Goal: Task Accomplishment & Management: Complete application form

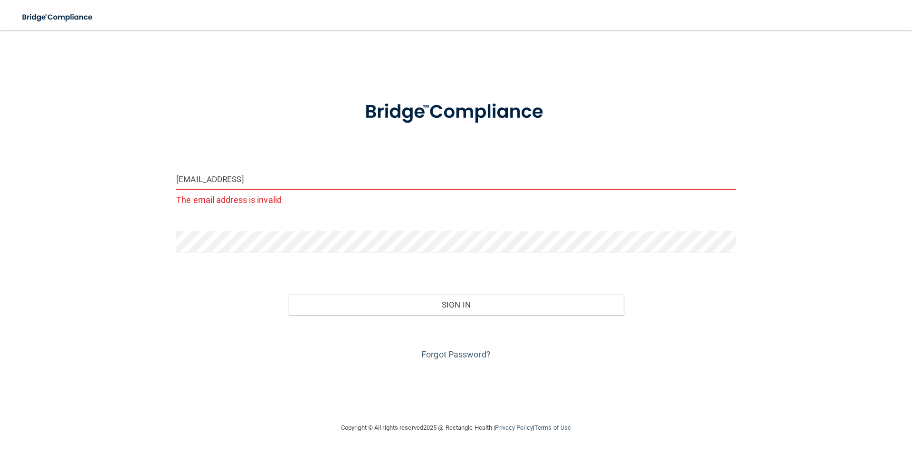
click at [256, 178] on input "[EMAIL_ADDRESS]" at bounding box center [456, 178] width 560 height 21
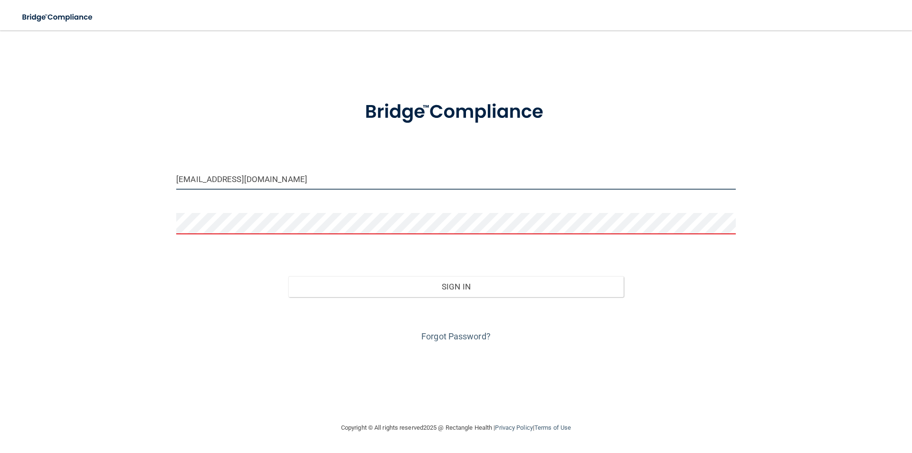
type input "[EMAIL_ADDRESS][DOMAIN_NAME]"
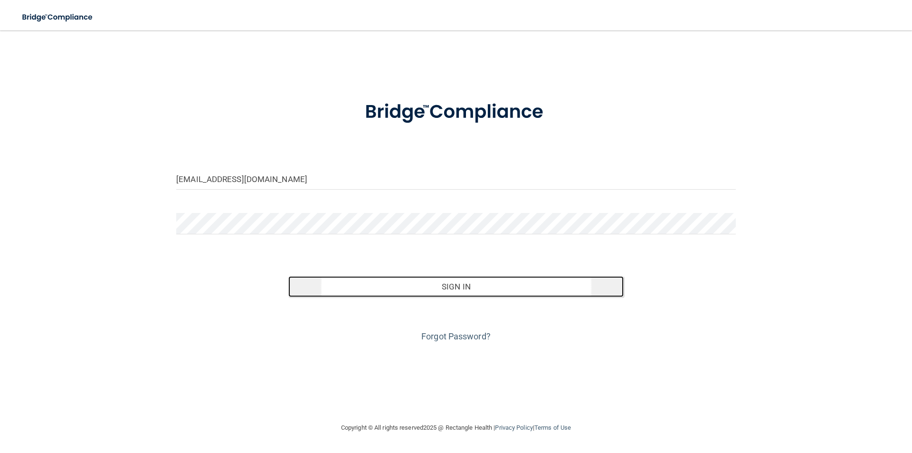
click at [429, 281] on button "Sign In" at bounding box center [456, 286] width 336 height 21
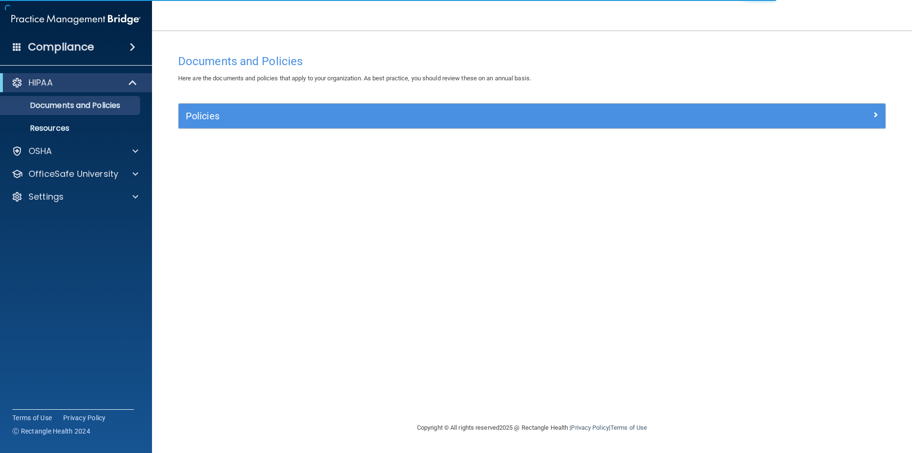
click at [480, 109] on div "Policies" at bounding box center [532, 116] width 707 height 25
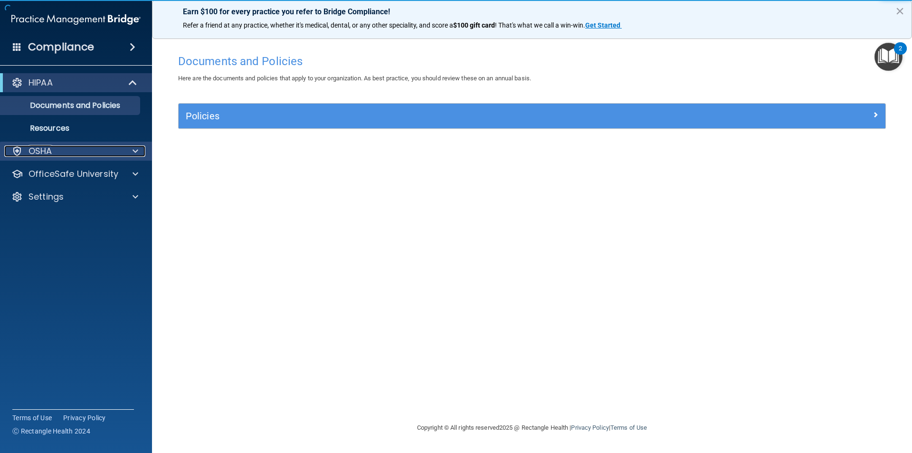
click at [126, 147] on div at bounding box center [134, 150] width 24 height 11
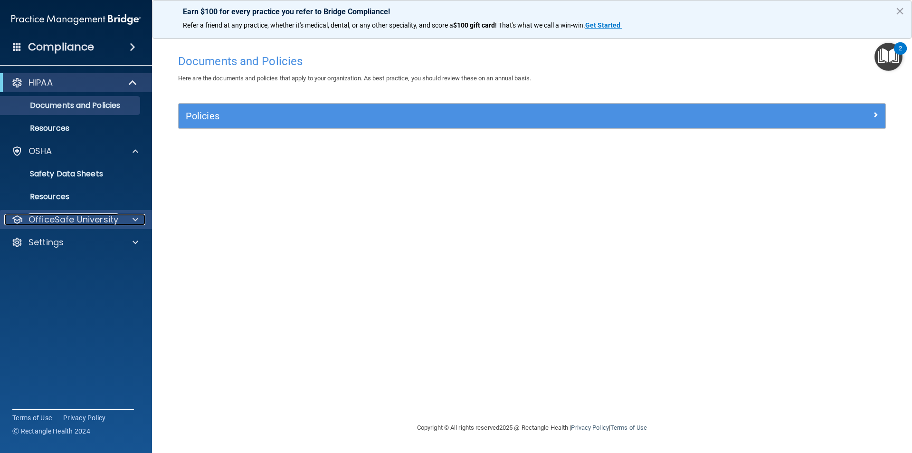
click at [130, 215] on div at bounding box center [134, 219] width 24 height 11
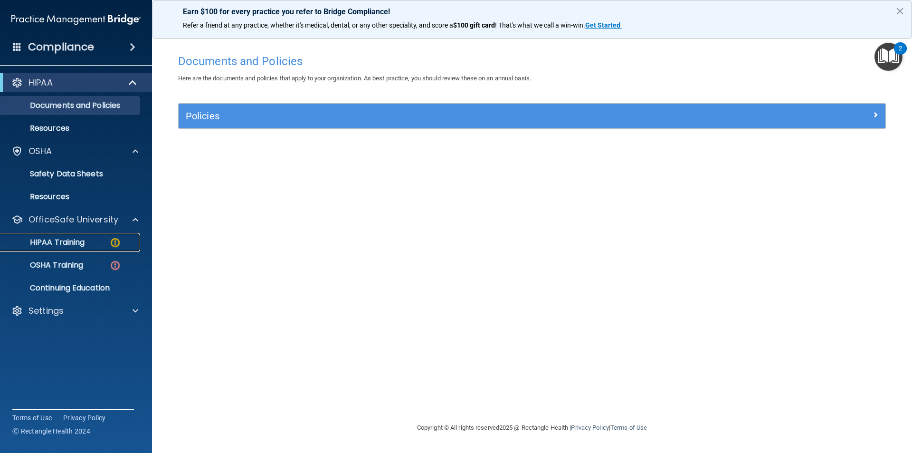
click at [116, 240] on img at bounding box center [115, 243] width 12 height 12
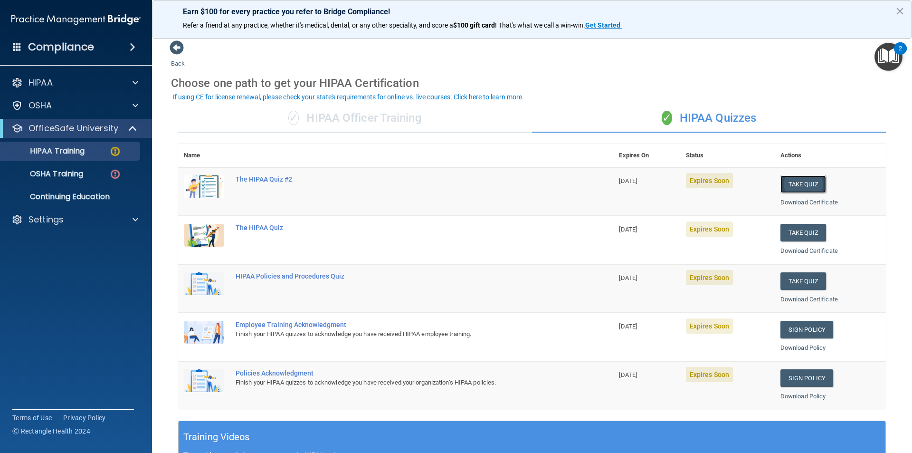
click at [801, 183] on button "Take Quiz" at bounding box center [804, 184] width 46 height 18
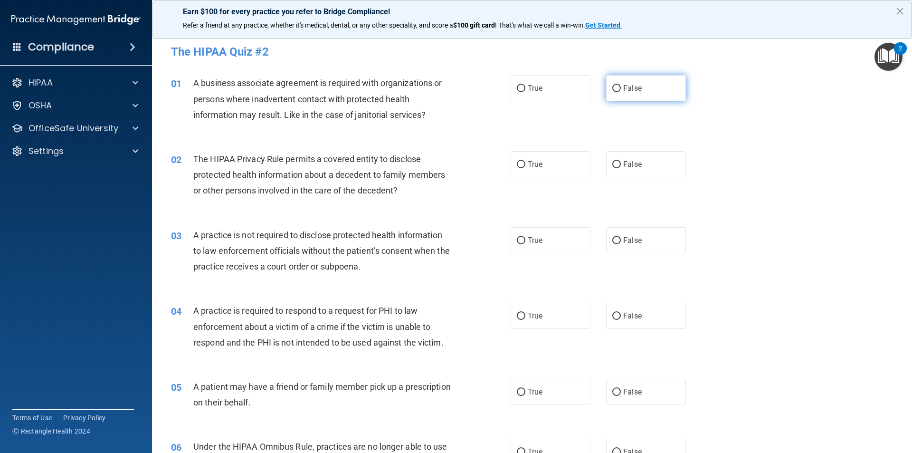
click at [632, 91] on span "False" at bounding box center [632, 88] width 19 height 9
click at [614, 89] on input "False" at bounding box center [617, 88] width 9 height 7
radio input "true"
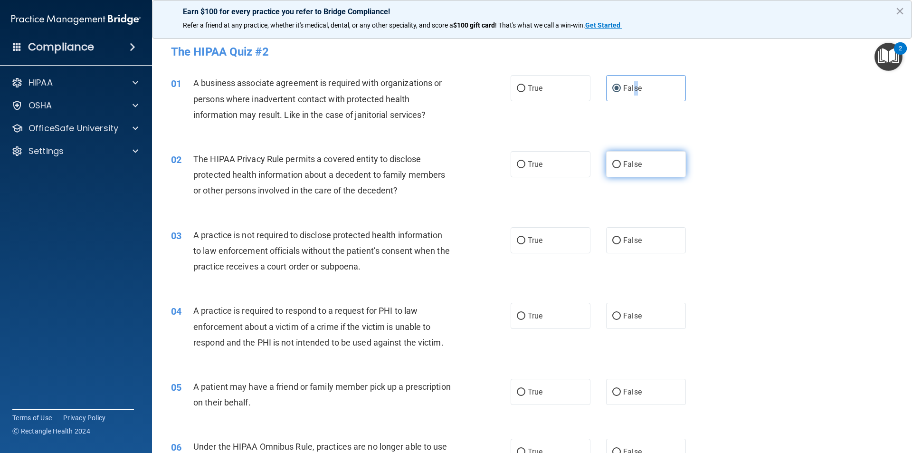
click at [613, 164] on input "False" at bounding box center [617, 164] width 9 height 7
radio input "true"
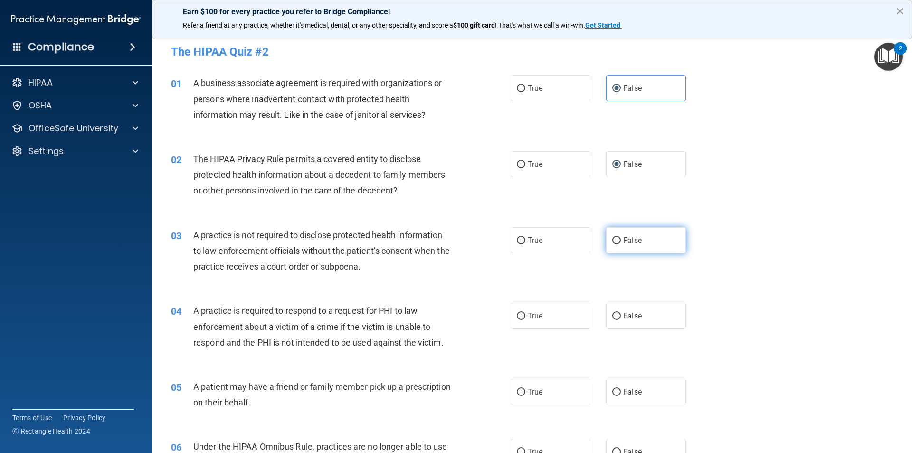
click at [623, 240] on span "False" at bounding box center [632, 240] width 19 height 9
click at [621, 240] on input "False" at bounding box center [617, 240] width 9 height 7
radio input "true"
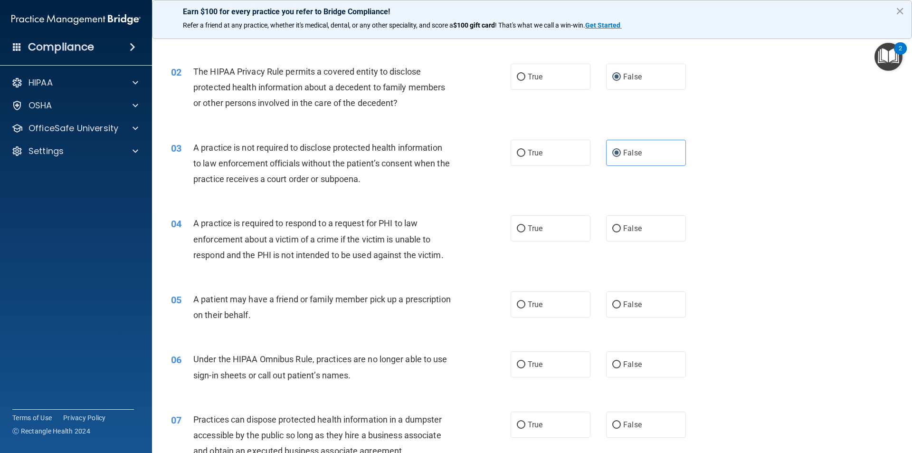
scroll to position [238, 0]
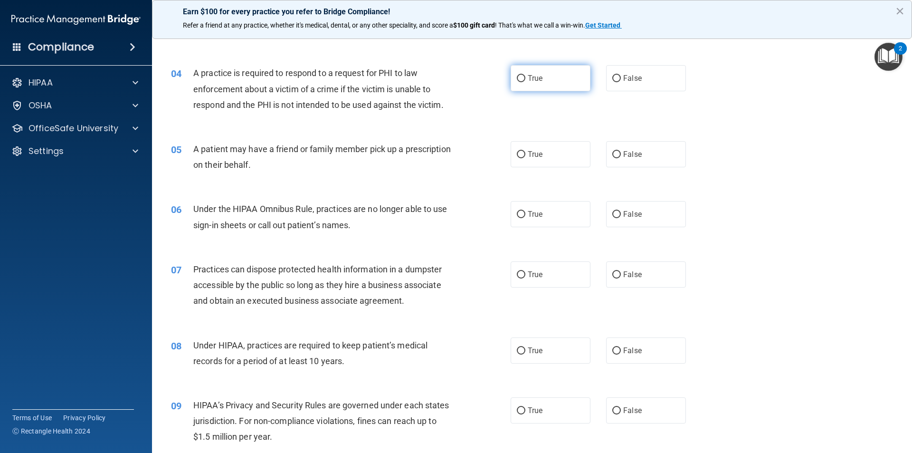
click at [544, 73] on label "True" at bounding box center [551, 78] width 80 height 26
click at [526, 75] on input "True" at bounding box center [521, 78] width 9 height 7
radio input "true"
click at [623, 160] on label "False" at bounding box center [646, 154] width 80 height 26
click at [621, 158] on input "False" at bounding box center [617, 154] width 9 height 7
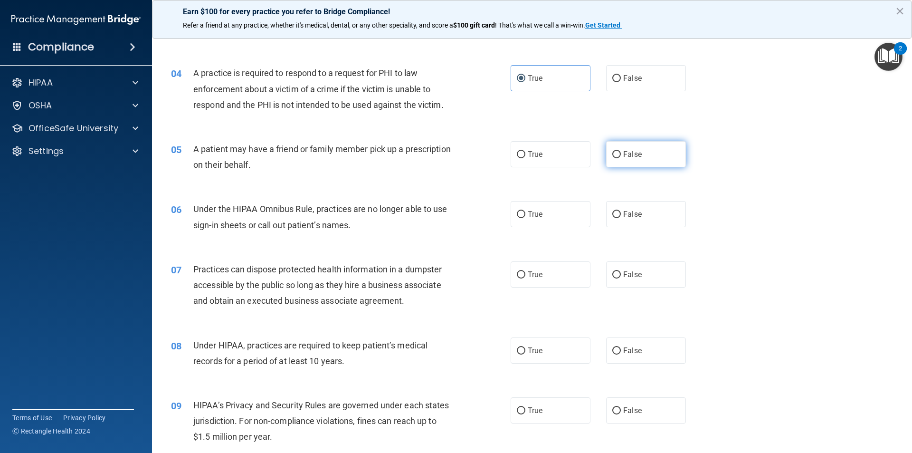
radio input "true"
click at [617, 213] on label "False" at bounding box center [646, 214] width 80 height 26
click at [617, 213] on input "False" at bounding box center [617, 214] width 9 height 7
radio input "true"
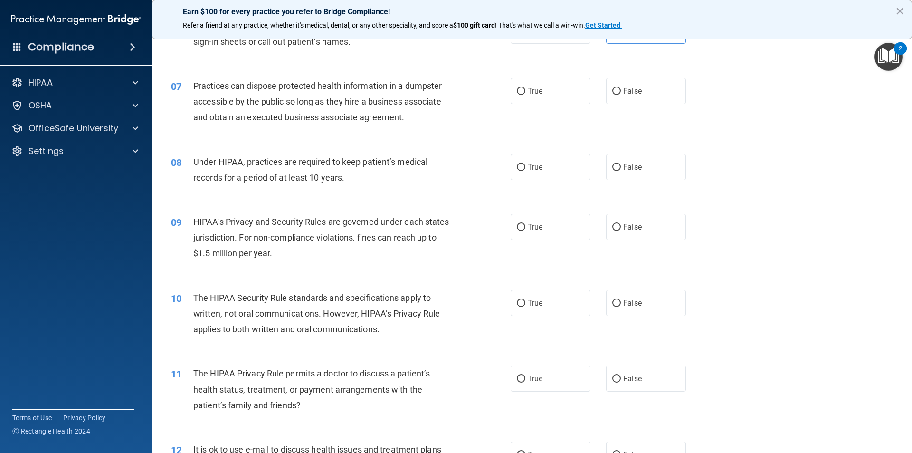
scroll to position [380, 0]
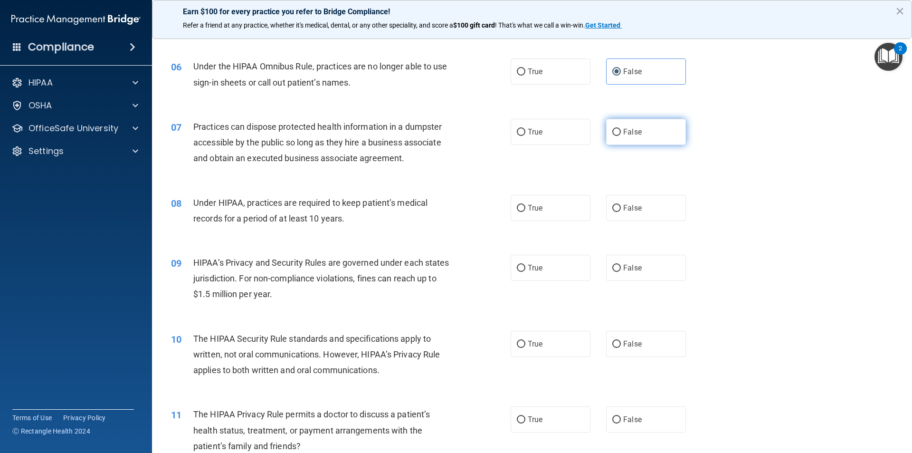
click at [630, 140] on label "False" at bounding box center [646, 132] width 80 height 26
click at [621, 136] on input "False" at bounding box center [617, 132] width 9 height 7
radio input "true"
click at [533, 216] on label "True" at bounding box center [551, 208] width 80 height 26
click at [526, 212] on input "True" at bounding box center [521, 208] width 9 height 7
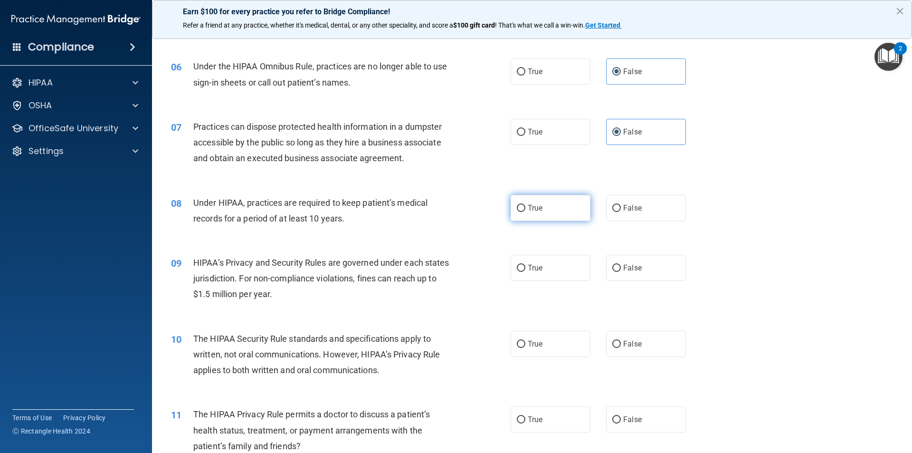
radio input "true"
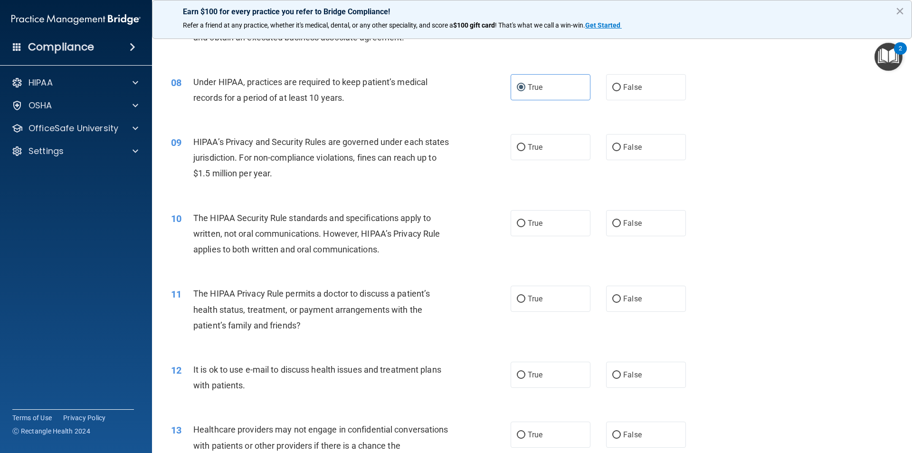
scroll to position [523, 0]
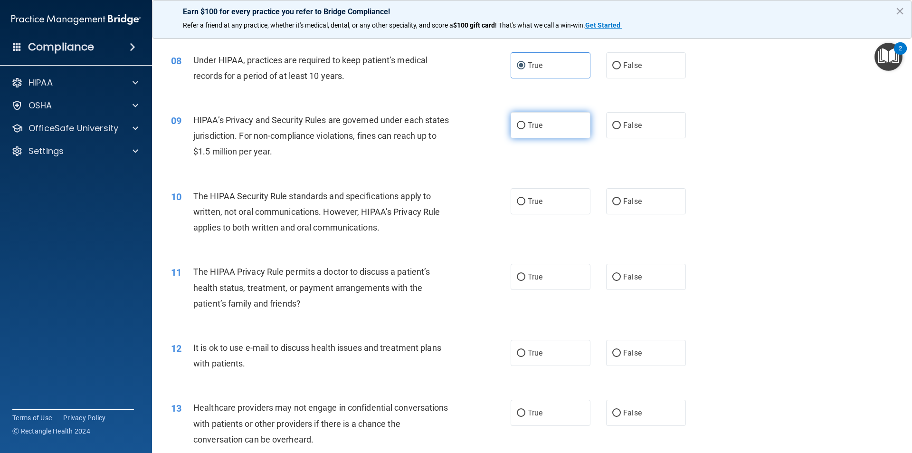
click at [525, 131] on label "True" at bounding box center [551, 125] width 80 height 26
click at [525, 129] on input "True" at bounding box center [521, 125] width 9 height 7
radio input "true"
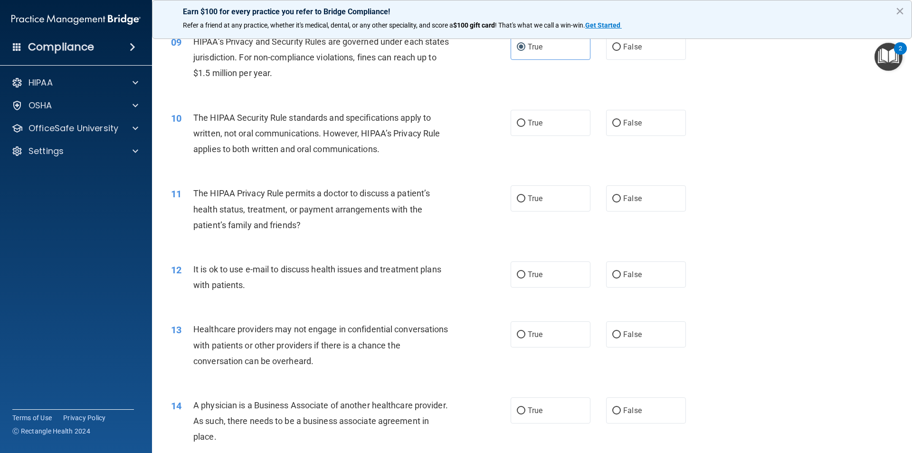
scroll to position [618, 0]
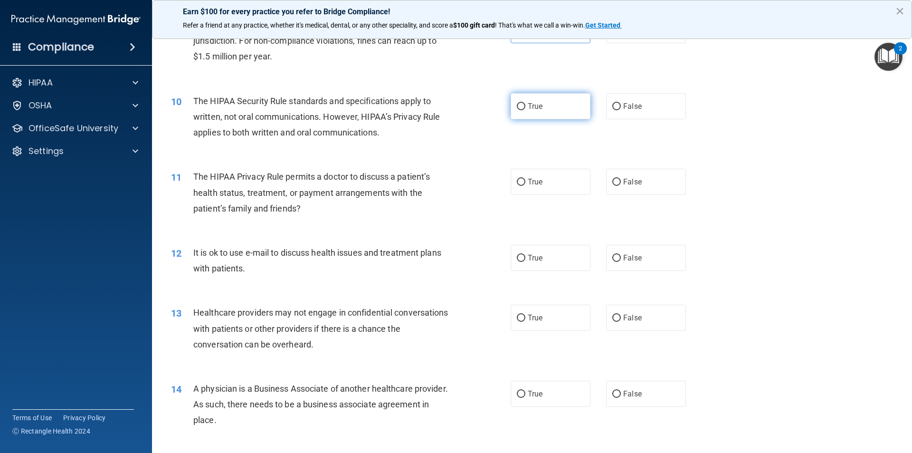
click at [554, 103] on label "True" at bounding box center [551, 106] width 80 height 26
click at [526, 103] on input "True" at bounding box center [521, 106] width 9 height 7
radio input "true"
click at [527, 186] on label "True" at bounding box center [551, 182] width 80 height 26
click at [526, 186] on input "True" at bounding box center [521, 182] width 9 height 7
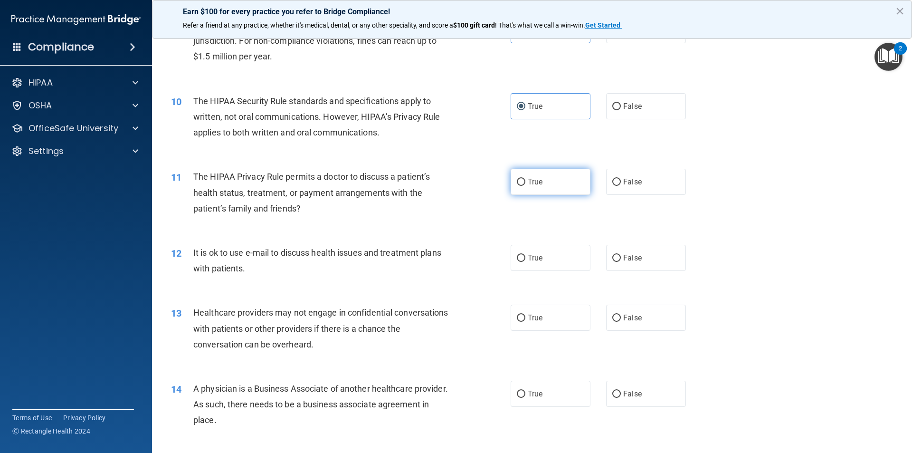
radio input "true"
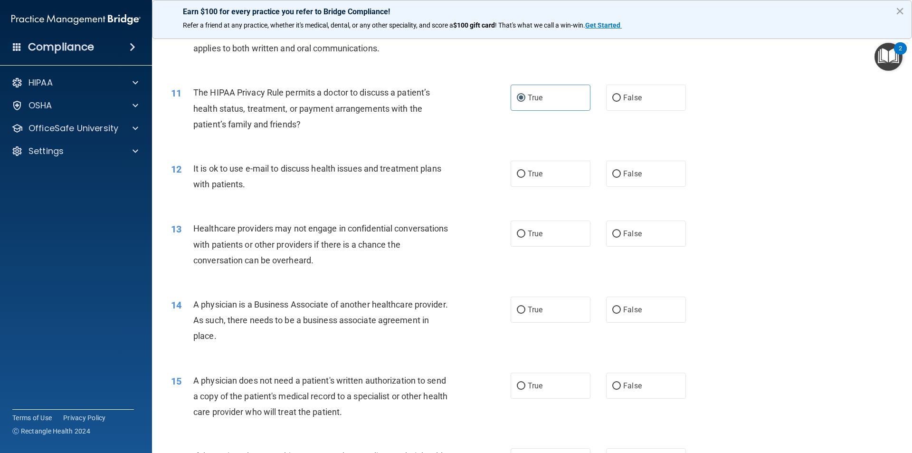
scroll to position [713, 0]
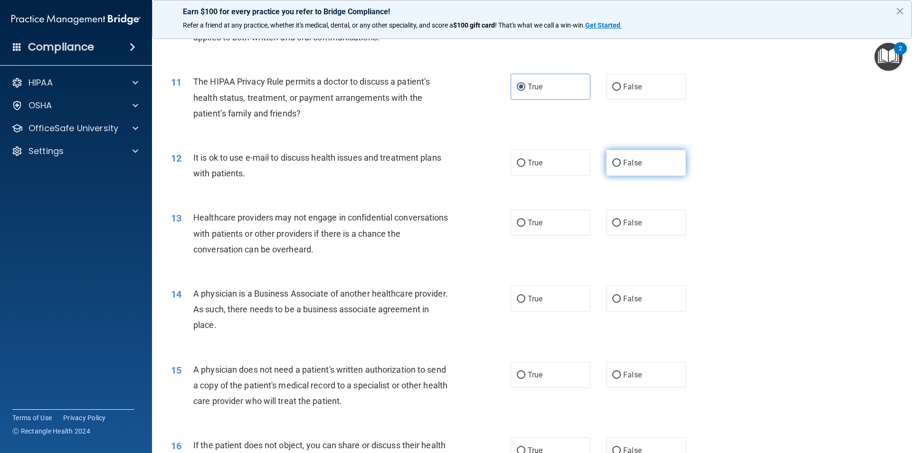
drag, startPoint x: 623, startPoint y: 164, endPoint x: 617, endPoint y: 167, distance: 6.8
click at [624, 165] on span "False" at bounding box center [632, 162] width 19 height 9
click at [621, 165] on input "False" at bounding box center [617, 163] width 9 height 7
radio input "true"
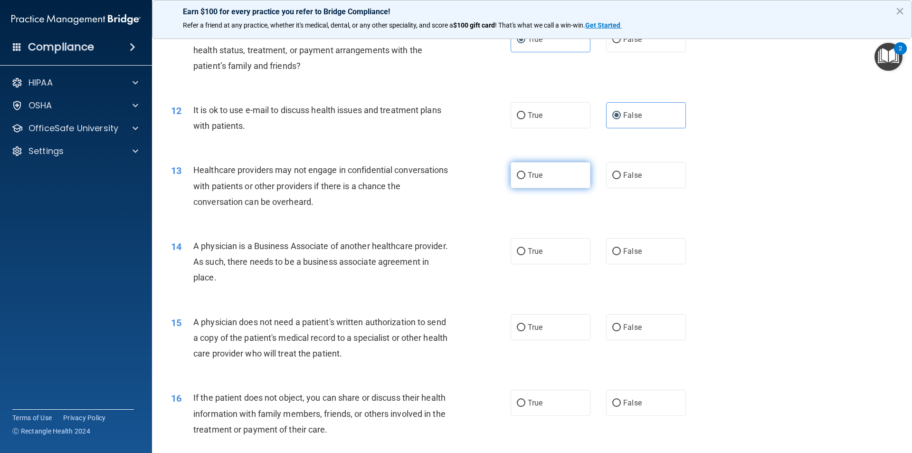
click at [556, 181] on label "True" at bounding box center [551, 175] width 80 height 26
click at [526, 179] on input "True" at bounding box center [521, 175] width 9 height 7
radio input "true"
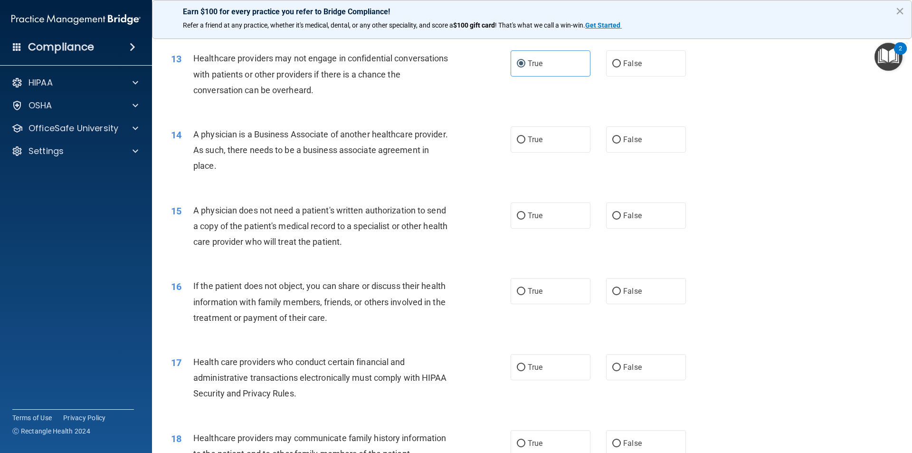
scroll to position [855, 0]
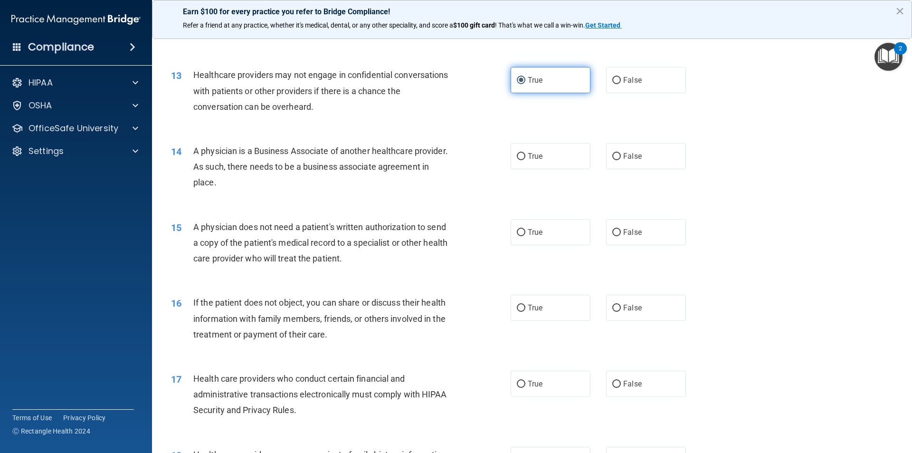
click at [555, 86] on label "True" at bounding box center [551, 80] width 80 height 26
click at [526, 84] on input "True" at bounding box center [521, 80] width 9 height 7
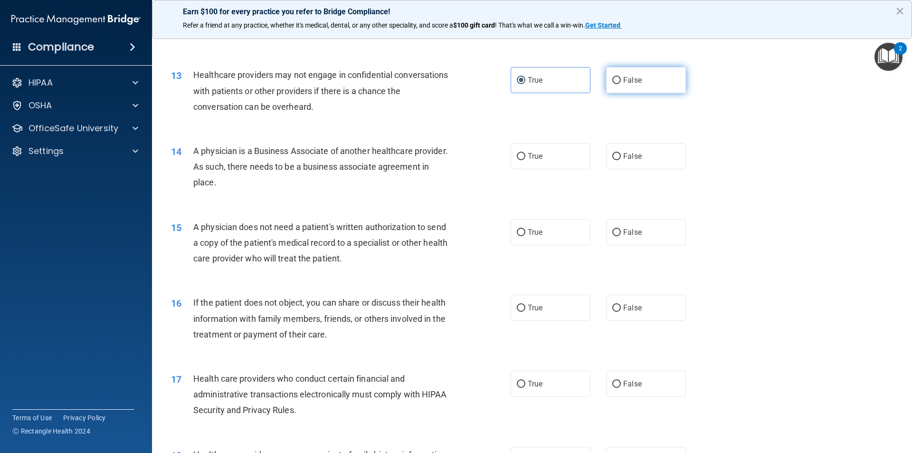
click at [613, 78] on input "False" at bounding box center [617, 80] width 9 height 7
radio input "true"
radio input "false"
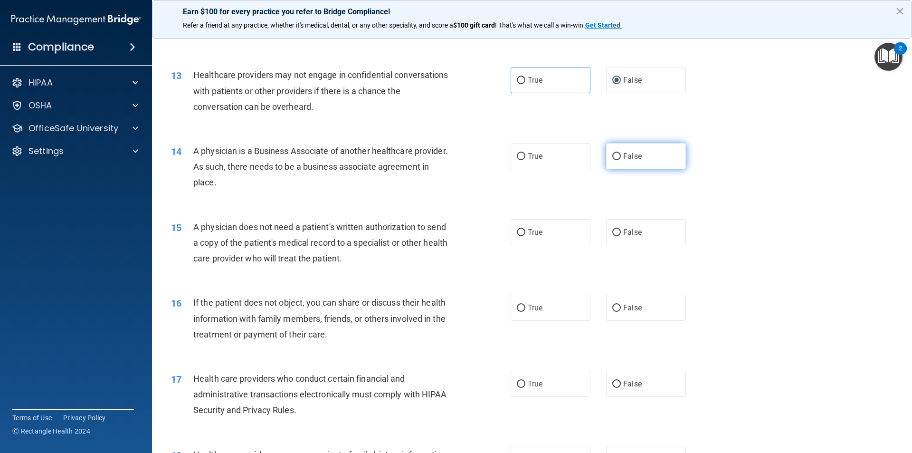
click at [629, 158] on span "False" at bounding box center [632, 156] width 19 height 9
click at [621, 158] on input "False" at bounding box center [617, 156] width 9 height 7
radio input "true"
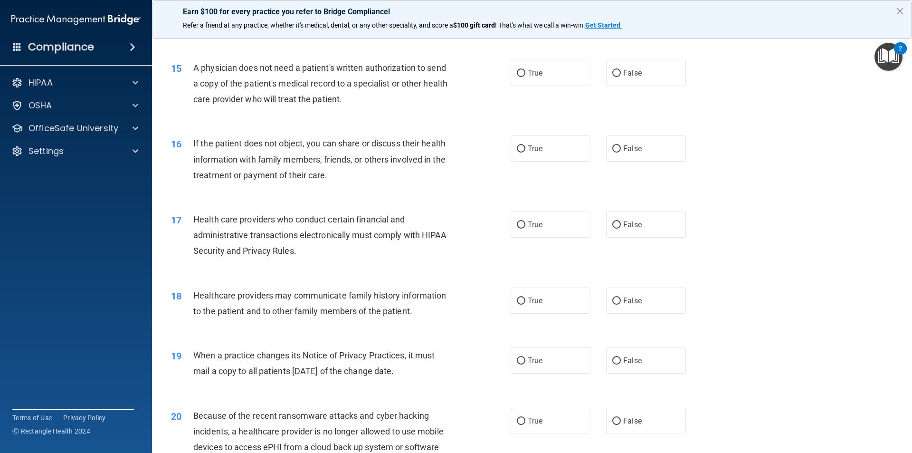
scroll to position [998, 0]
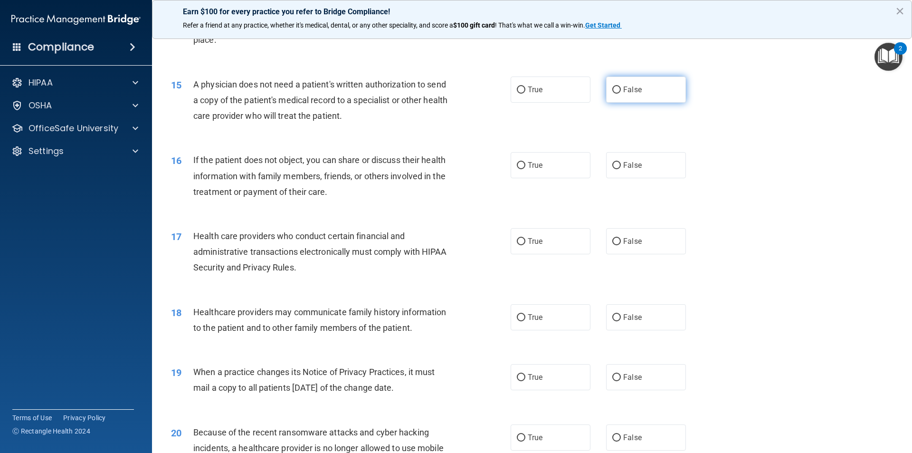
click at [613, 87] on input "False" at bounding box center [617, 89] width 9 height 7
radio input "true"
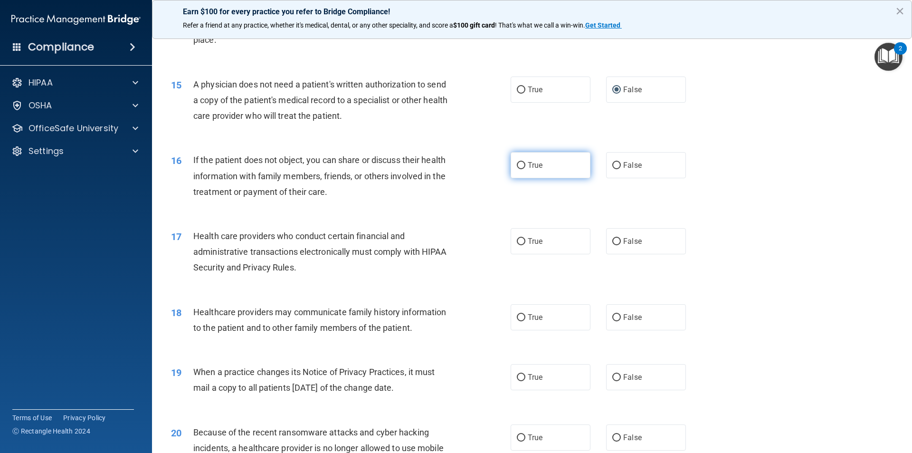
click at [521, 166] on input "True" at bounding box center [521, 165] width 9 height 7
radio input "true"
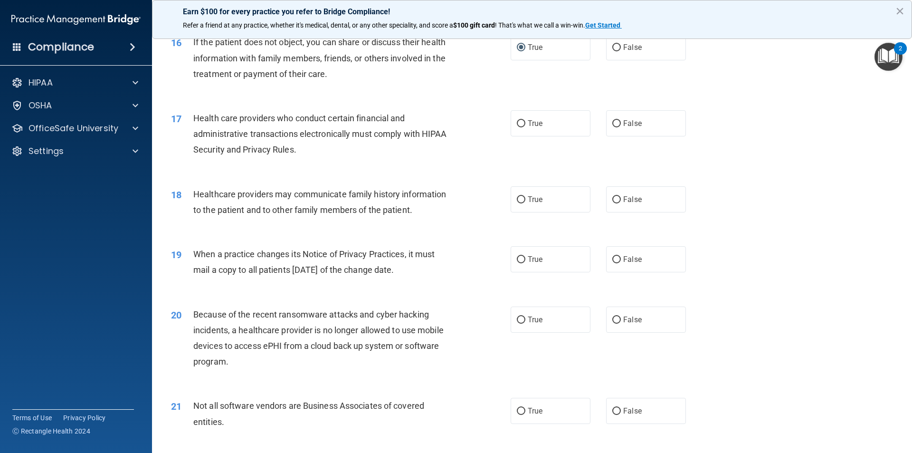
scroll to position [1140, 0]
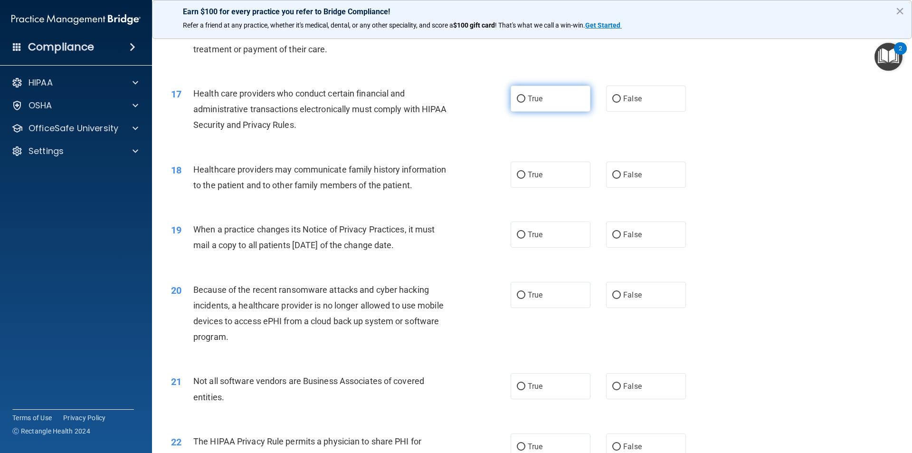
click at [533, 102] on span "True" at bounding box center [535, 98] width 15 height 9
click at [526, 102] on input "True" at bounding box center [521, 99] width 9 height 7
radio input "true"
click at [539, 172] on span "True" at bounding box center [535, 174] width 15 height 9
click at [526, 172] on input "True" at bounding box center [521, 175] width 9 height 7
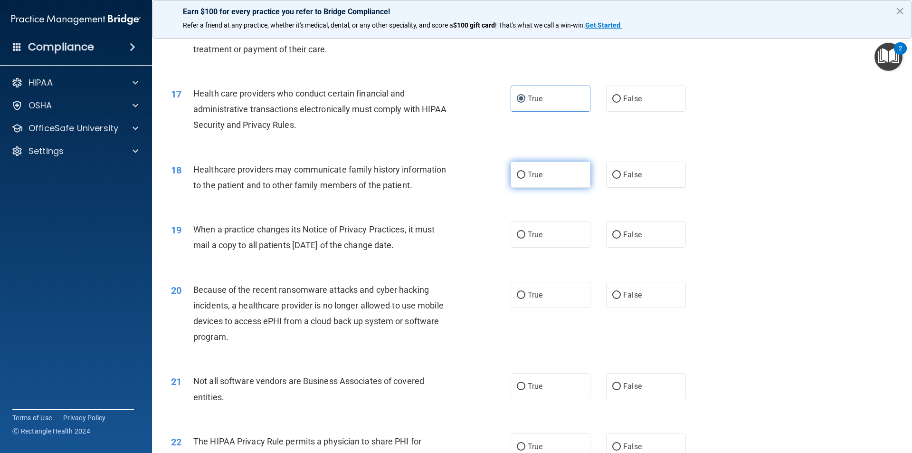
radio input "true"
click at [549, 246] on label "True" at bounding box center [551, 234] width 80 height 26
click at [526, 239] on input "True" at bounding box center [521, 234] width 9 height 7
radio input "true"
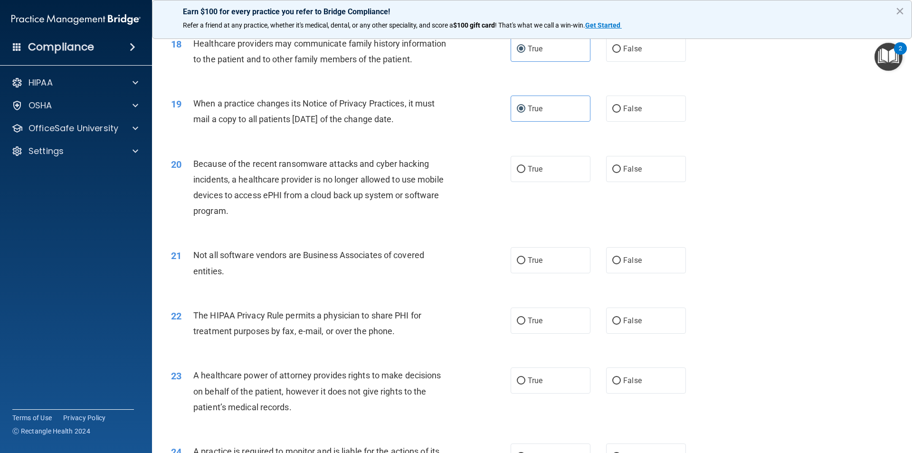
scroll to position [1283, 0]
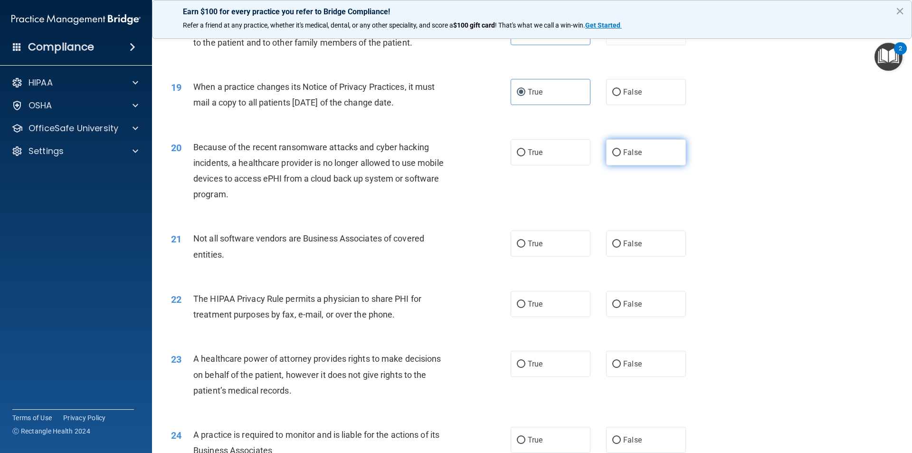
click at [625, 158] on label "False" at bounding box center [646, 152] width 80 height 26
click at [621, 156] on input "False" at bounding box center [617, 152] width 9 height 7
radio input "true"
click at [558, 242] on label "True" at bounding box center [551, 243] width 80 height 26
click at [526, 242] on input "True" at bounding box center [521, 243] width 9 height 7
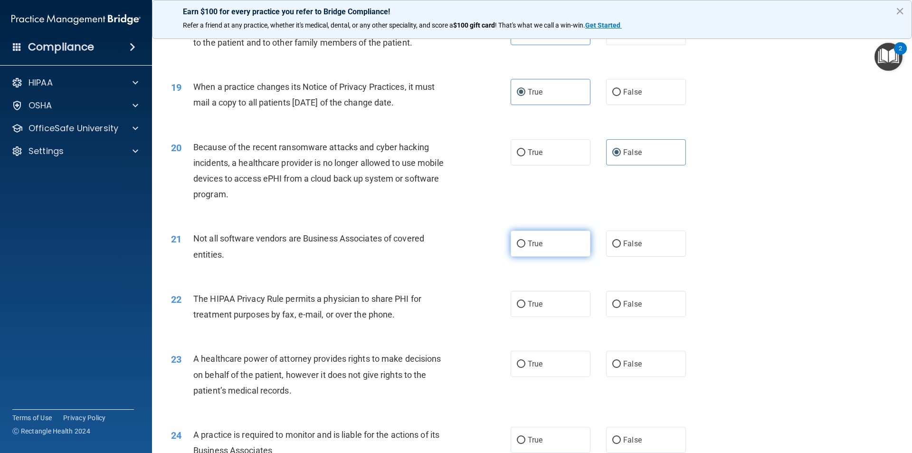
radio input "true"
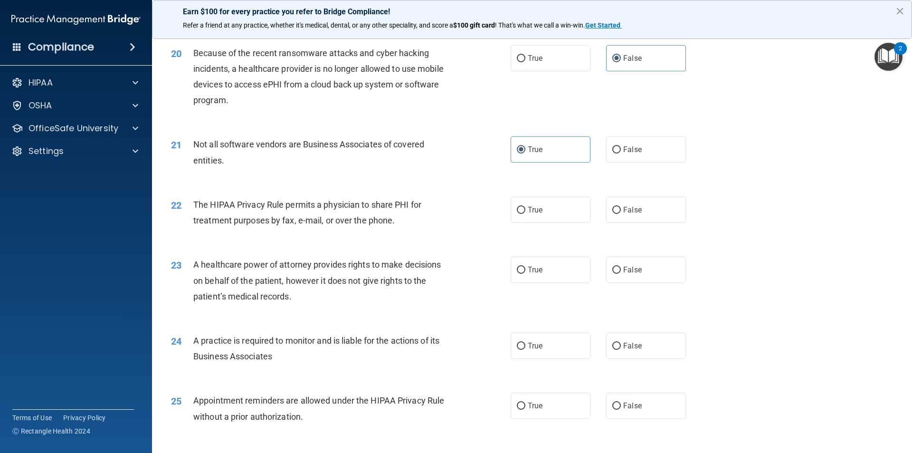
scroll to position [1378, 0]
click at [606, 201] on label "False" at bounding box center [646, 209] width 80 height 26
click at [613, 206] on input "False" at bounding box center [617, 209] width 9 height 7
radio input "true"
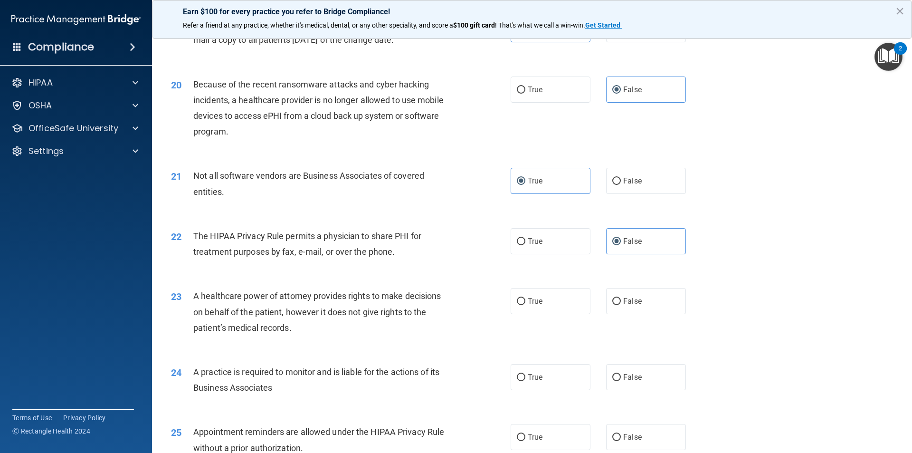
scroll to position [1427, 0]
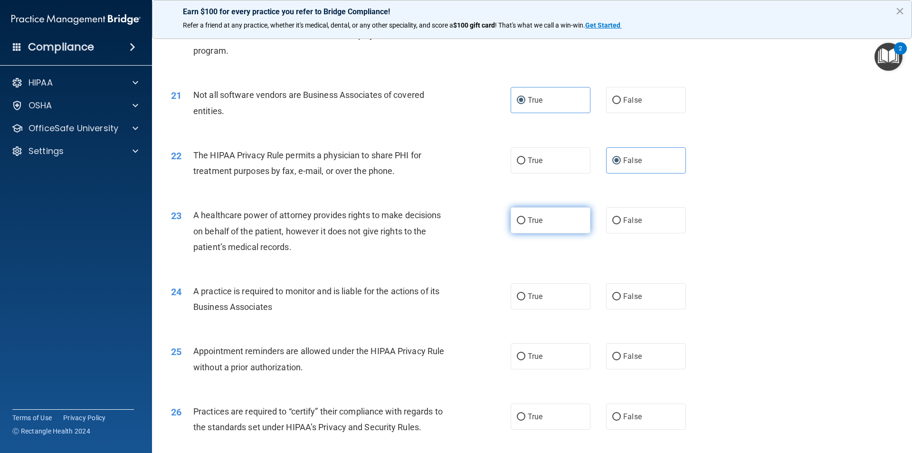
click at [550, 225] on label "True" at bounding box center [551, 220] width 80 height 26
click at [526, 224] on input "True" at bounding box center [521, 220] width 9 height 7
radio input "true"
click at [623, 292] on span "False" at bounding box center [632, 296] width 19 height 9
click at [620, 293] on input "False" at bounding box center [617, 296] width 9 height 7
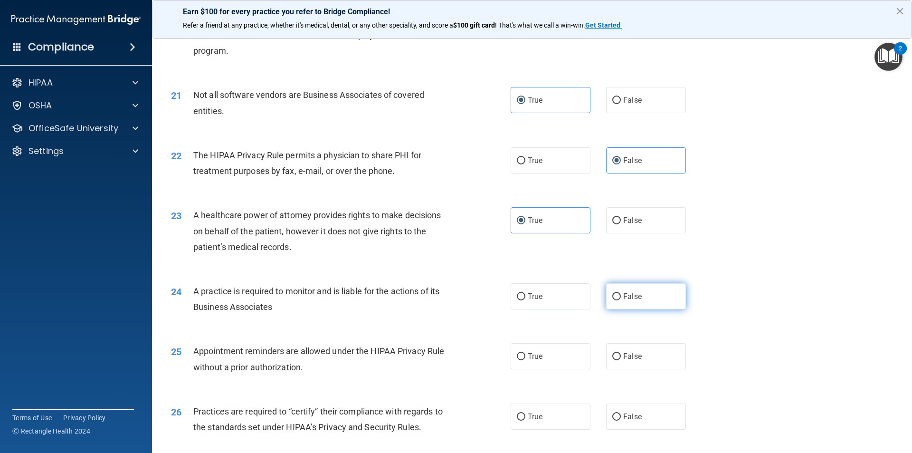
radio input "true"
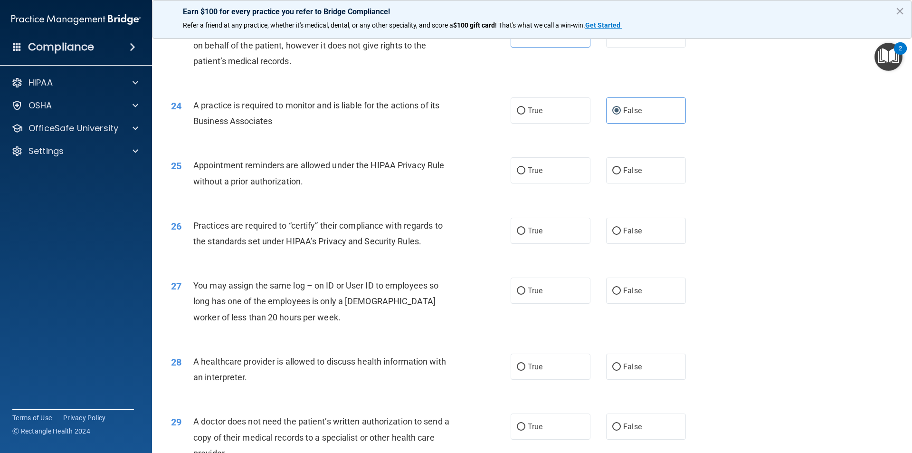
scroll to position [1617, 0]
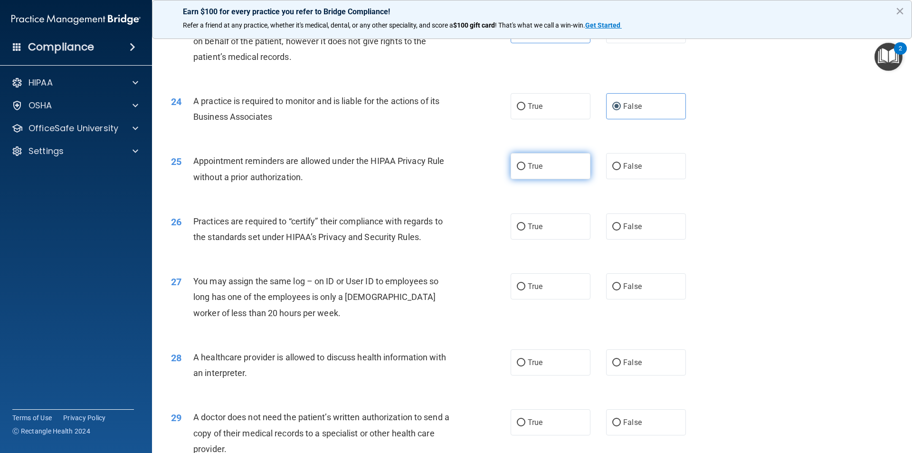
click at [568, 175] on label "True" at bounding box center [551, 166] width 80 height 26
click at [526, 170] on input "True" at bounding box center [521, 166] width 9 height 7
radio input "true"
click at [545, 222] on label "True" at bounding box center [551, 226] width 80 height 26
click at [526, 223] on input "True" at bounding box center [521, 226] width 9 height 7
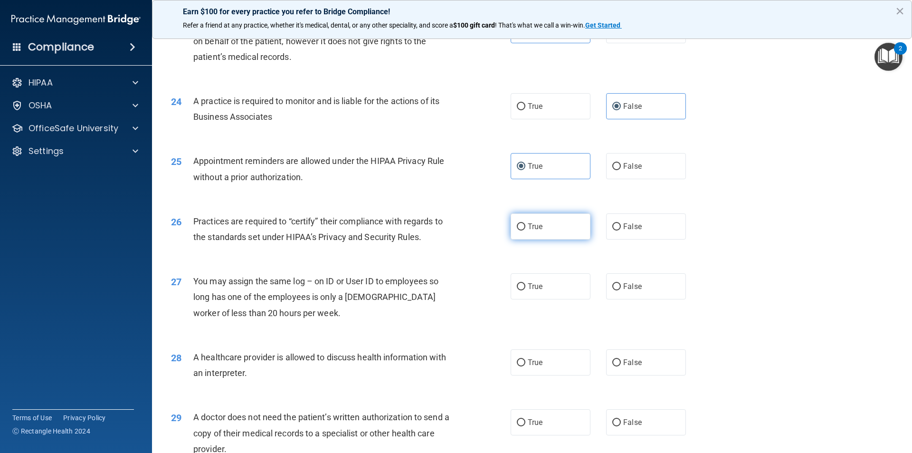
radio input "true"
click at [634, 270] on div "27 You may assign the same log – on ID or User ID to employees so long has one …" at bounding box center [532, 299] width 737 height 76
click at [618, 282] on label "False" at bounding box center [646, 286] width 80 height 26
click at [618, 283] on input "False" at bounding box center [617, 286] width 9 height 7
radio input "true"
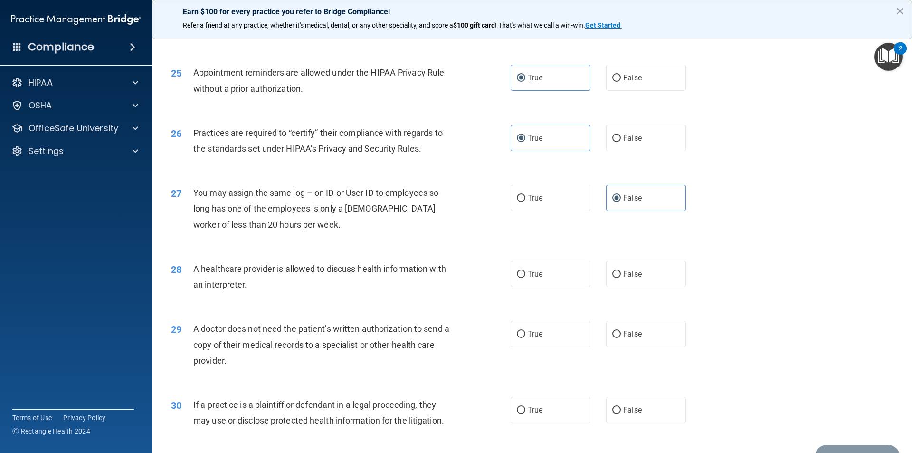
scroll to position [1759, 0]
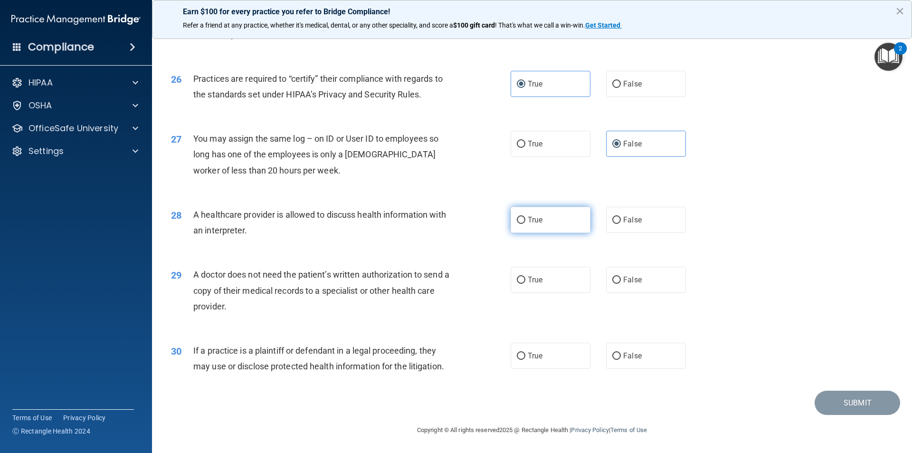
click at [550, 226] on label "True" at bounding box center [551, 220] width 80 height 26
click at [526, 224] on input "True" at bounding box center [521, 220] width 9 height 7
radio input "true"
click at [585, 286] on label "True" at bounding box center [551, 280] width 80 height 26
click at [526, 284] on input "True" at bounding box center [521, 280] width 9 height 7
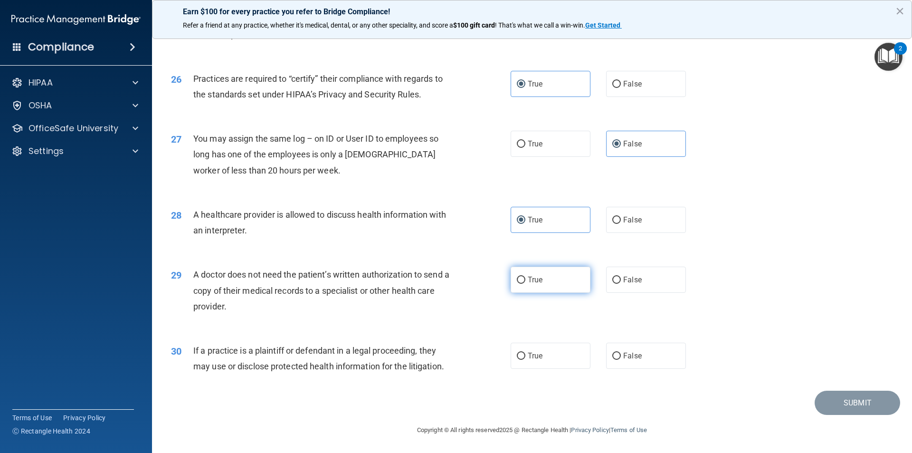
radio input "true"
click at [623, 279] on span "False" at bounding box center [632, 279] width 19 height 9
click at [620, 279] on input "False" at bounding box center [617, 280] width 9 height 7
radio input "true"
radio input "false"
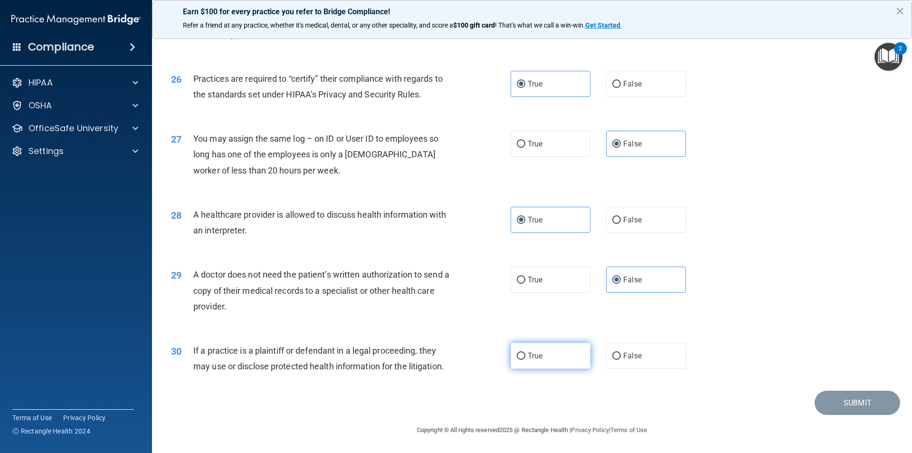
click at [528, 353] on span "True" at bounding box center [535, 355] width 15 height 9
click at [526, 353] on input "True" at bounding box center [521, 356] width 9 height 7
radio input "true"
click at [840, 400] on button "Submit" at bounding box center [858, 403] width 86 height 24
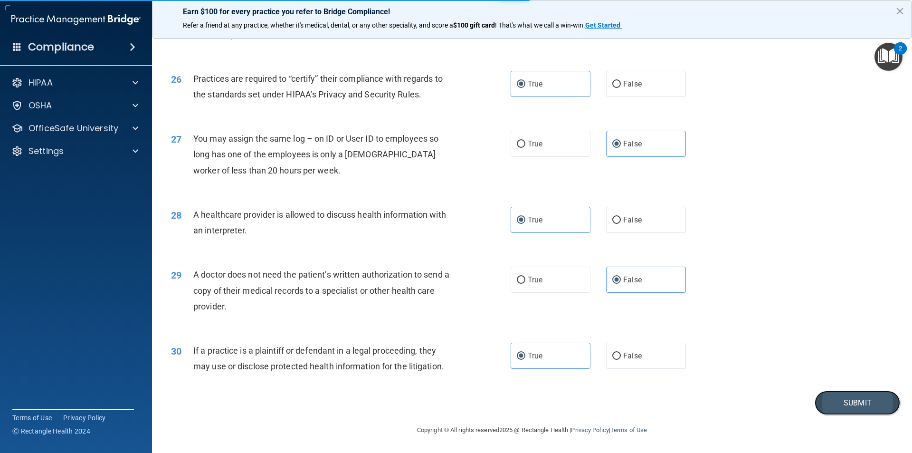
click at [844, 402] on button "Submit" at bounding box center [858, 403] width 86 height 24
click at [843, 402] on button "Submit" at bounding box center [858, 403] width 86 height 24
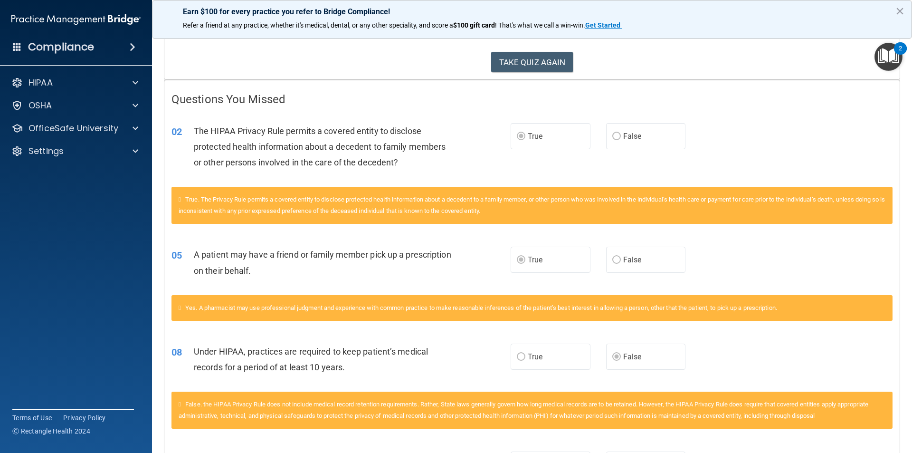
scroll to position [49, 0]
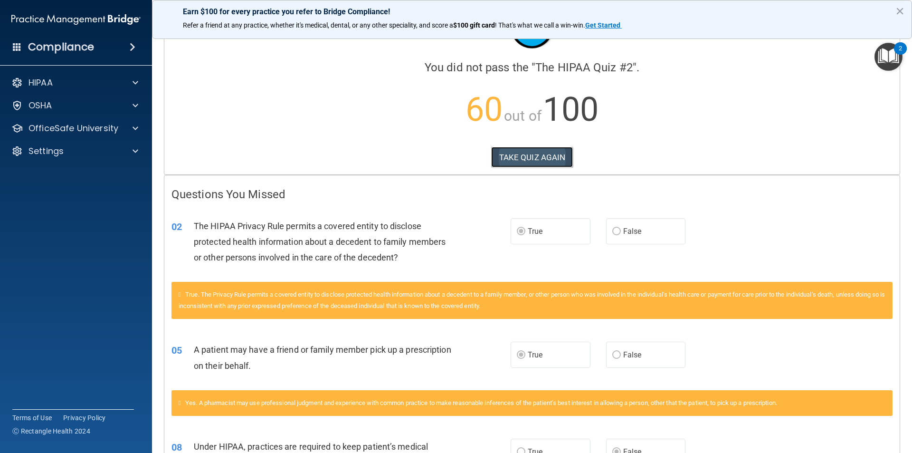
click at [529, 156] on button "TAKE QUIZ AGAIN" at bounding box center [532, 157] width 82 height 21
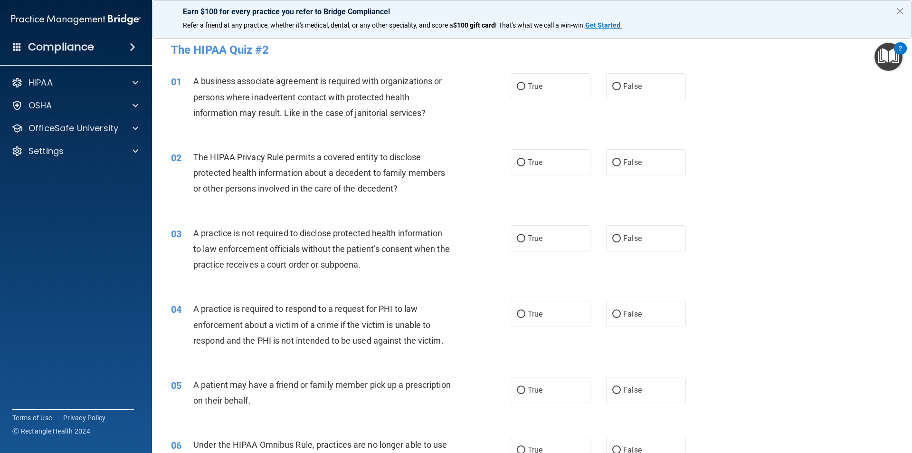
scroll to position [1, 0]
click at [613, 88] on input "False" at bounding box center [617, 87] width 9 height 7
radio input "true"
click at [523, 164] on label "True" at bounding box center [551, 163] width 80 height 26
click at [523, 164] on input "True" at bounding box center [521, 163] width 9 height 7
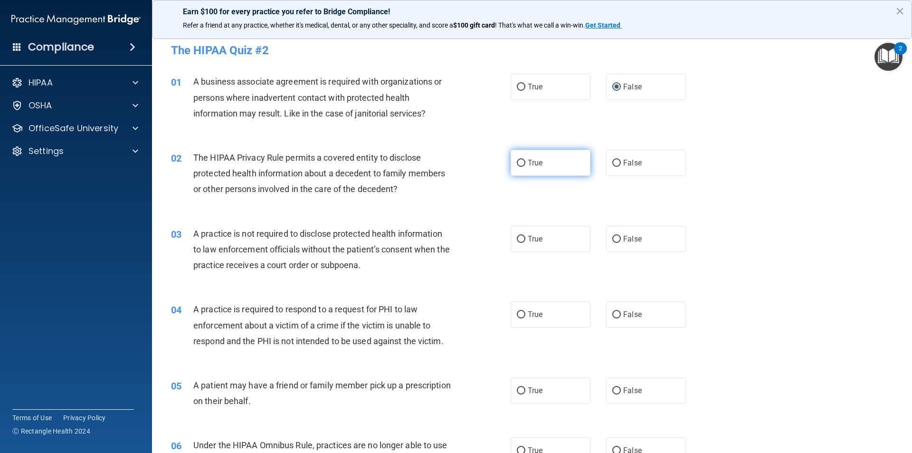
radio input "true"
click at [613, 242] on input "False" at bounding box center [617, 239] width 9 height 7
radio input "true"
click at [535, 316] on span "True" at bounding box center [535, 314] width 15 height 9
click at [526, 316] on input "True" at bounding box center [521, 314] width 9 height 7
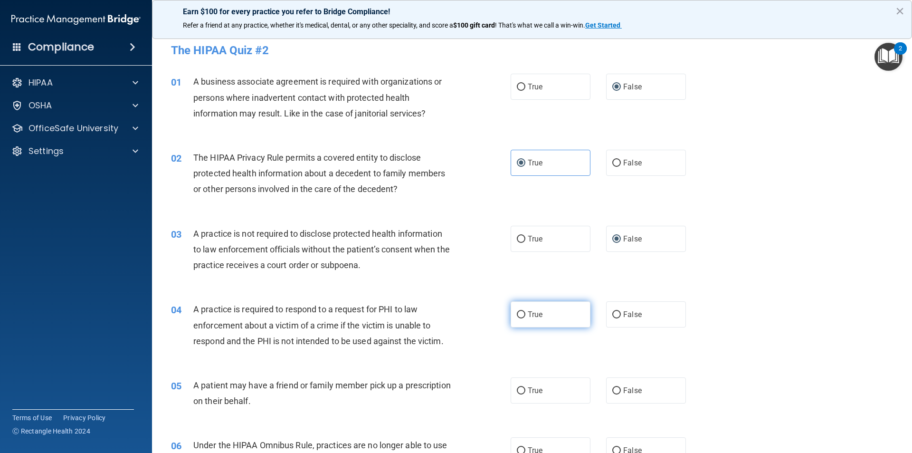
radio input "true"
click at [528, 390] on span "True" at bounding box center [535, 390] width 15 height 9
click at [526, 390] on input "True" at bounding box center [521, 390] width 9 height 7
radio input "true"
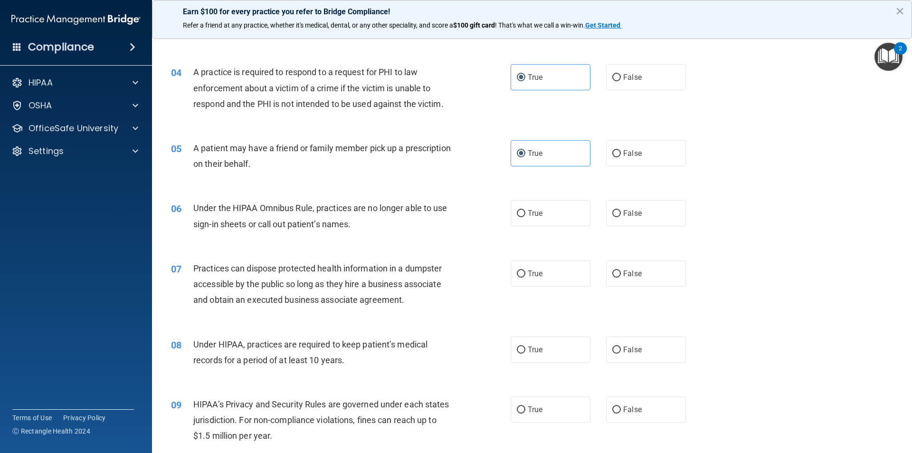
scroll to position [239, 0]
click at [643, 213] on label "False" at bounding box center [646, 213] width 80 height 26
click at [621, 213] on input "False" at bounding box center [617, 213] width 9 height 7
radio input "true"
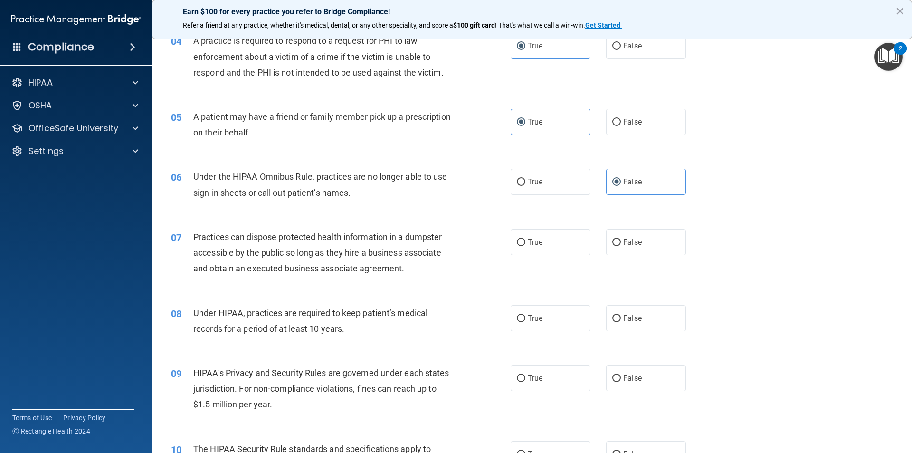
scroll to position [287, 0]
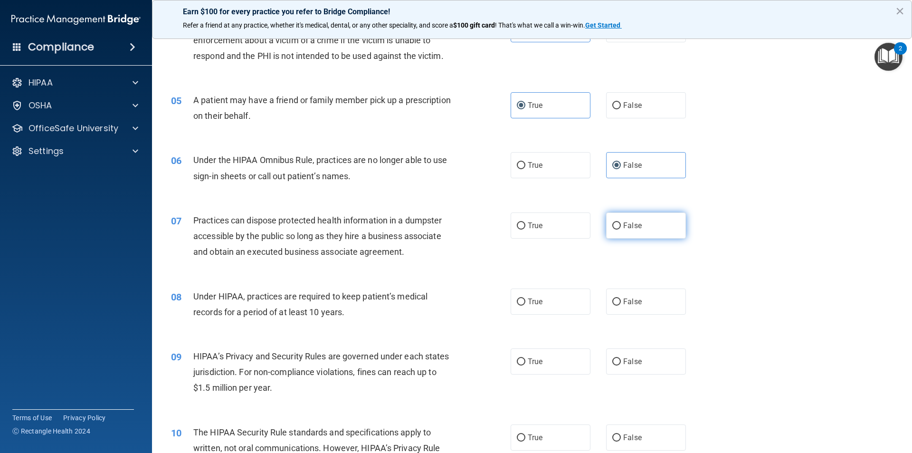
click at [613, 222] on input "False" at bounding box center [617, 225] width 9 height 7
radio input "true"
click at [613, 304] on input "False" at bounding box center [617, 301] width 9 height 7
radio input "true"
click at [618, 364] on label "False" at bounding box center [646, 361] width 80 height 26
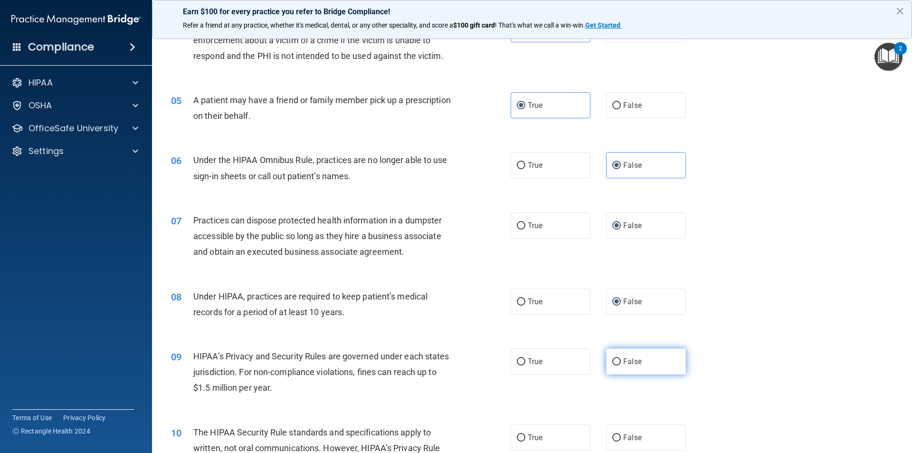
click at [618, 364] on input "False" at bounding box center [617, 361] width 9 height 7
radio input "true"
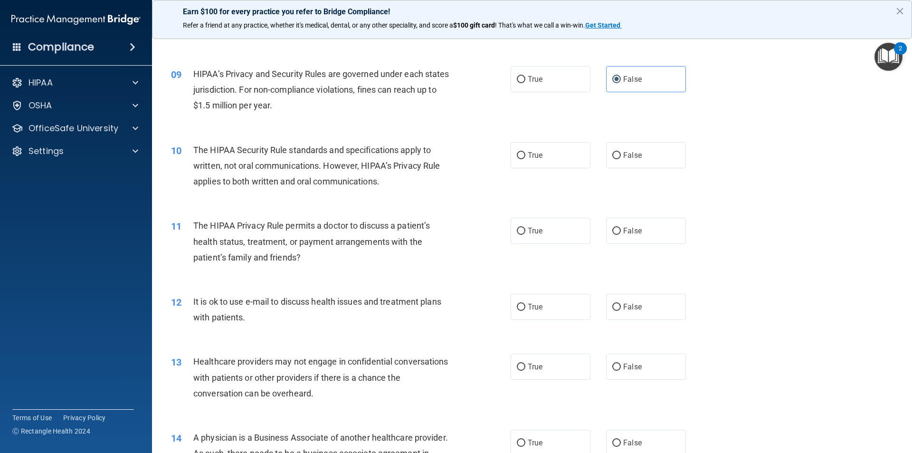
scroll to position [572, 0]
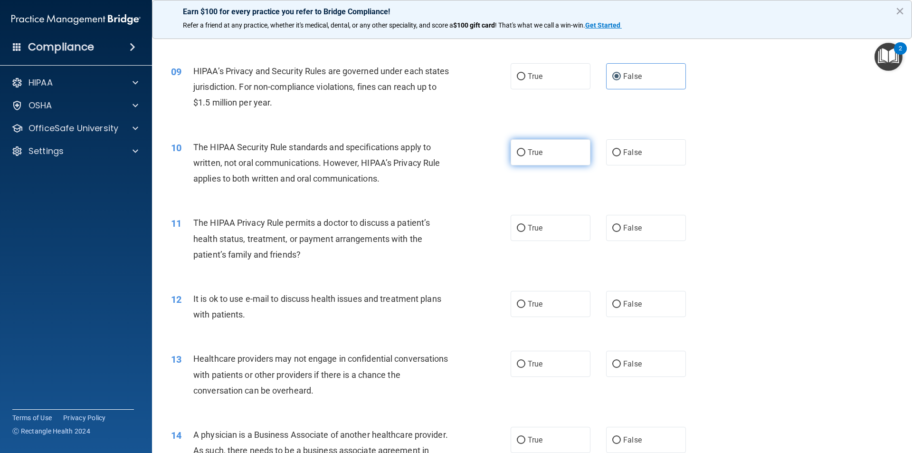
click at [533, 160] on label "True" at bounding box center [551, 152] width 80 height 26
click at [526, 156] on input "True" at bounding box center [521, 152] width 9 height 7
radio input "true"
click at [534, 232] on span "True" at bounding box center [535, 227] width 15 height 9
click at [526, 232] on input "True" at bounding box center [521, 228] width 9 height 7
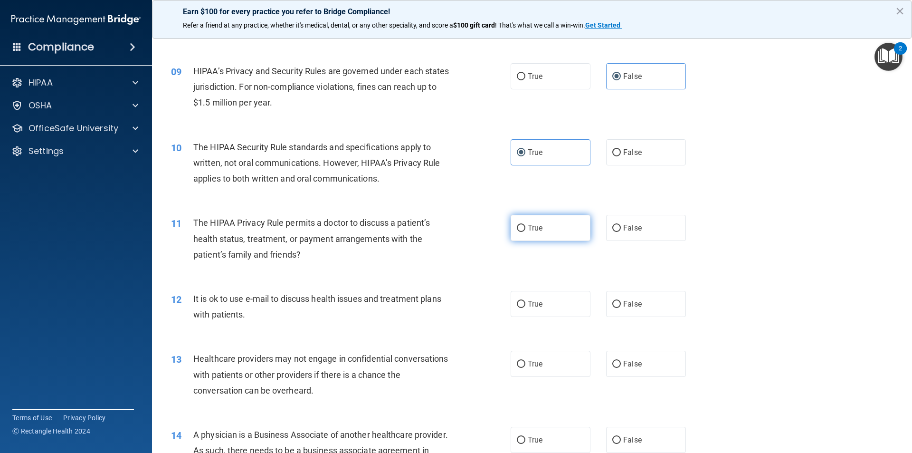
radio input "true"
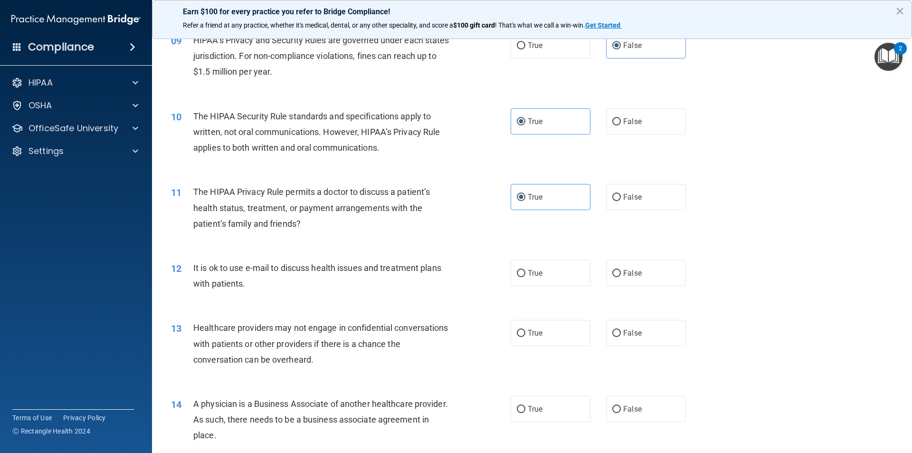
scroll to position [619, 0]
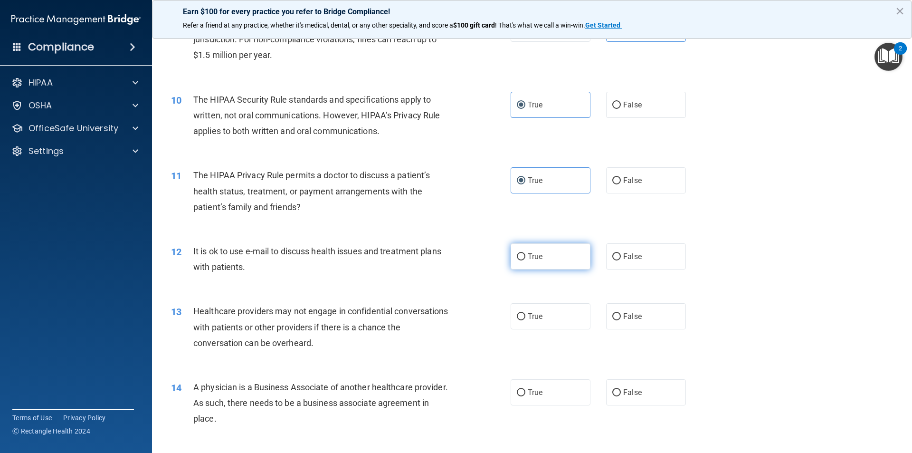
click at [521, 262] on label "True" at bounding box center [551, 256] width 80 height 26
click at [521, 260] on input "True" at bounding box center [521, 256] width 9 height 7
radio input "true"
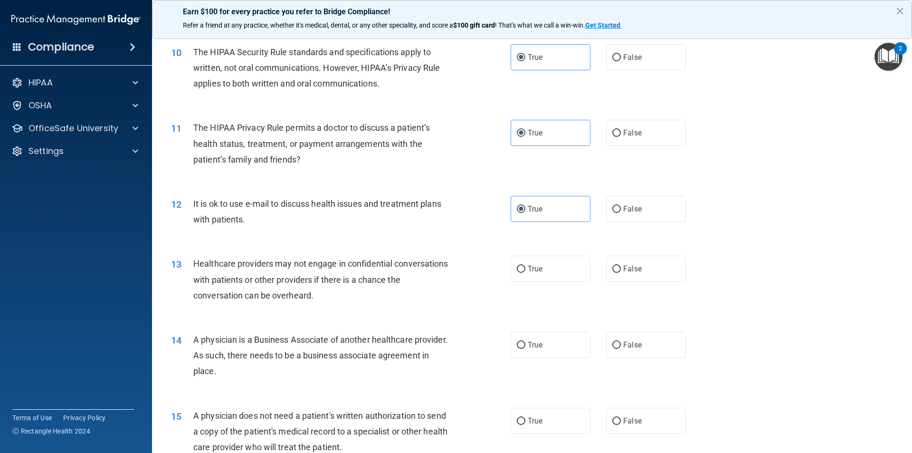
scroll to position [714, 0]
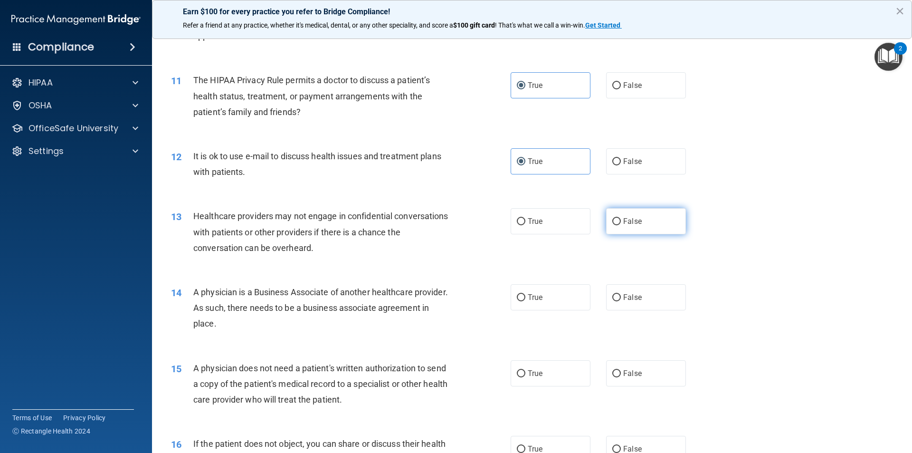
click at [612, 226] on label "False" at bounding box center [646, 221] width 80 height 26
click at [613, 225] on input "False" at bounding box center [617, 221] width 9 height 7
radio input "true"
click at [535, 301] on span "True" at bounding box center [535, 297] width 15 height 9
click at [526, 301] on input "True" at bounding box center [521, 297] width 9 height 7
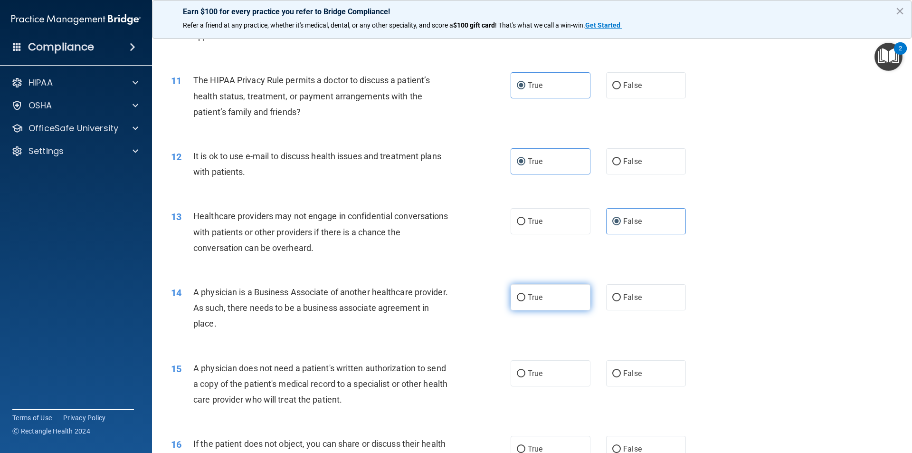
radio input "true"
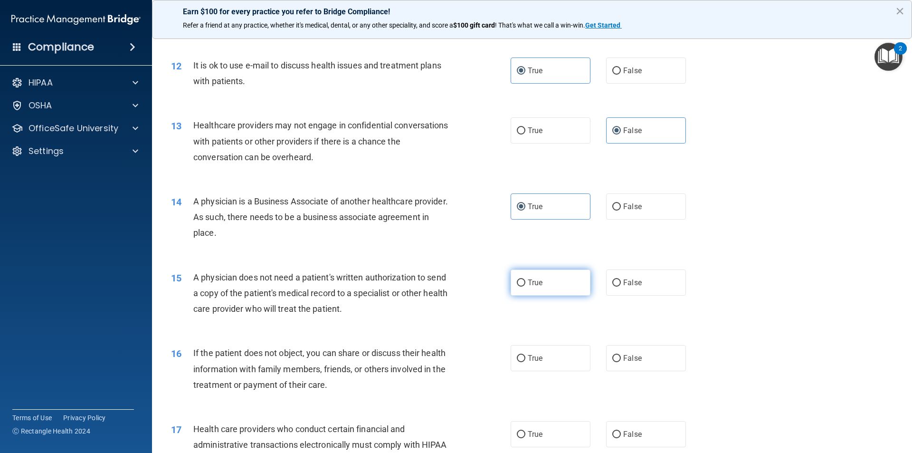
scroll to position [857, 0]
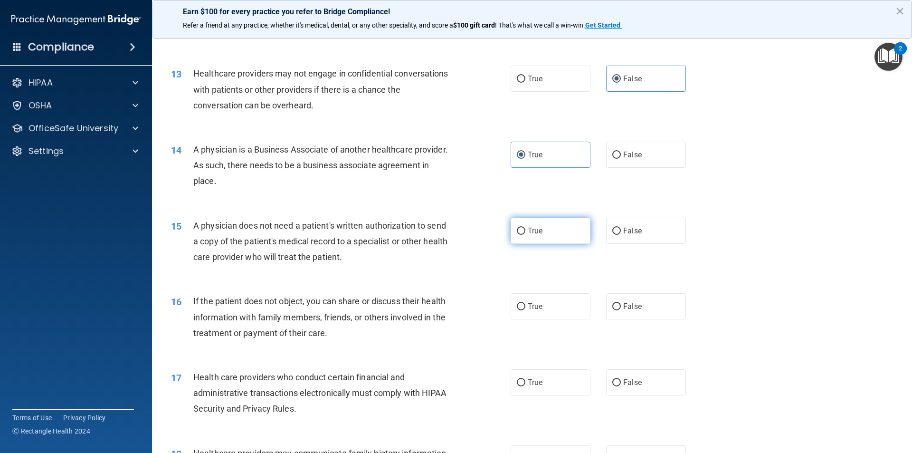
click at [562, 234] on label "True" at bounding box center [551, 231] width 80 height 26
click at [526, 234] on input "True" at bounding box center [521, 231] width 9 height 7
radio input "true"
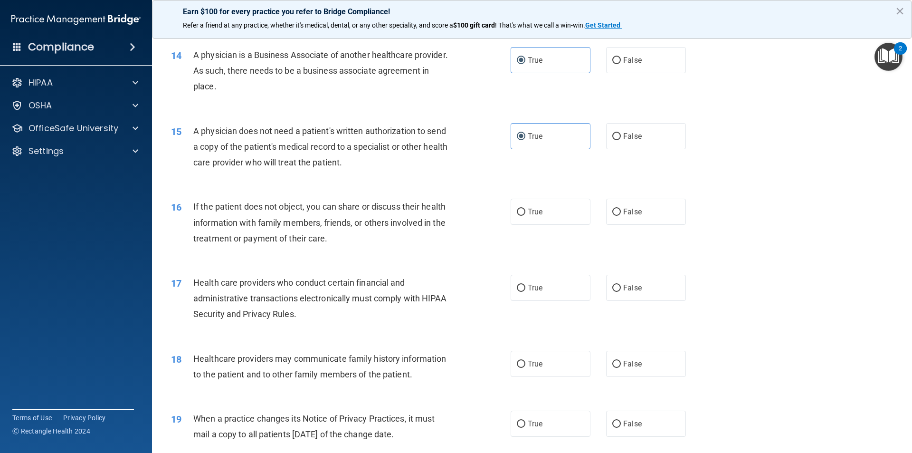
scroll to position [952, 0]
click at [536, 220] on label "True" at bounding box center [551, 211] width 80 height 26
click at [526, 215] on input "True" at bounding box center [521, 211] width 9 height 7
radio input "true"
click at [549, 287] on label "True" at bounding box center [551, 287] width 80 height 26
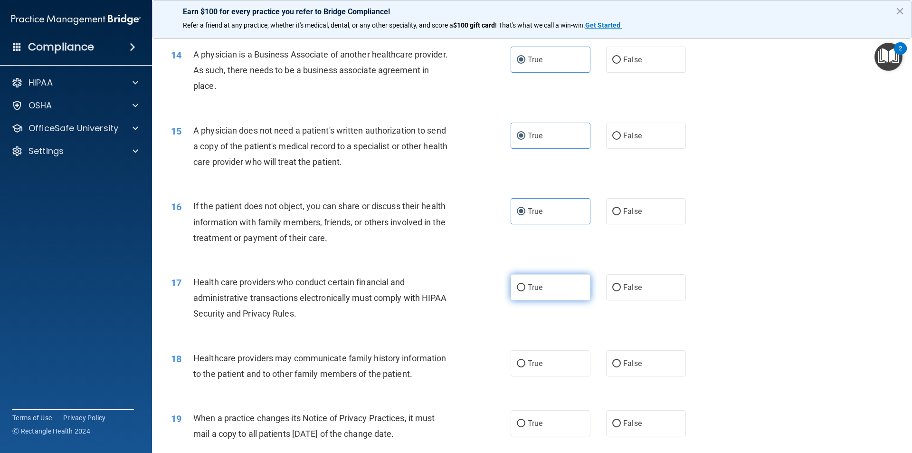
click at [526, 287] on input "True" at bounding box center [521, 287] width 9 height 7
radio input "true"
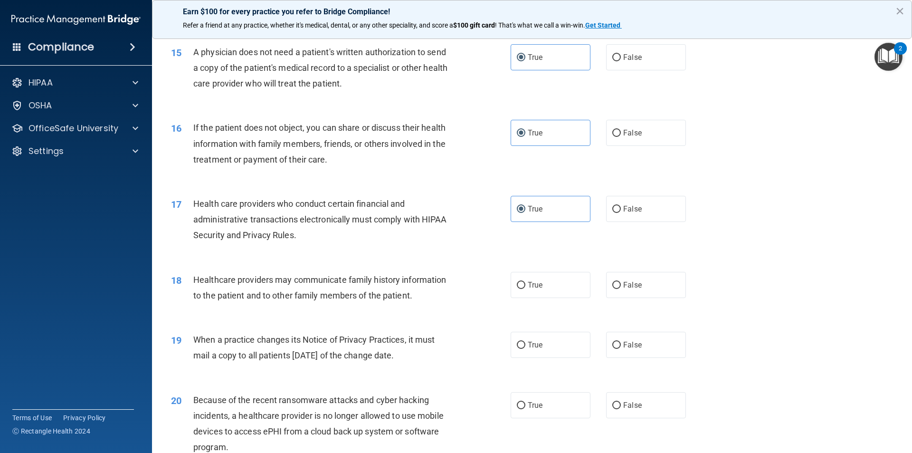
scroll to position [1047, 0]
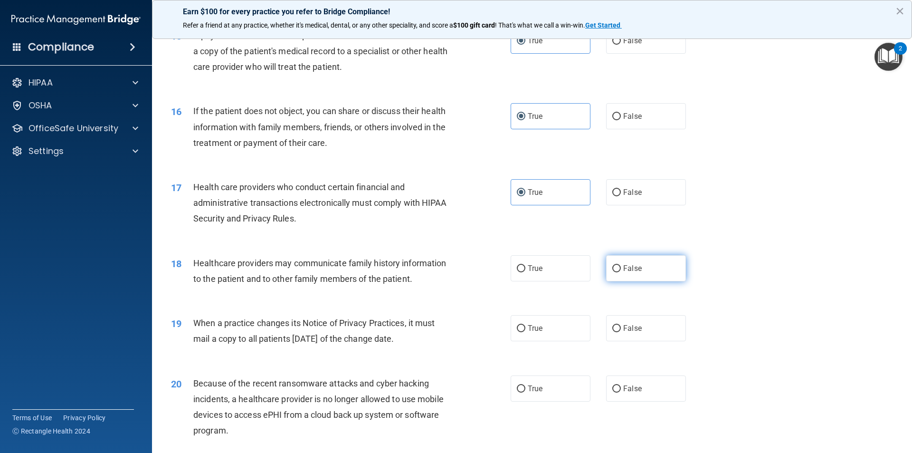
click at [623, 270] on span "False" at bounding box center [632, 268] width 19 height 9
click at [621, 270] on input "False" at bounding box center [617, 268] width 9 height 7
radio input "true"
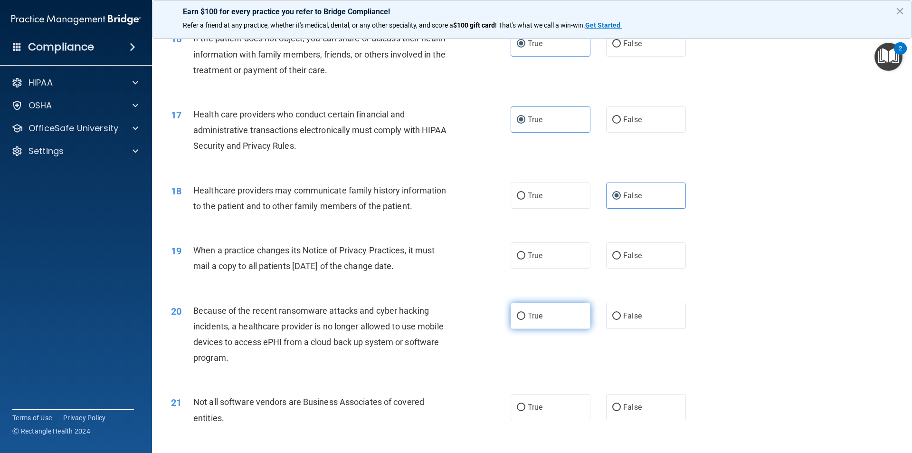
scroll to position [1142, 0]
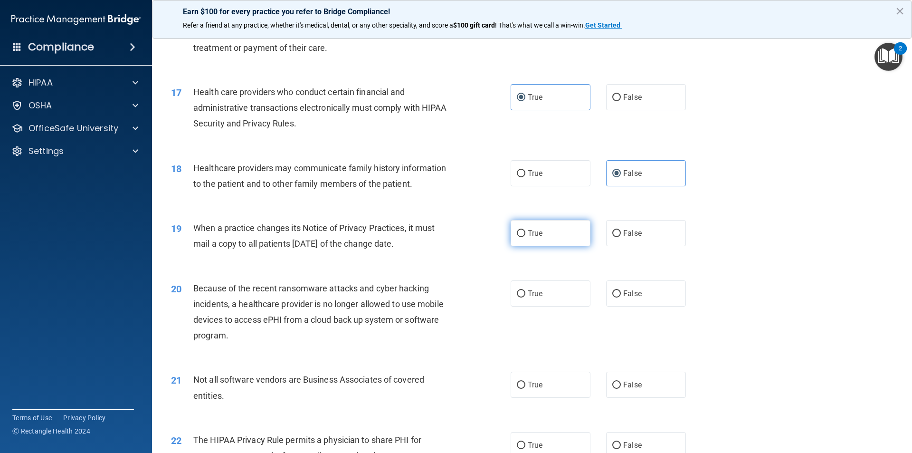
click at [547, 242] on label "True" at bounding box center [551, 233] width 80 height 26
click at [526, 237] on input "True" at bounding box center [521, 233] width 9 height 7
radio input "true"
click at [623, 235] on span "False" at bounding box center [632, 233] width 19 height 9
click at [621, 235] on input "False" at bounding box center [617, 233] width 9 height 7
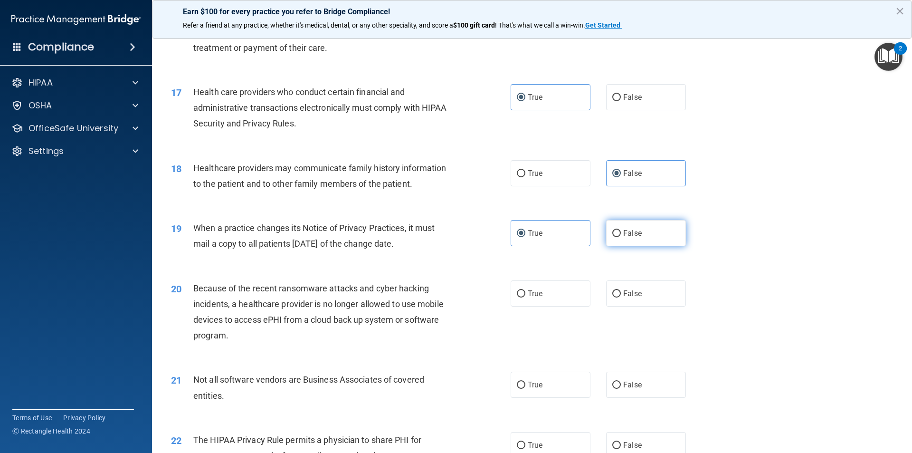
radio input "true"
radio input "false"
click at [535, 297] on span "True" at bounding box center [535, 293] width 15 height 9
click at [526, 297] on input "True" at bounding box center [521, 293] width 9 height 7
radio input "true"
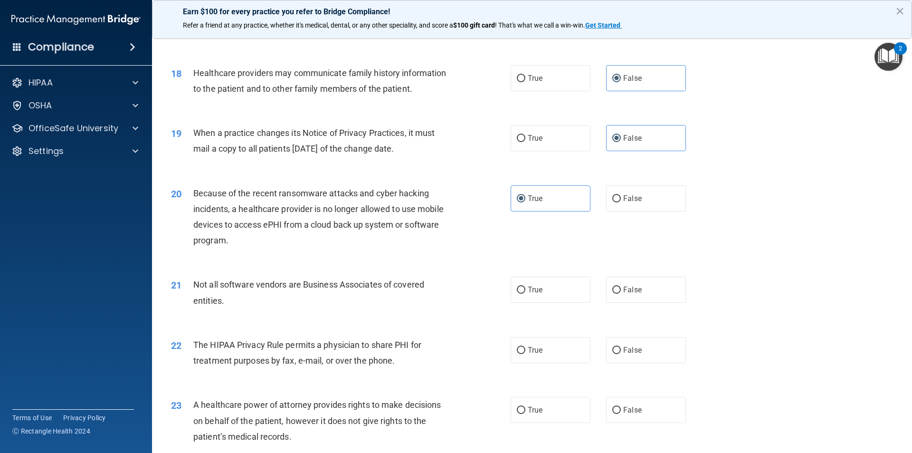
scroll to position [1284, 0]
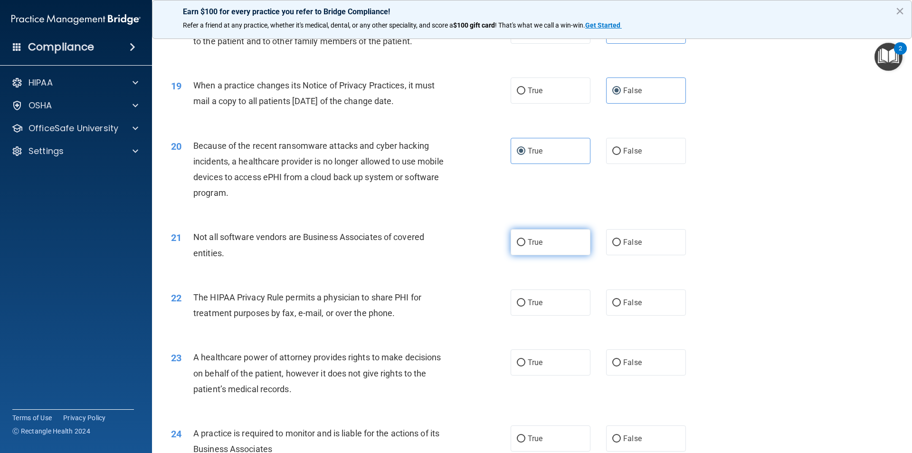
click at [562, 253] on label "True" at bounding box center [551, 242] width 80 height 26
click at [526, 246] on input "True" at bounding box center [521, 242] width 9 height 7
radio input "true"
click at [529, 297] on label "True" at bounding box center [551, 302] width 80 height 26
click at [526, 299] on input "True" at bounding box center [521, 302] width 9 height 7
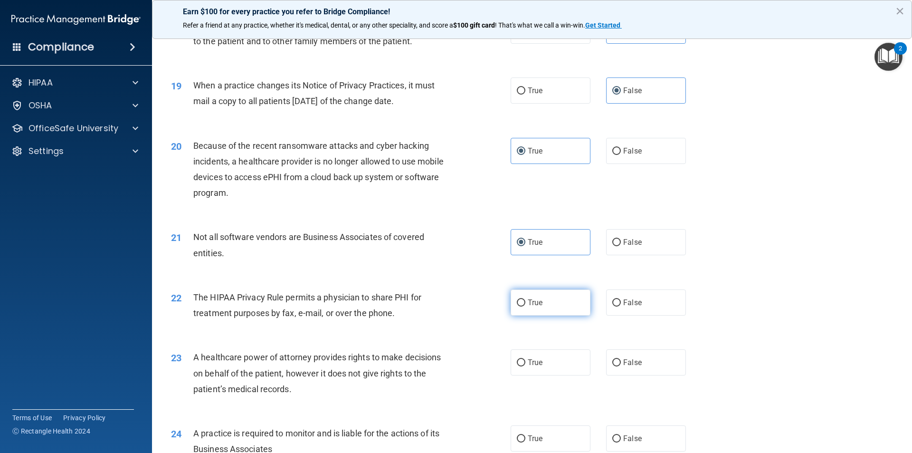
radio input "true"
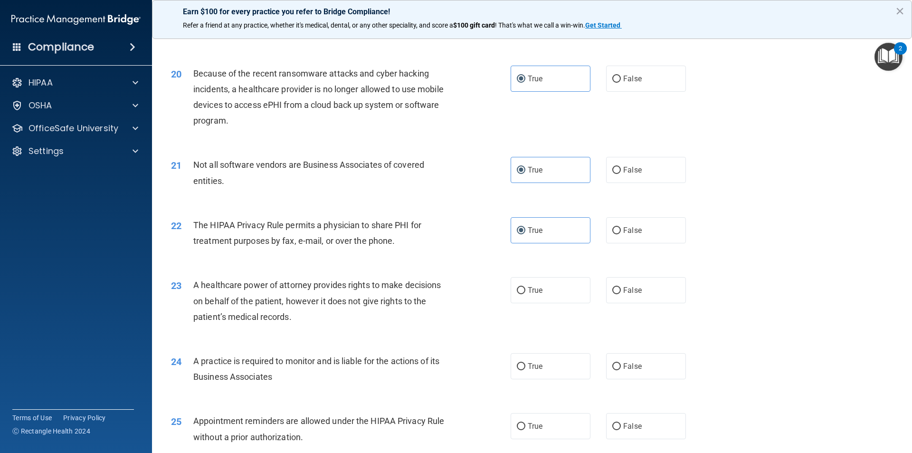
scroll to position [1380, 0]
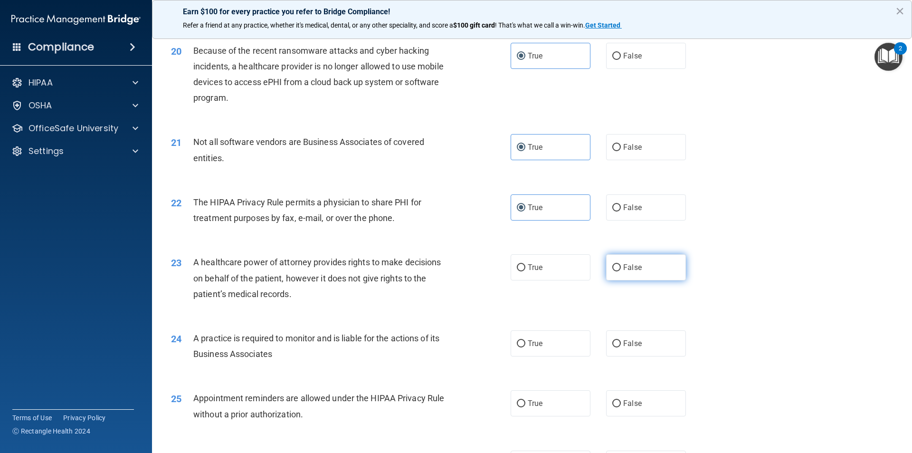
click at [615, 275] on label "False" at bounding box center [646, 267] width 80 height 26
click at [615, 271] on input "False" at bounding box center [617, 267] width 9 height 7
radio input "true"
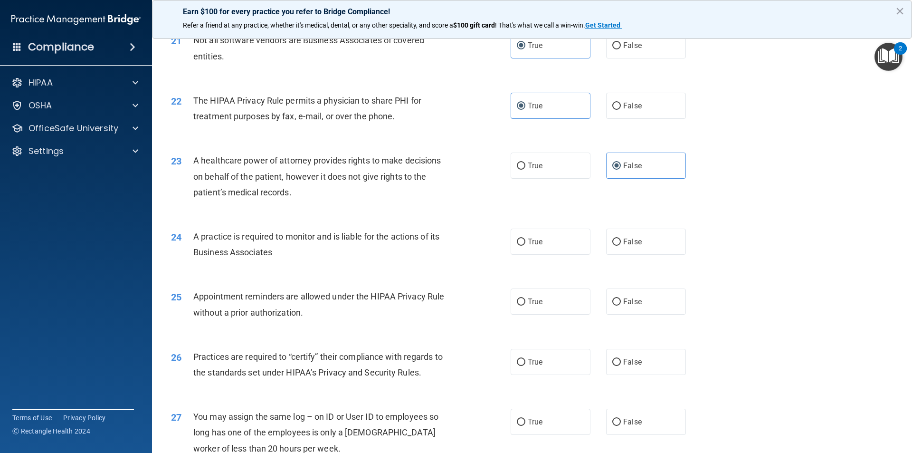
scroll to position [1522, 0]
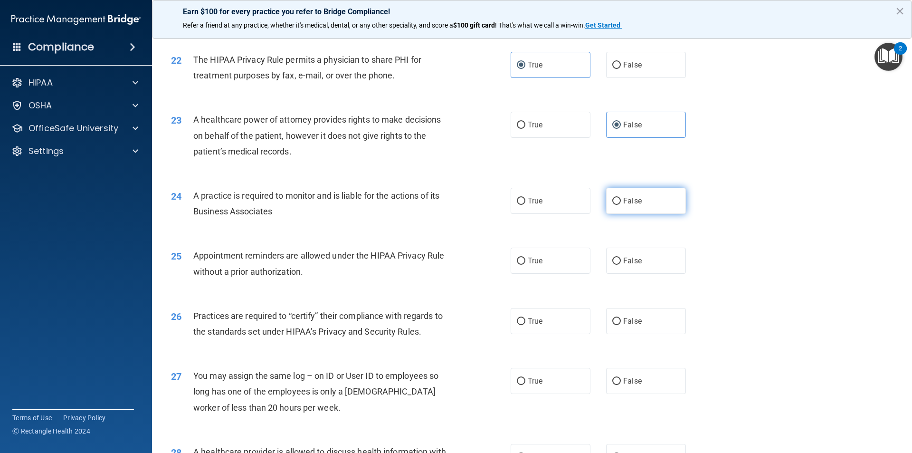
click at [616, 209] on label "False" at bounding box center [646, 201] width 80 height 26
click at [616, 205] on input "False" at bounding box center [617, 201] width 9 height 7
radio input "true"
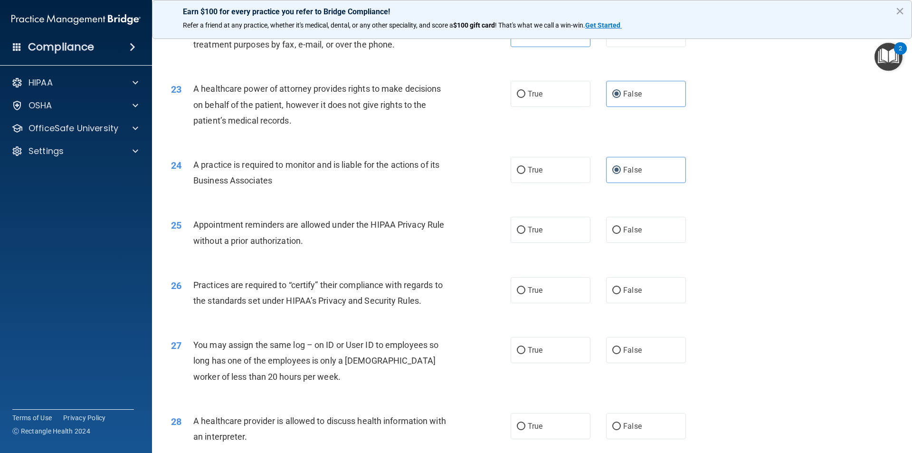
scroll to position [1570, 0]
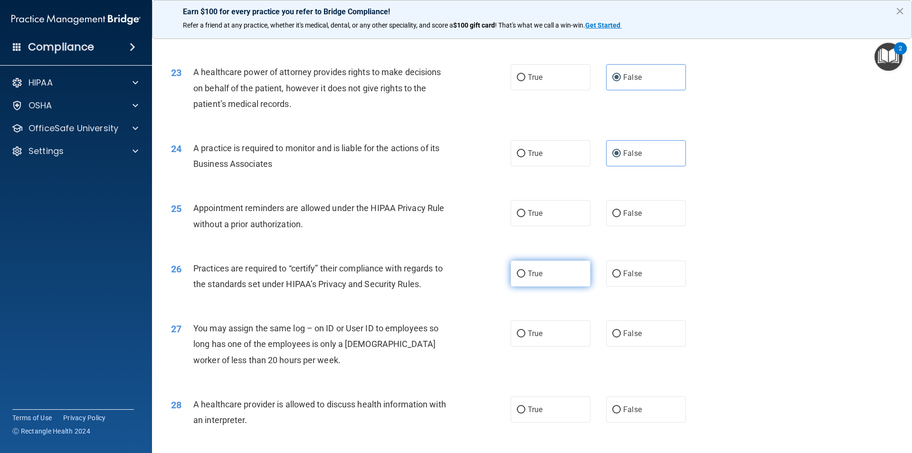
click at [530, 272] on span "True" at bounding box center [535, 273] width 15 height 9
click at [526, 272] on input "True" at bounding box center [521, 273] width 9 height 7
radio input "true"
click at [618, 332] on label "False" at bounding box center [646, 333] width 80 height 26
click at [618, 332] on input "False" at bounding box center [617, 333] width 9 height 7
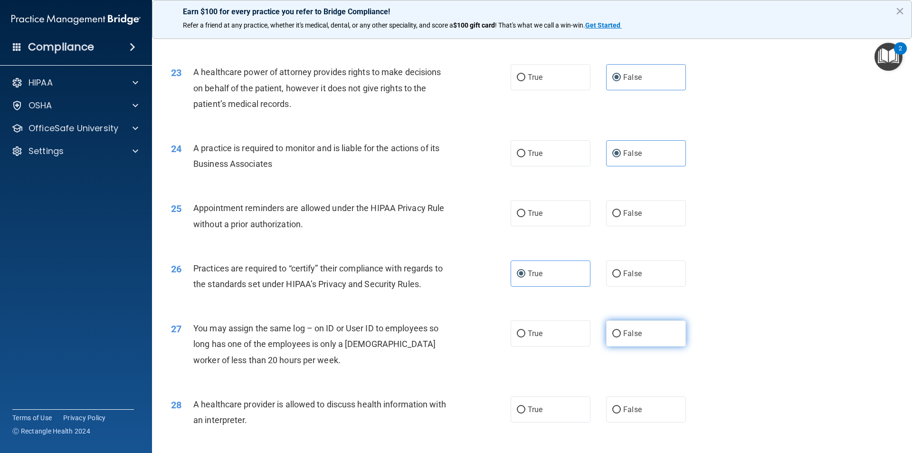
radio input "true"
click at [613, 274] on input "False" at bounding box center [617, 273] width 9 height 7
radio input "true"
radio input "false"
click at [537, 219] on label "True" at bounding box center [551, 213] width 80 height 26
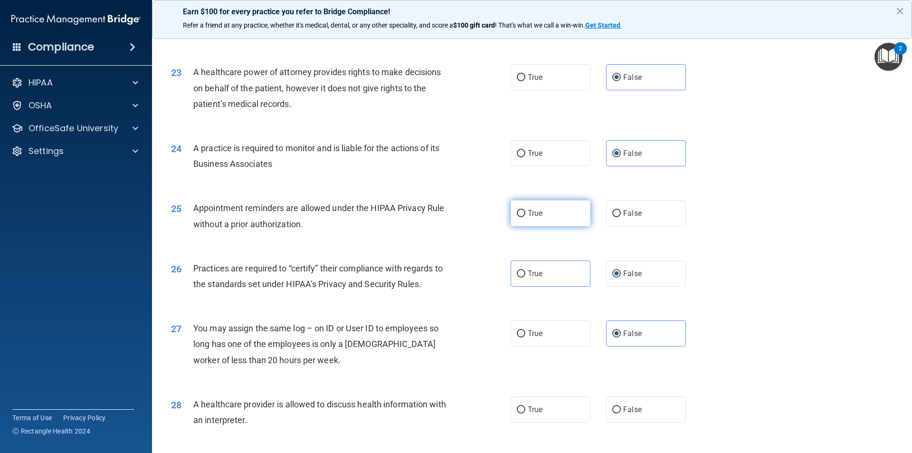
click at [526, 217] on input "True" at bounding box center [521, 213] width 9 height 7
radio input "true"
click at [553, 336] on label "True" at bounding box center [551, 333] width 80 height 26
click at [526, 336] on input "True" at bounding box center [521, 333] width 9 height 7
radio input "true"
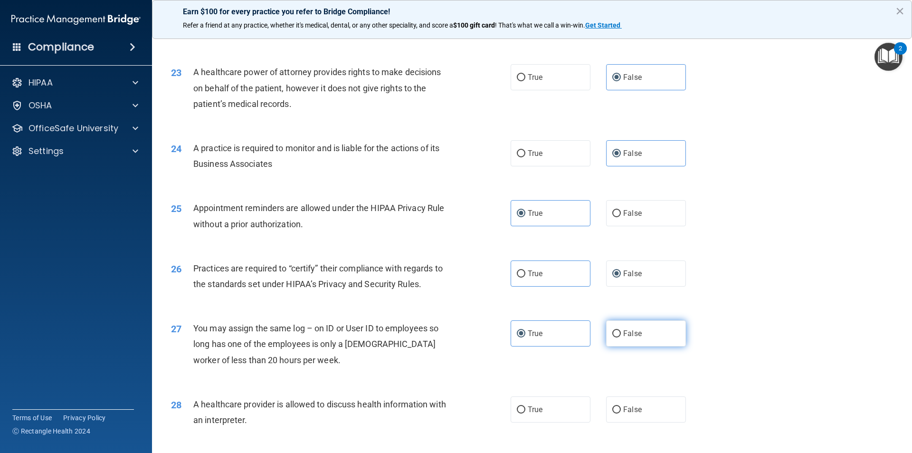
click at [613, 333] on input "False" at bounding box center [617, 333] width 9 height 7
radio input "true"
radio input "false"
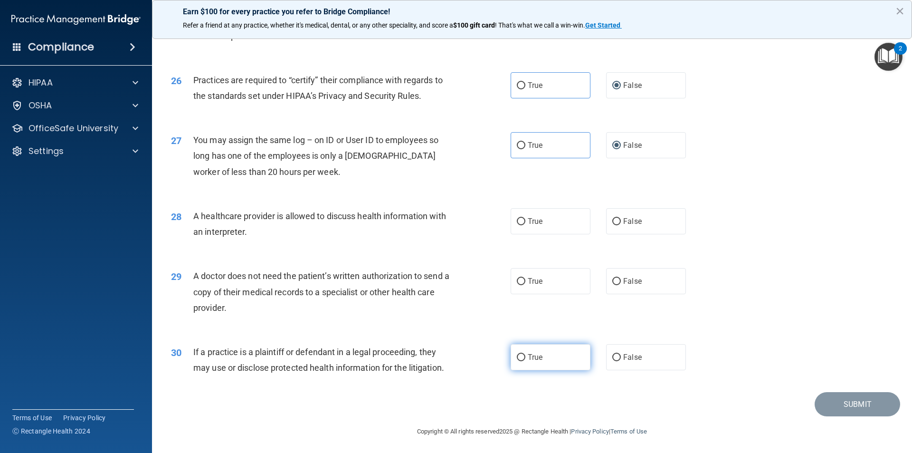
scroll to position [1759, 0]
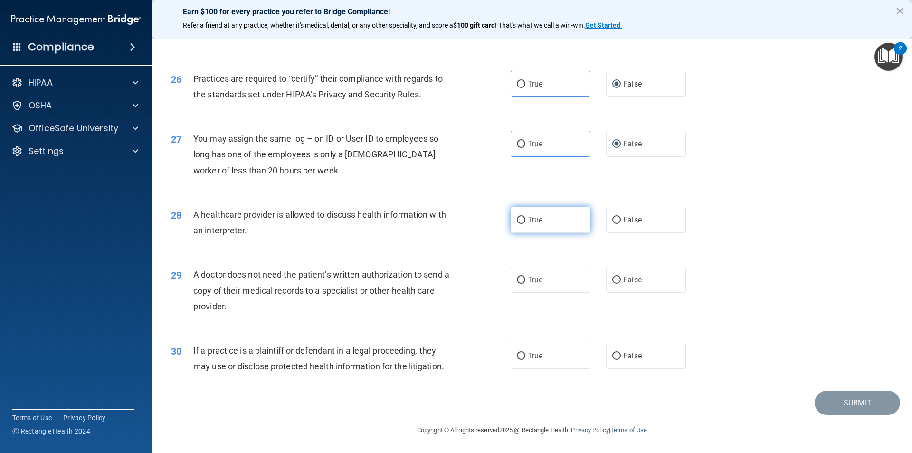
click at [560, 227] on label "True" at bounding box center [551, 220] width 80 height 26
click at [526, 224] on input "True" at bounding box center [521, 220] width 9 height 7
radio input "true"
click at [528, 276] on span "True" at bounding box center [535, 279] width 15 height 9
click at [526, 277] on input "True" at bounding box center [521, 280] width 9 height 7
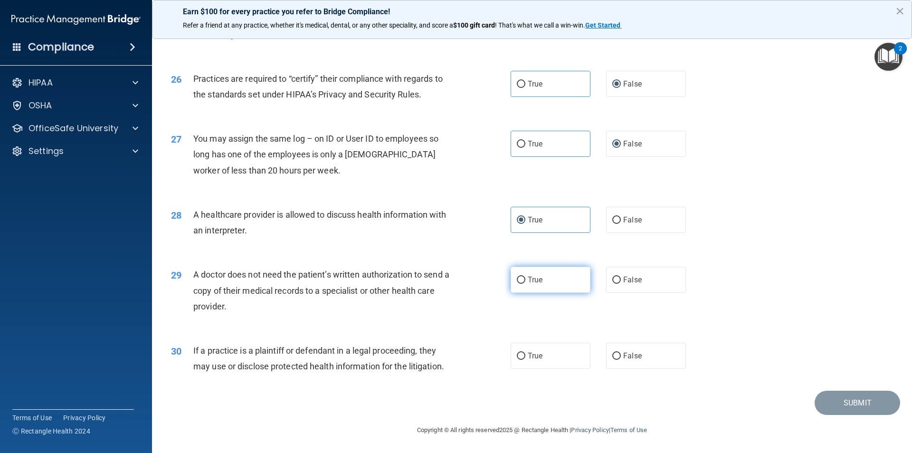
radio input "true"
click at [539, 352] on span "True" at bounding box center [535, 355] width 15 height 9
click at [526, 353] on input "True" at bounding box center [521, 356] width 9 height 7
radio input "true"
click at [846, 398] on button "Submit" at bounding box center [858, 403] width 86 height 24
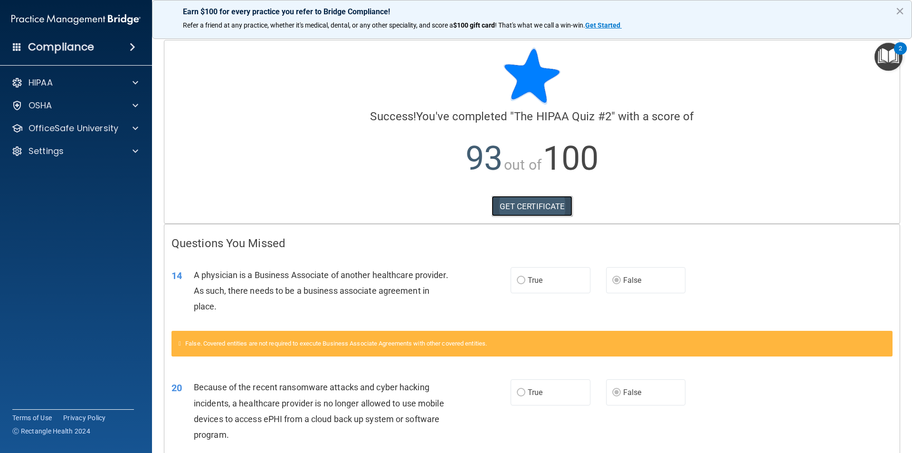
click at [546, 204] on link "GET CERTIFICATE" at bounding box center [532, 206] width 81 height 21
click at [131, 85] on div at bounding box center [134, 82] width 24 height 11
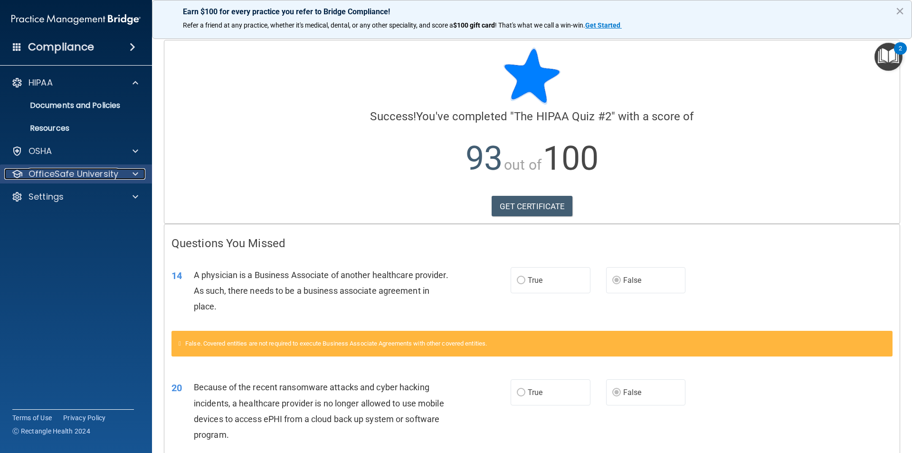
click at [129, 176] on div at bounding box center [134, 173] width 24 height 11
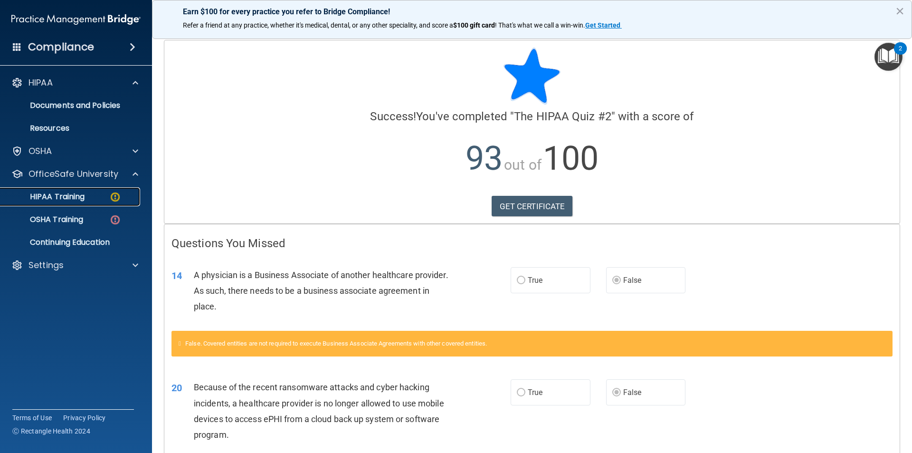
click at [122, 197] on div "HIPAA Training" at bounding box center [71, 197] width 130 height 10
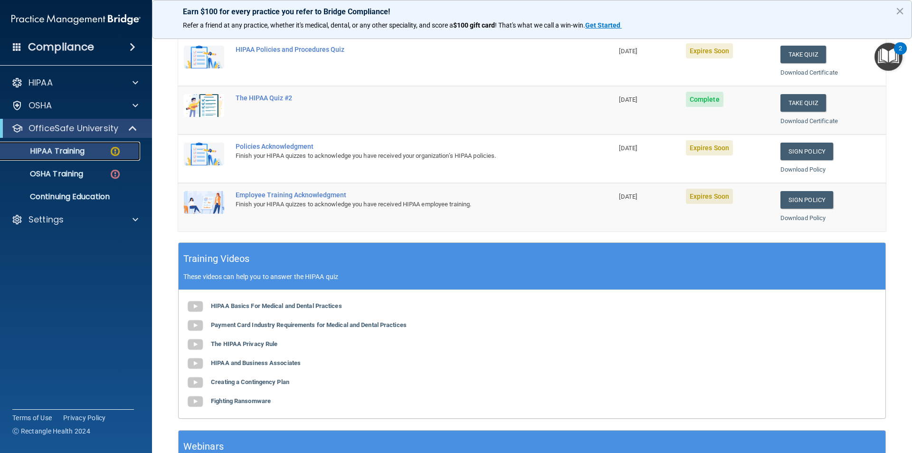
scroll to position [95, 0]
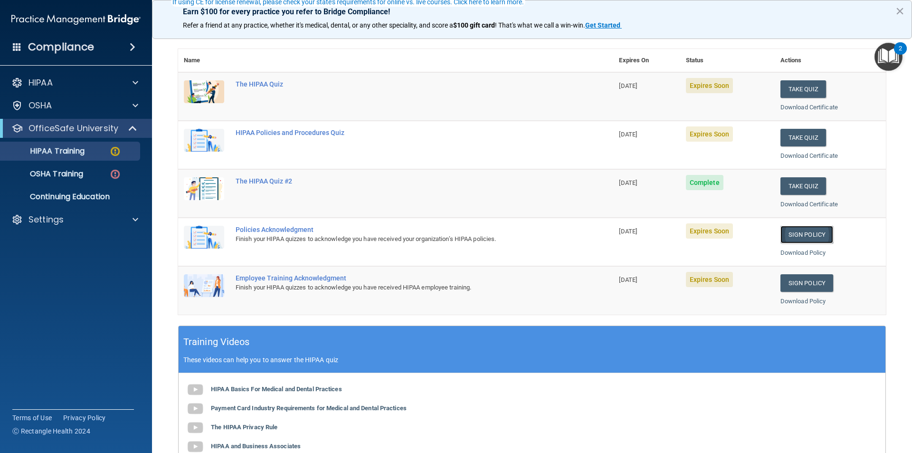
click at [805, 238] on link "Sign Policy" at bounding box center [807, 235] width 53 height 18
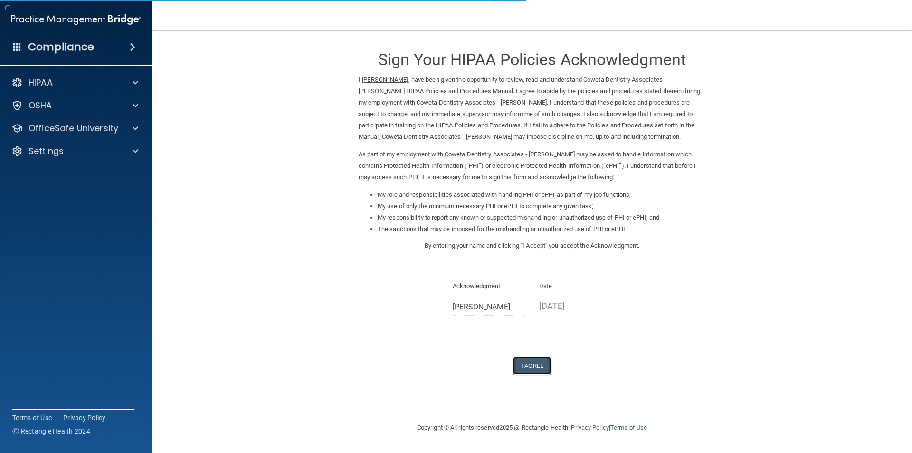
click at [529, 364] on button "I Agree" at bounding box center [532, 366] width 38 height 18
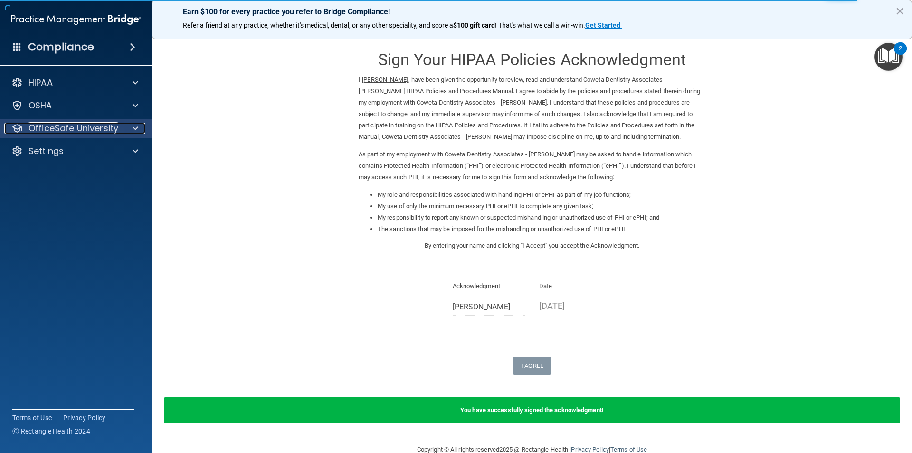
click at [136, 130] on span at bounding box center [136, 128] width 6 height 11
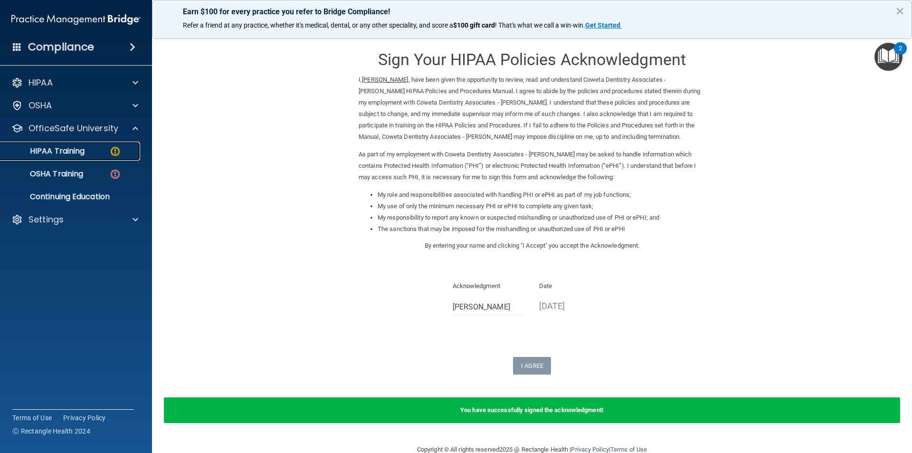
click at [114, 149] on img at bounding box center [115, 151] width 12 height 12
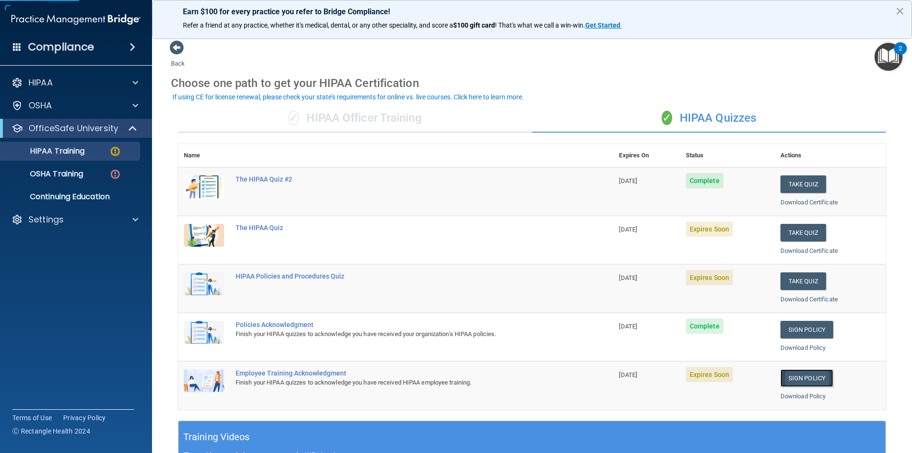
click at [784, 379] on link "Sign Policy" at bounding box center [807, 378] width 53 height 18
click at [119, 155] on img at bounding box center [115, 151] width 12 height 12
click at [781, 233] on button "Take Quiz" at bounding box center [804, 233] width 46 height 18
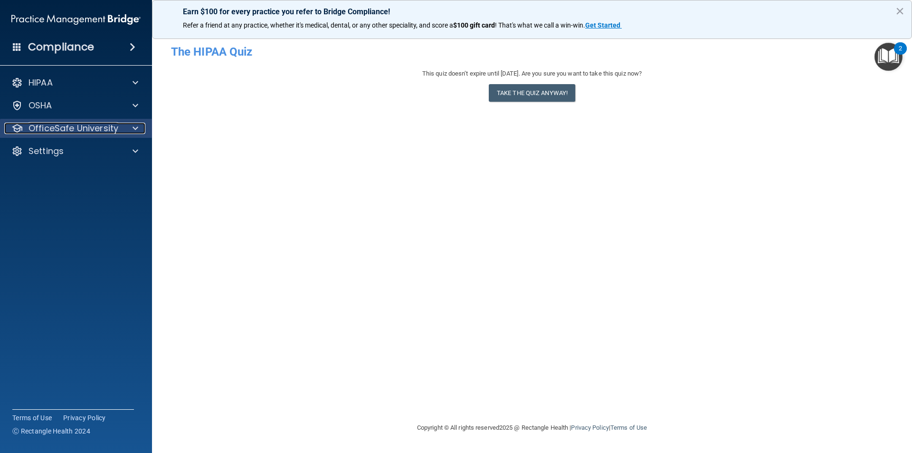
click at [132, 129] on div at bounding box center [134, 128] width 24 height 11
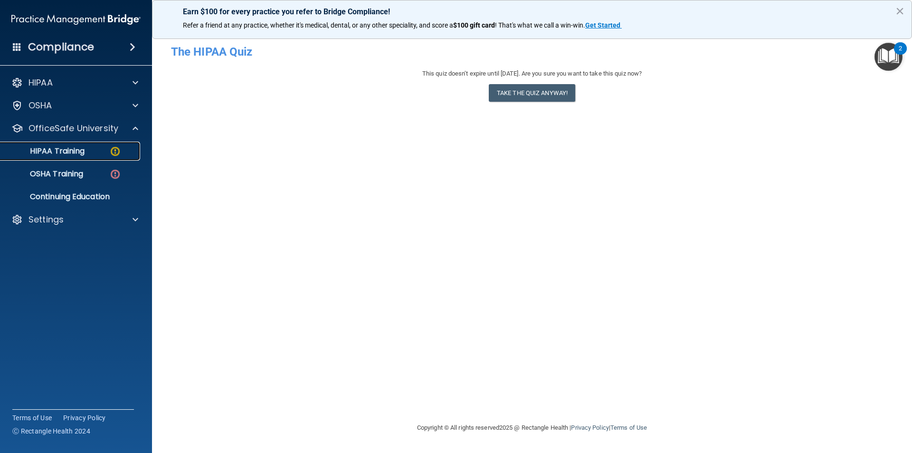
click at [115, 150] on img at bounding box center [115, 151] width 12 height 12
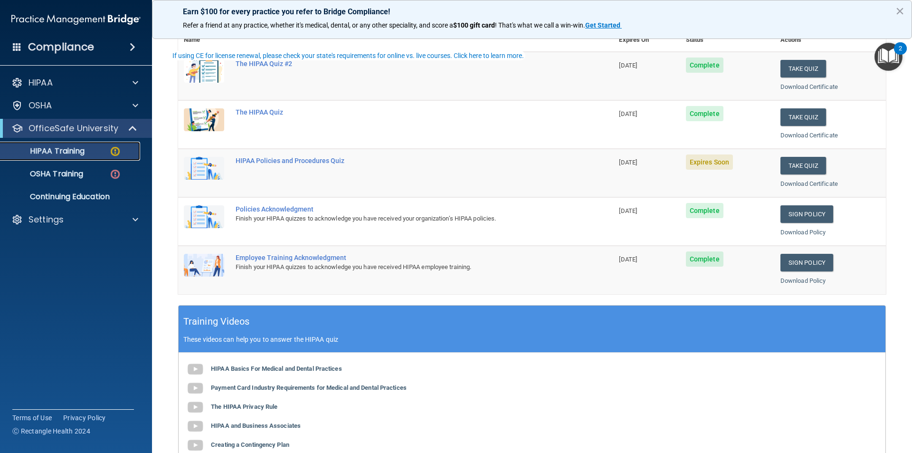
scroll to position [143, 0]
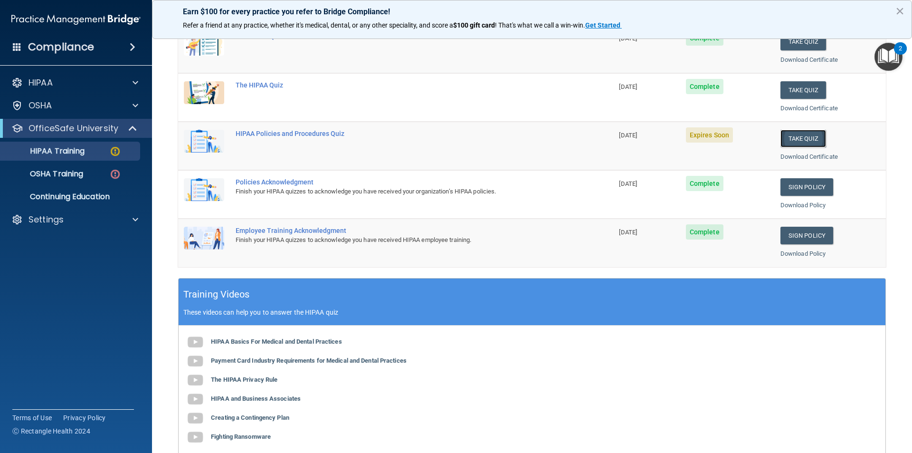
click at [792, 144] on button "Take Quiz" at bounding box center [804, 139] width 46 height 18
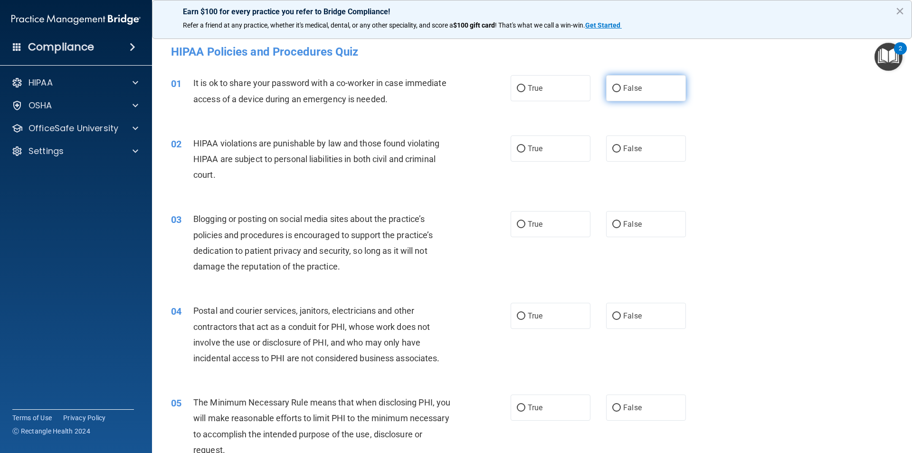
click at [637, 100] on label "False" at bounding box center [646, 88] width 80 height 26
click at [621, 92] on input "False" at bounding box center [617, 88] width 9 height 7
radio input "true"
click at [534, 160] on label "True" at bounding box center [551, 148] width 80 height 26
click at [526, 153] on input "True" at bounding box center [521, 148] width 9 height 7
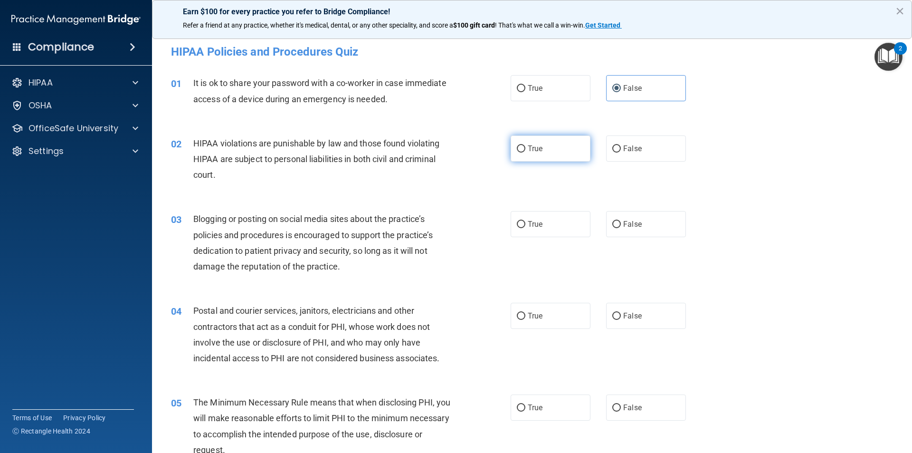
radio input "true"
click at [616, 226] on input "False" at bounding box center [617, 224] width 9 height 7
radio input "true"
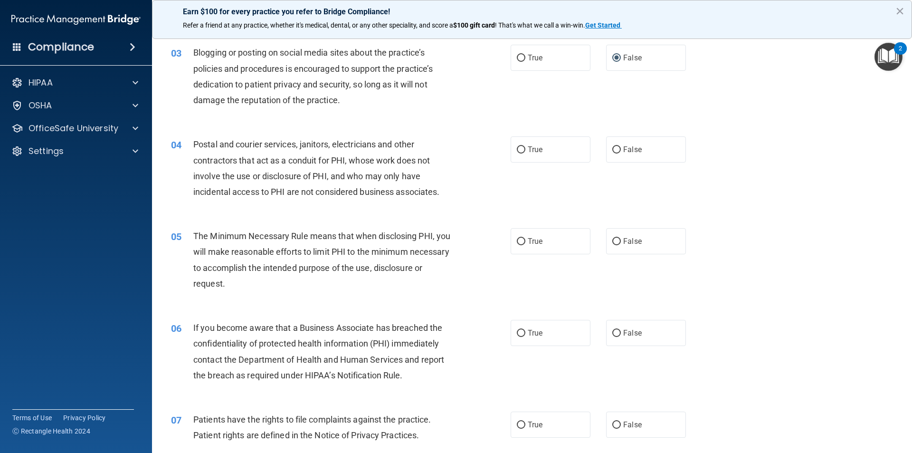
scroll to position [190, 0]
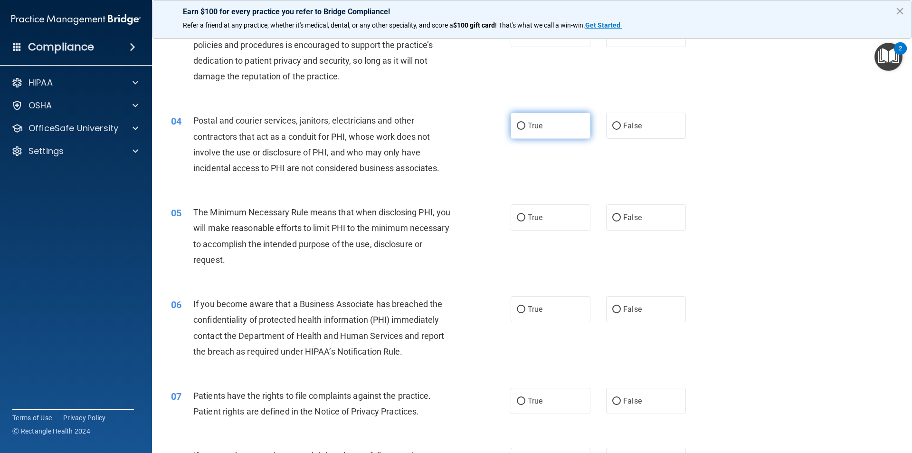
click at [565, 136] on label "True" at bounding box center [551, 126] width 80 height 26
click at [526, 130] on input "True" at bounding box center [521, 126] width 9 height 7
radio input "true"
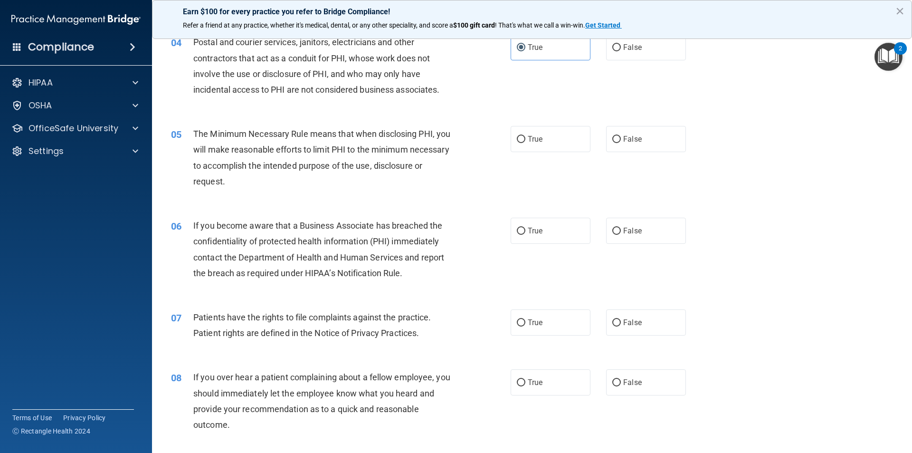
scroll to position [285, 0]
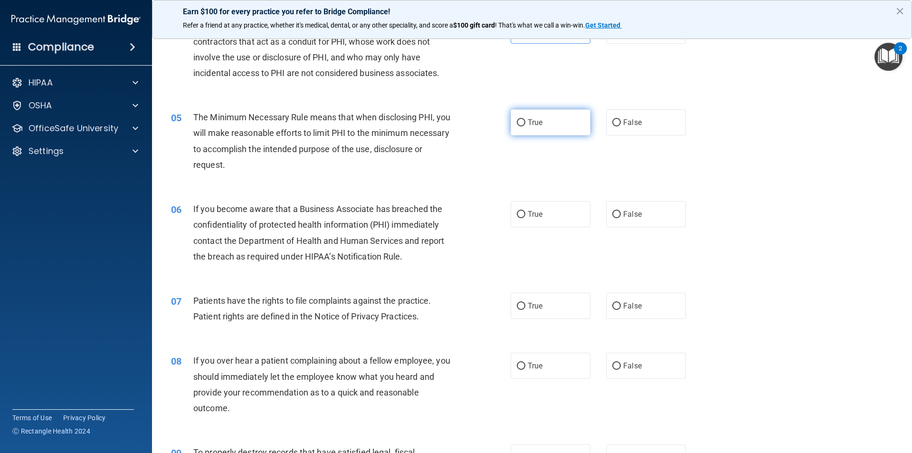
click at [557, 119] on label "True" at bounding box center [551, 122] width 80 height 26
click at [526, 119] on input "True" at bounding box center [521, 122] width 9 height 7
radio input "true"
click at [538, 208] on label "True" at bounding box center [551, 214] width 80 height 26
click at [526, 211] on input "True" at bounding box center [521, 214] width 9 height 7
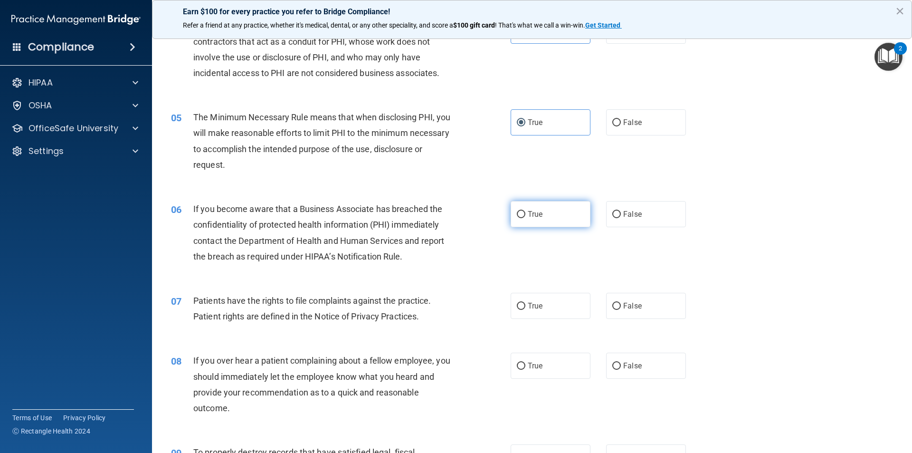
radio input "true"
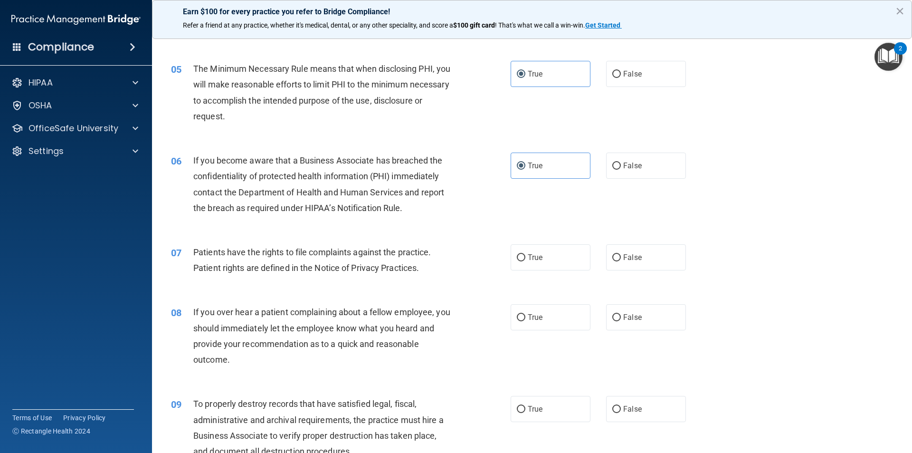
scroll to position [428, 0]
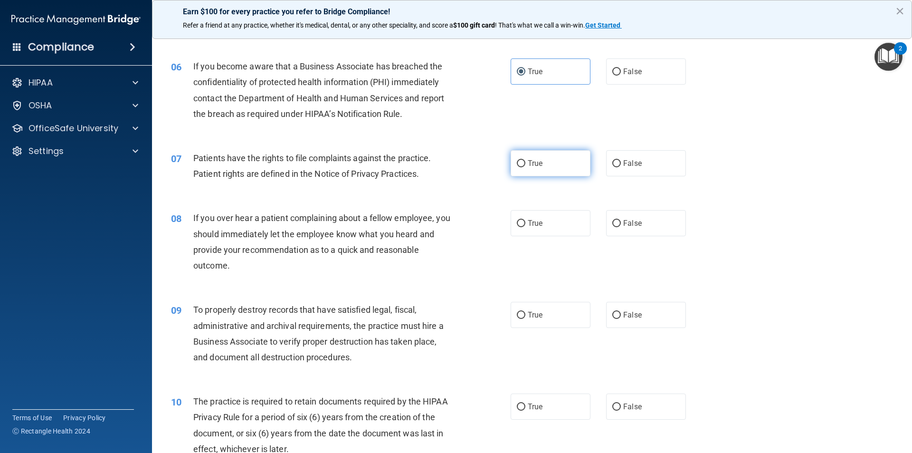
click at [539, 172] on label "True" at bounding box center [551, 163] width 80 height 26
click at [526, 167] on input "True" at bounding box center [521, 163] width 9 height 7
radio input "true"
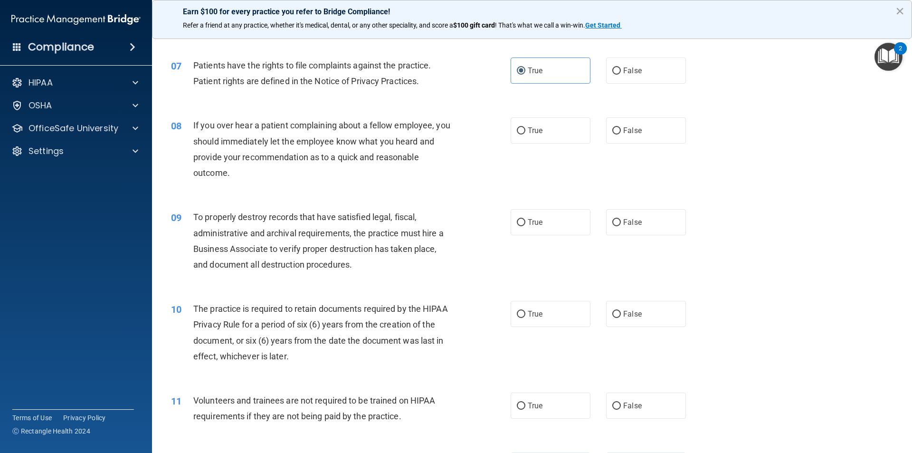
scroll to position [523, 0]
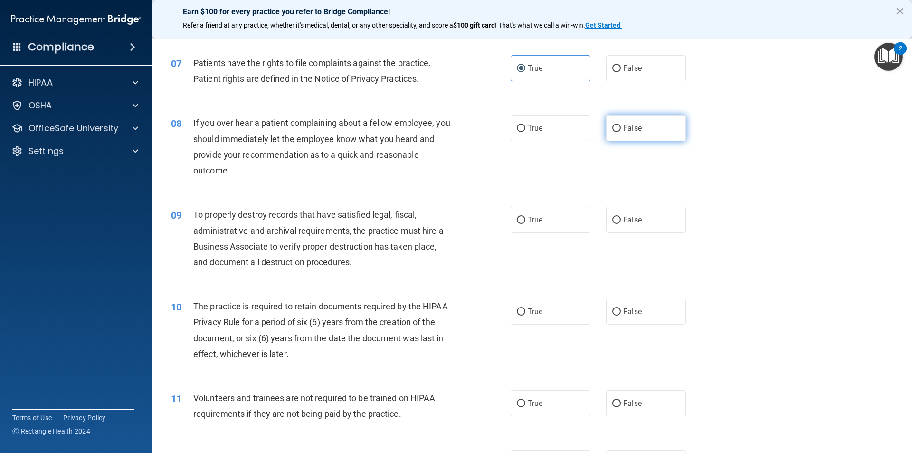
click at [623, 120] on label "False" at bounding box center [646, 128] width 80 height 26
click at [621, 125] on input "False" at bounding box center [617, 128] width 9 height 7
radio input "true"
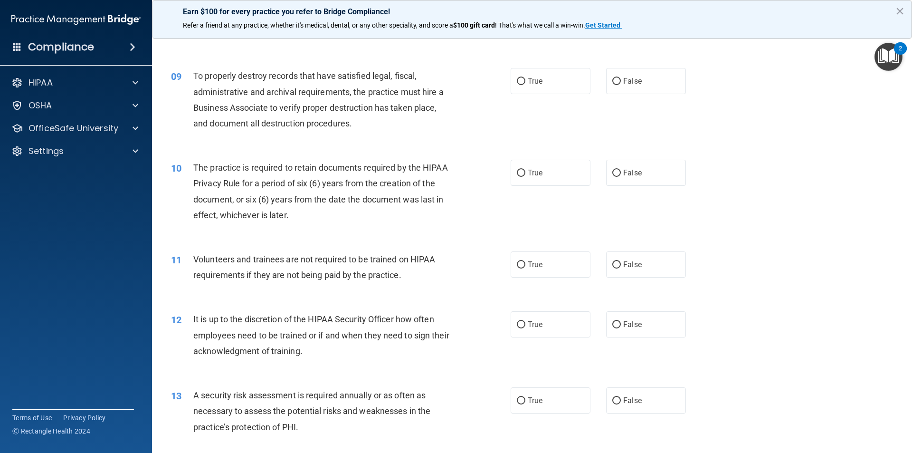
scroll to position [665, 0]
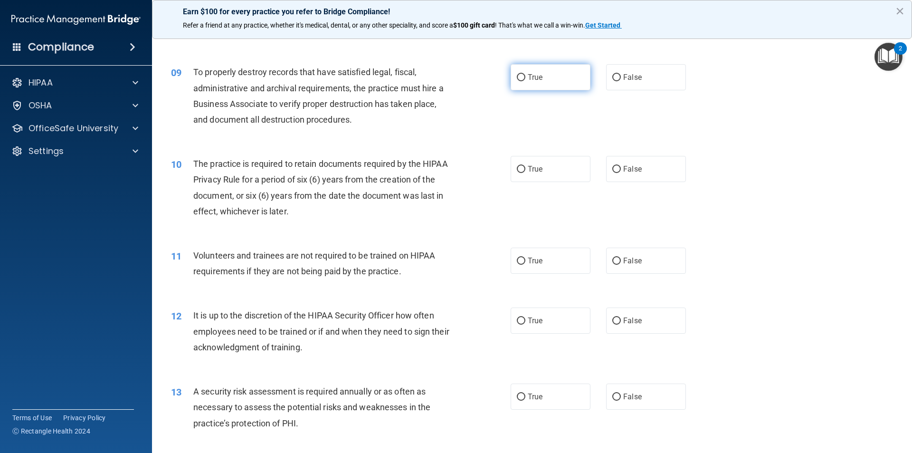
click at [545, 87] on label "True" at bounding box center [551, 77] width 80 height 26
click at [526, 81] on input "True" at bounding box center [521, 77] width 9 height 7
radio input "true"
drag, startPoint x: 495, startPoint y: 174, endPoint x: 516, endPoint y: 172, distance: 21.0
click at [496, 174] on div "10 The practice is required to retain documents required by the HIPAA Privacy R…" at bounding box center [341, 190] width 368 height 68
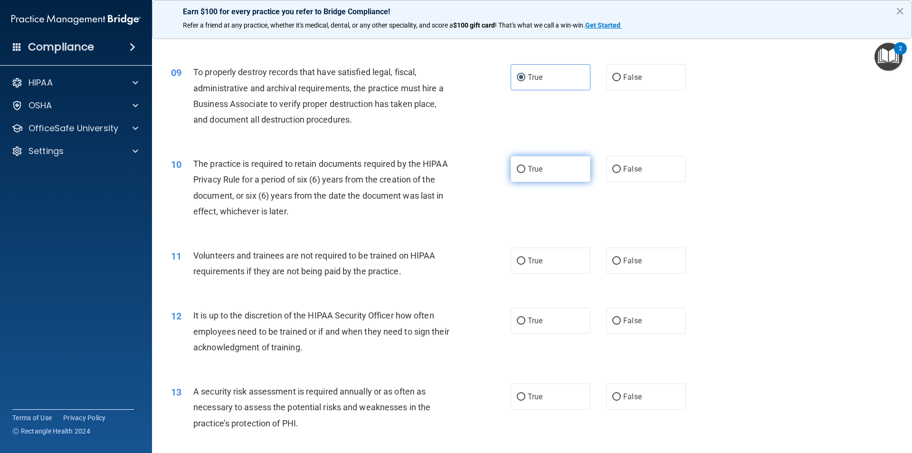
click at [518, 170] on input "True" at bounding box center [521, 169] width 9 height 7
radio input "true"
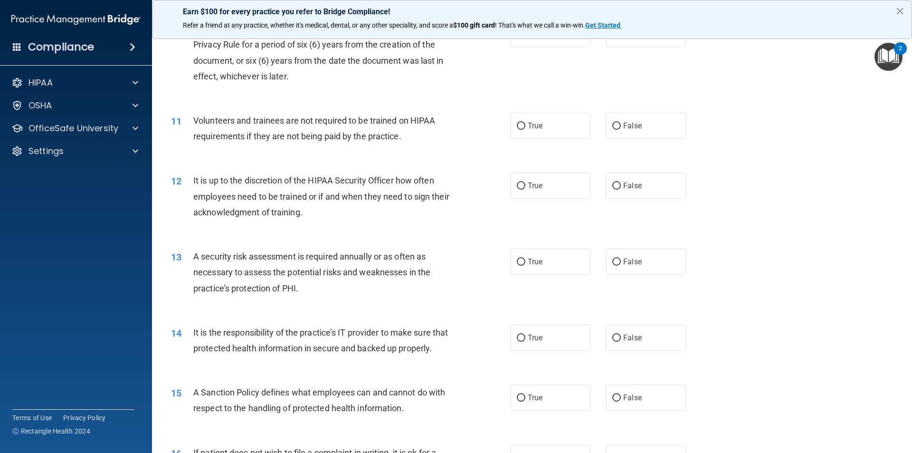
scroll to position [855, 0]
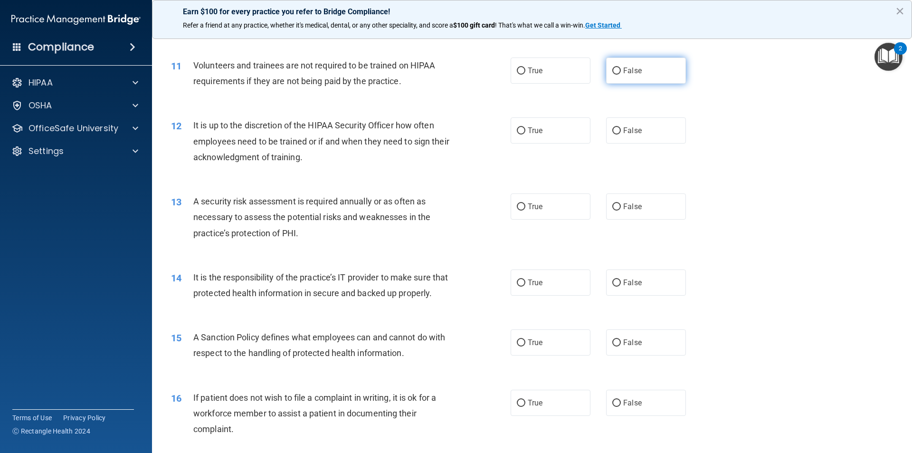
click at [619, 77] on label "False" at bounding box center [646, 70] width 80 height 26
click at [619, 75] on input "False" at bounding box center [617, 70] width 9 height 7
radio input "true"
click at [619, 134] on label "False" at bounding box center [646, 130] width 80 height 26
click at [619, 134] on input "False" at bounding box center [617, 130] width 9 height 7
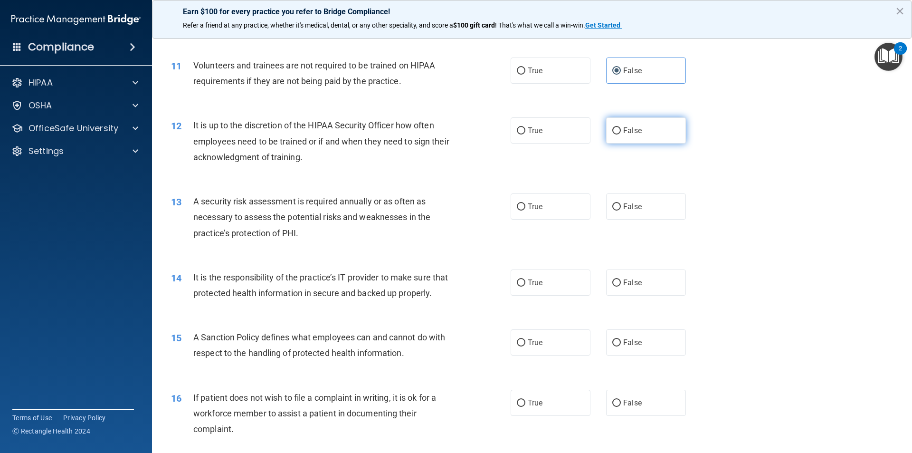
radio input "true"
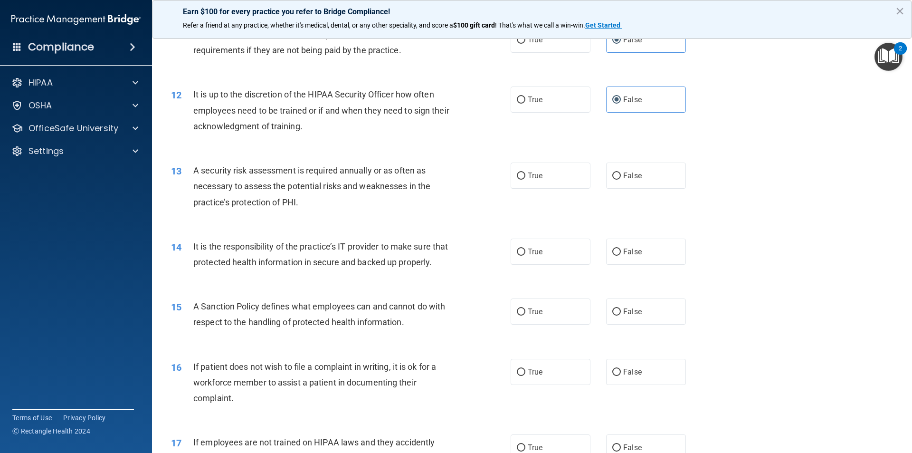
scroll to position [903, 0]
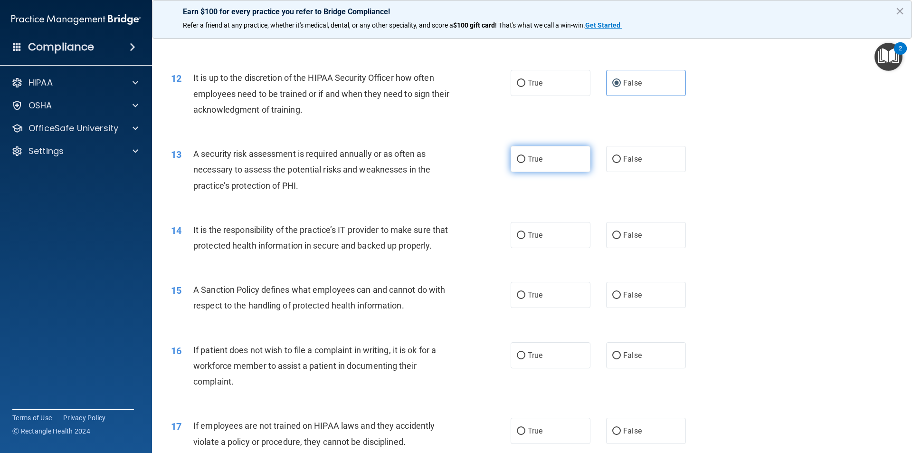
click at [552, 165] on label "True" at bounding box center [551, 159] width 80 height 26
click at [526, 163] on input "True" at bounding box center [521, 159] width 9 height 7
radio input "true"
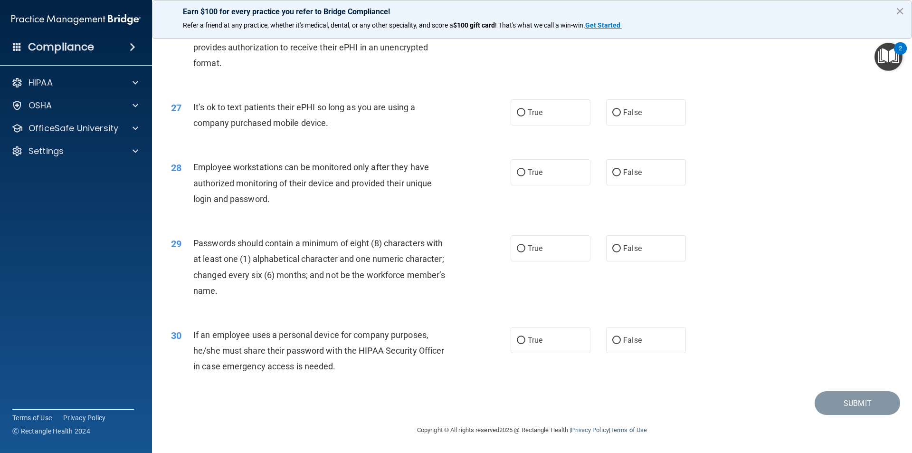
scroll to position [1600, 0]
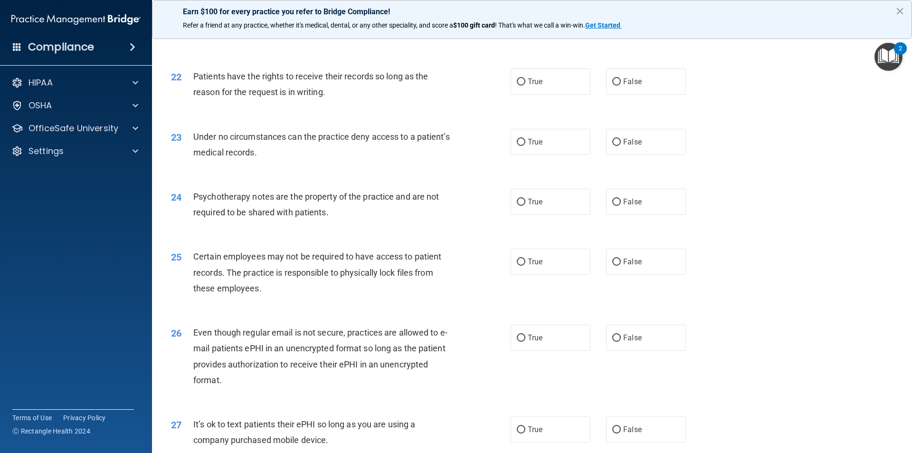
click at [903, 205] on main "- HIPAA Policies and Procedures Quiz This quiz doesn’t expire until 10/18/2025.…" at bounding box center [532, 241] width 760 height 422
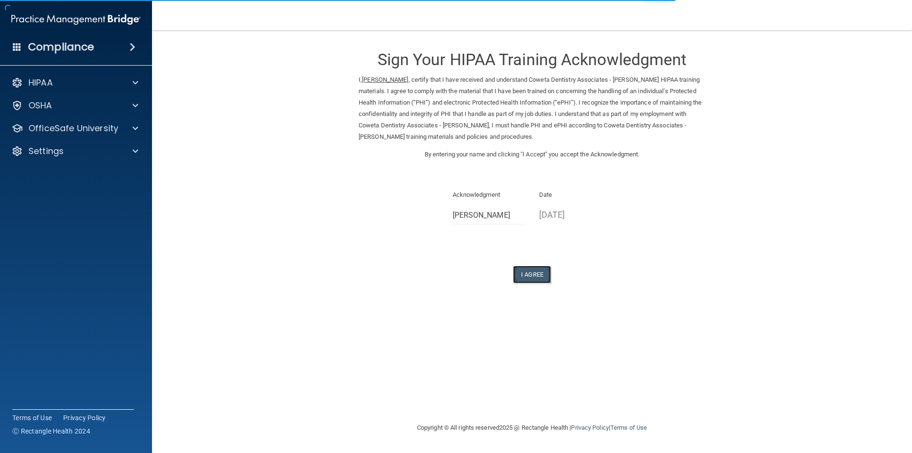
click at [534, 273] on button "I Agree" at bounding box center [532, 275] width 38 height 18
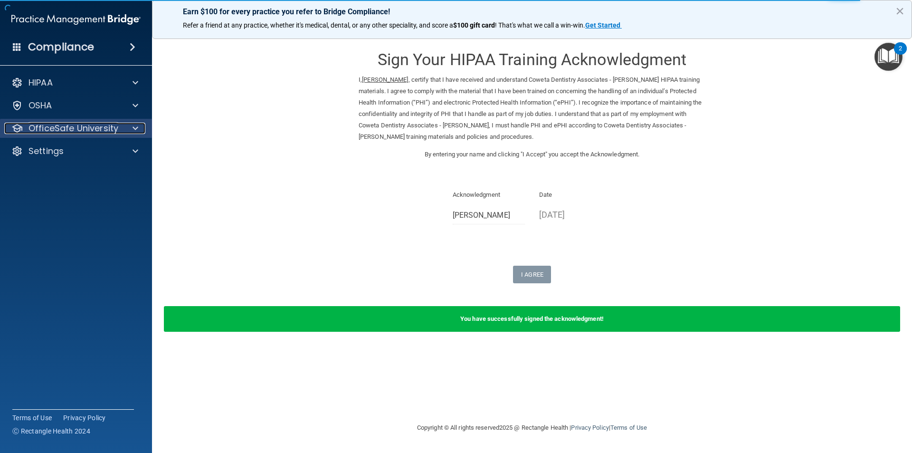
click at [136, 128] on span at bounding box center [136, 128] width 6 height 11
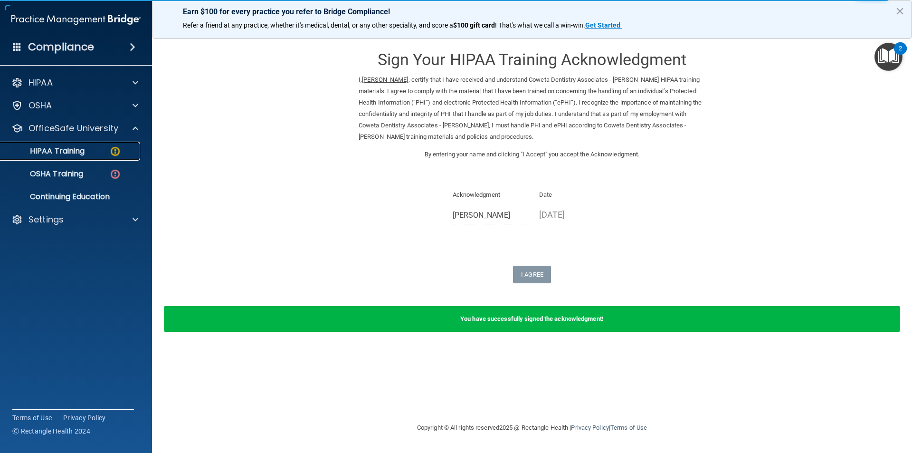
click at [120, 155] on img at bounding box center [115, 151] width 12 height 12
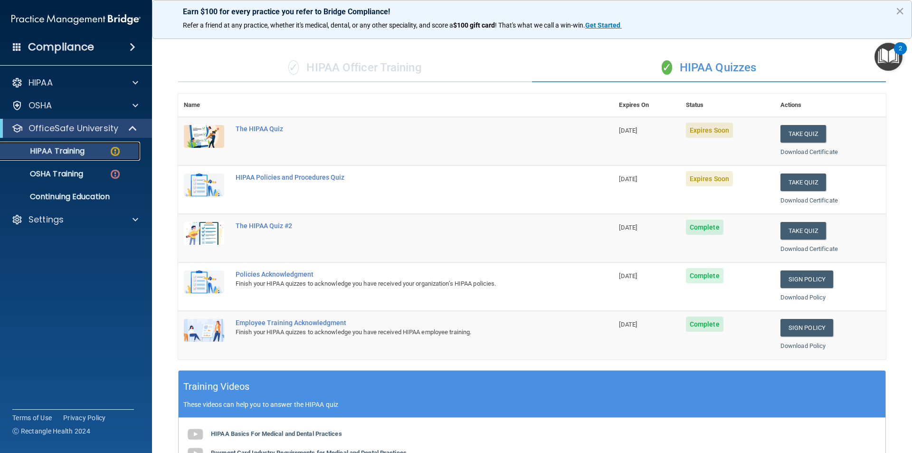
scroll to position [25, 0]
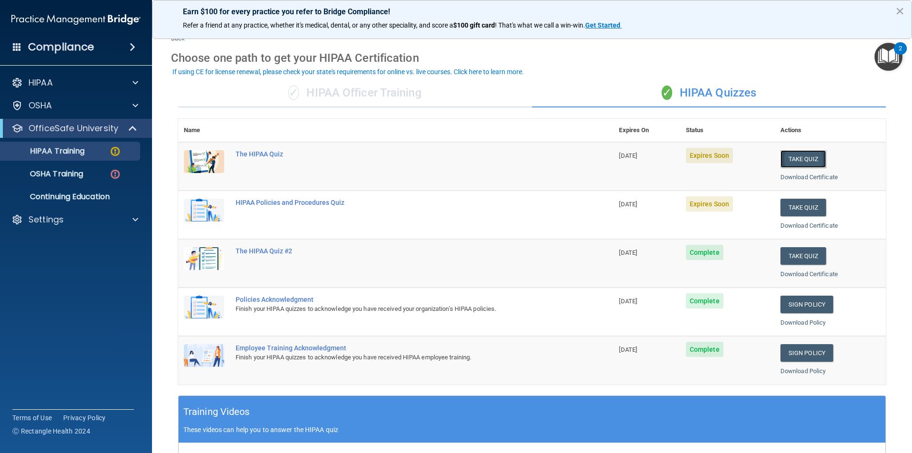
click at [806, 158] on button "Take Quiz" at bounding box center [804, 159] width 46 height 18
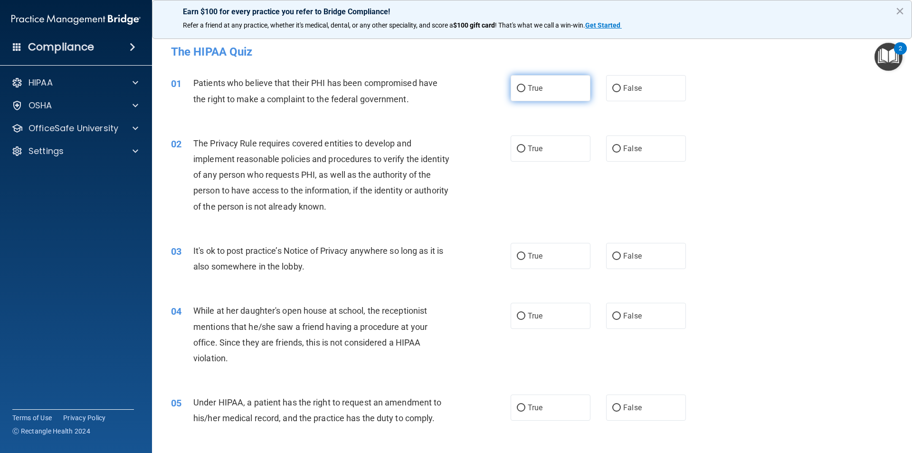
click at [518, 86] on input "True" at bounding box center [521, 88] width 9 height 7
radio input "true"
click at [548, 149] on label "True" at bounding box center [551, 148] width 80 height 26
click at [526, 149] on input "True" at bounding box center [521, 148] width 9 height 7
radio input "true"
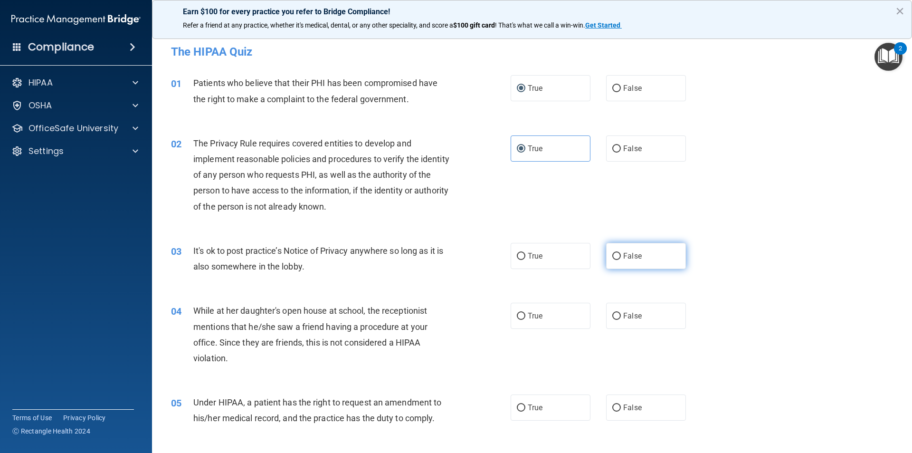
click at [618, 252] on label "False" at bounding box center [646, 256] width 80 height 26
click at [618, 253] on input "False" at bounding box center [617, 256] width 9 height 7
radio input "true"
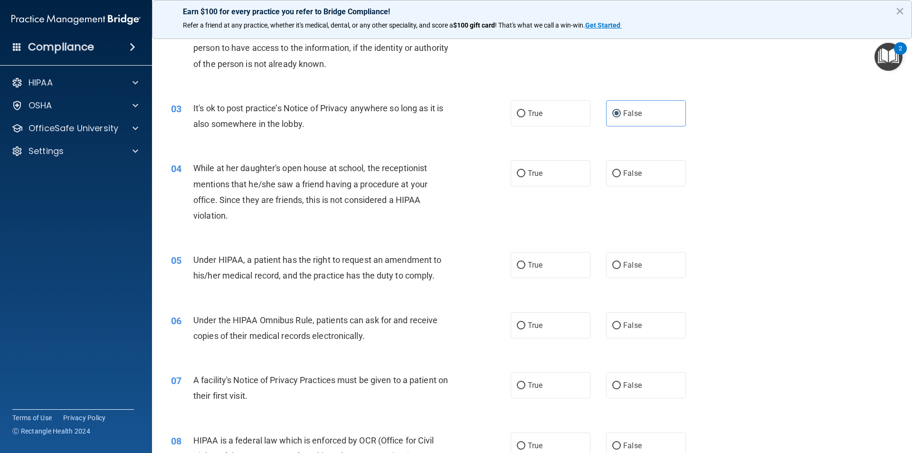
scroll to position [190, 0]
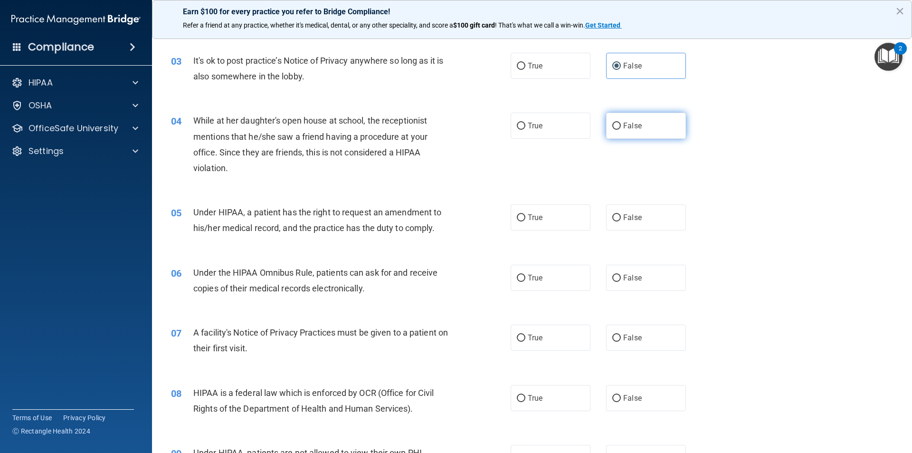
click at [606, 127] on label "False" at bounding box center [646, 126] width 80 height 26
click at [613, 127] on input "False" at bounding box center [617, 126] width 9 height 7
radio input "true"
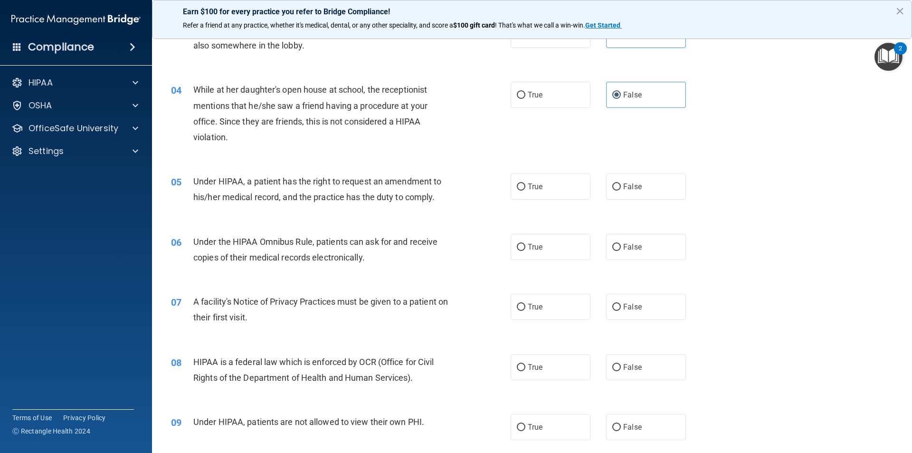
scroll to position [238, 0]
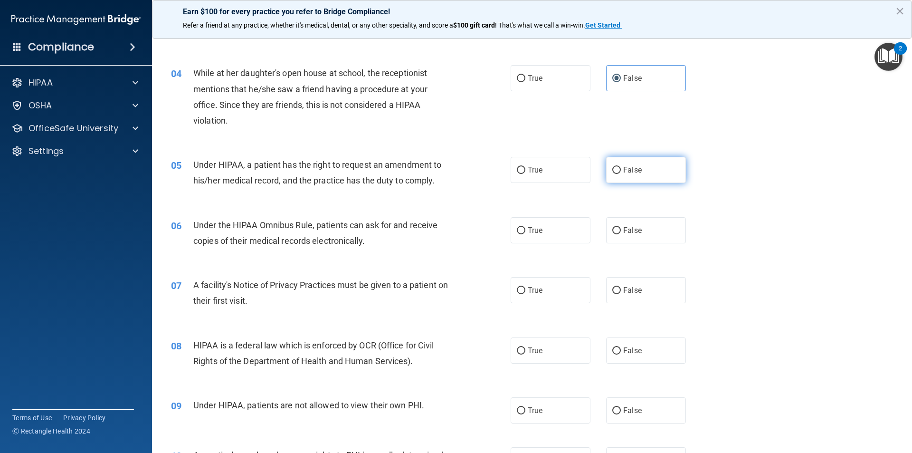
click at [613, 172] on input "False" at bounding box center [617, 170] width 9 height 7
radio input "true"
click at [546, 229] on label "True" at bounding box center [551, 230] width 80 height 26
click at [526, 229] on input "True" at bounding box center [521, 230] width 9 height 7
radio input "true"
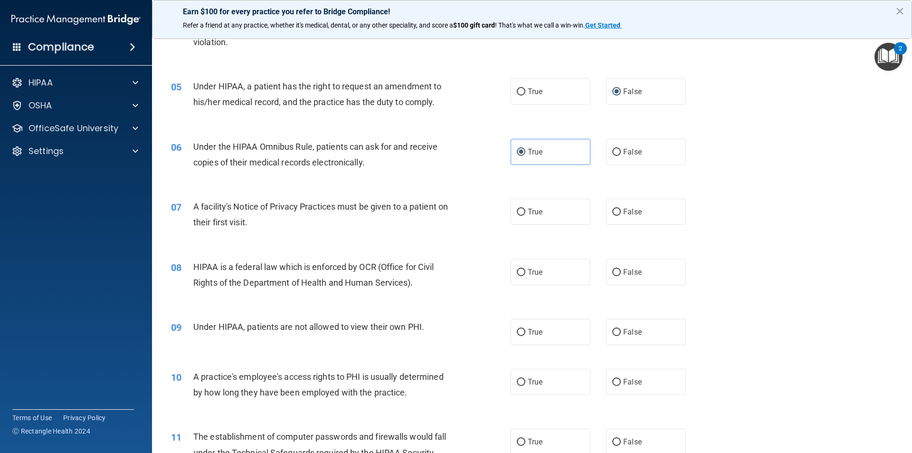
scroll to position [333, 0]
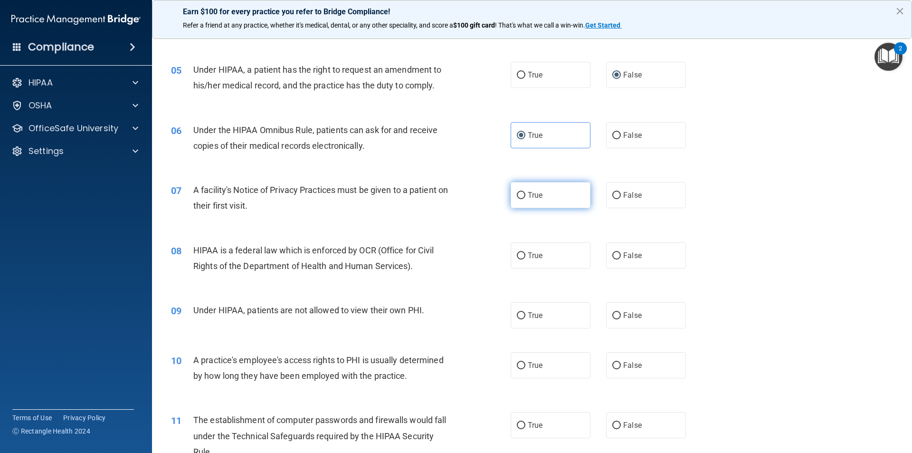
click at [549, 197] on label "True" at bounding box center [551, 195] width 80 height 26
click at [526, 197] on input "True" at bounding box center [521, 195] width 9 height 7
radio input "true"
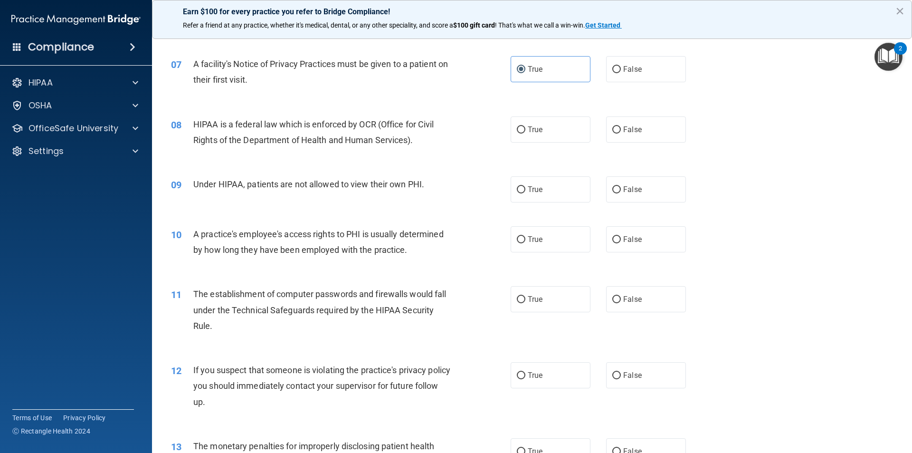
scroll to position [475, 0]
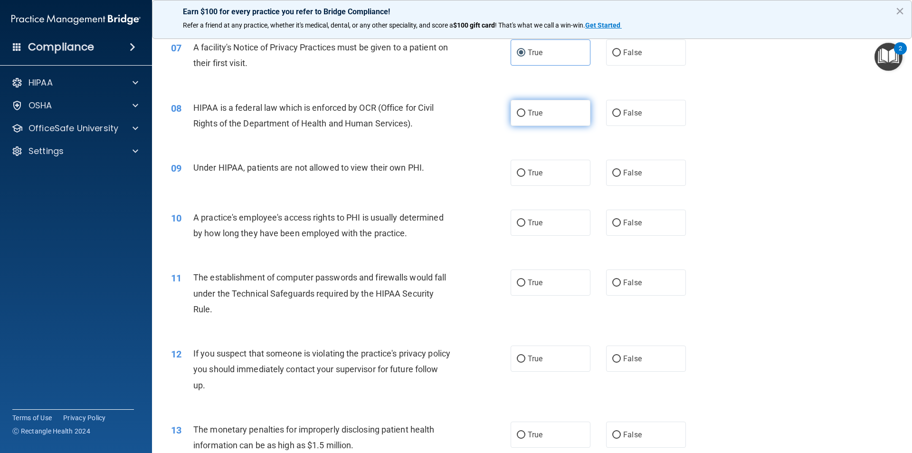
click at [533, 115] on span "True" at bounding box center [535, 112] width 15 height 9
click at [526, 115] on input "True" at bounding box center [521, 113] width 9 height 7
radio input "true"
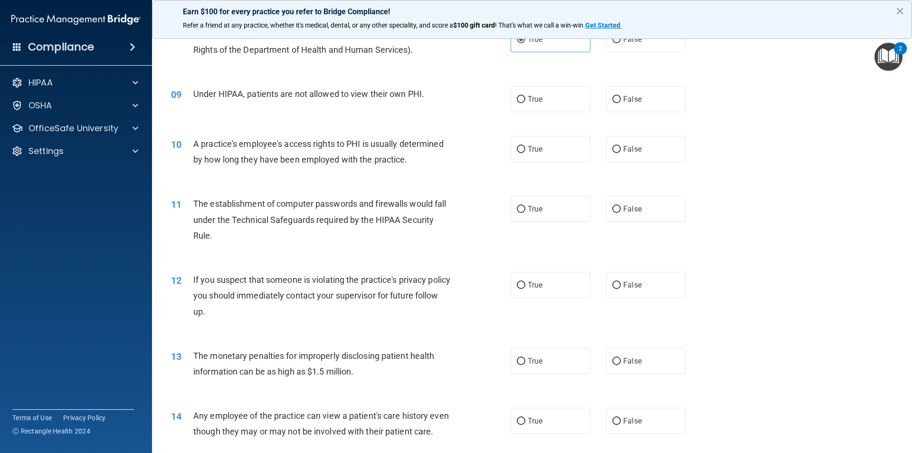
scroll to position [570, 0]
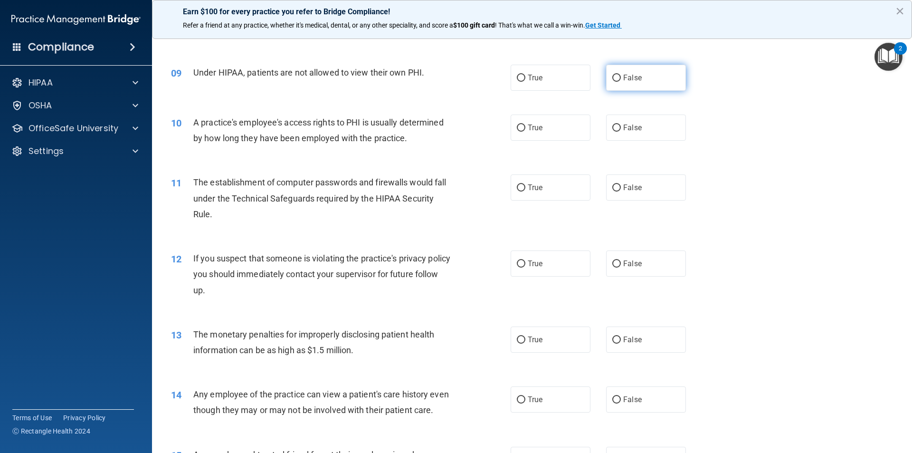
click at [613, 79] on input "False" at bounding box center [617, 78] width 9 height 7
radio input "true"
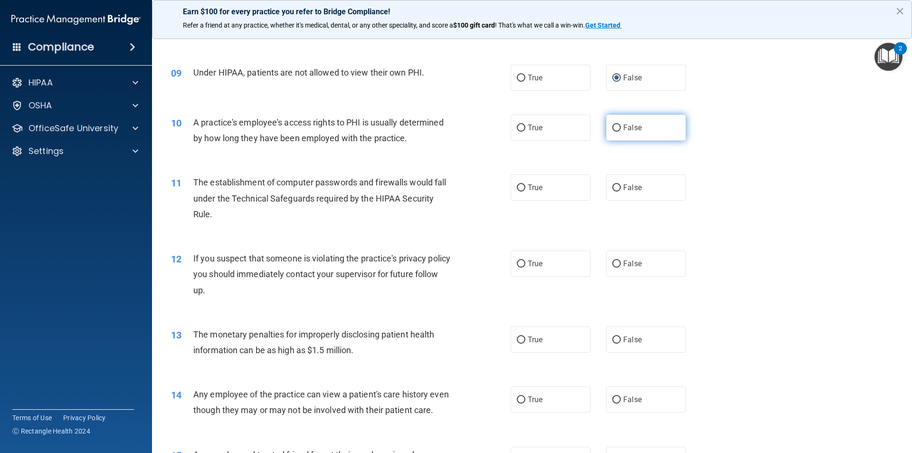
click at [620, 122] on label "False" at bounding box center [646, 128] width 80 height 26
click at [620, 125] on input "False" at bounding box center [617, 128] width 9 height 7
radio input "true"
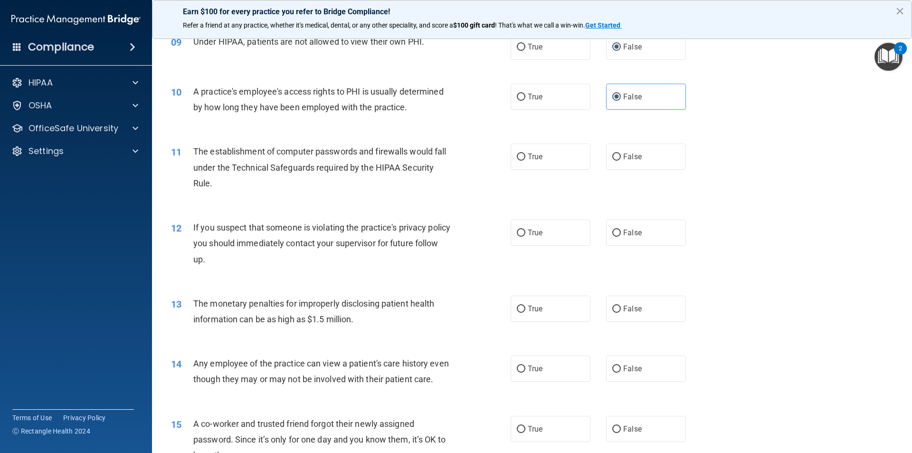
scroll to position [618, 0]
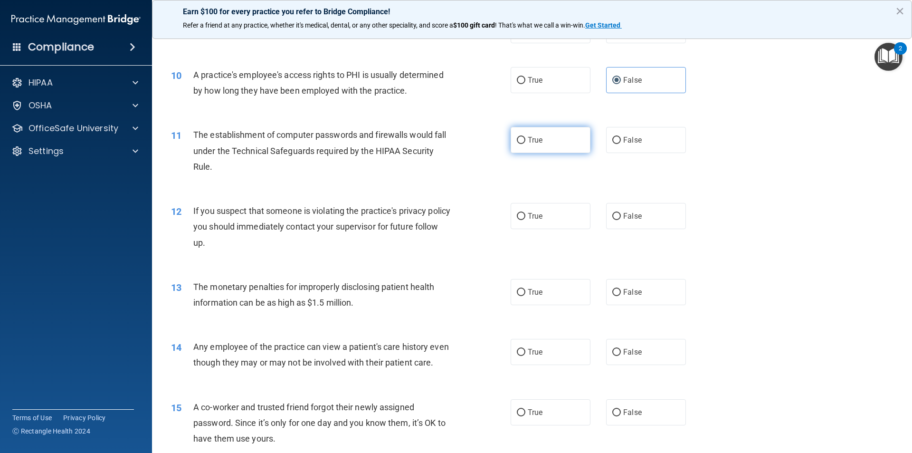
click at [524, 138] on label "True" at bounding box center [551, 140] width 80 height 26
click at [524, 138] on input "True" at bounding box center [521, 140] width 9 height 7
radio input "true"
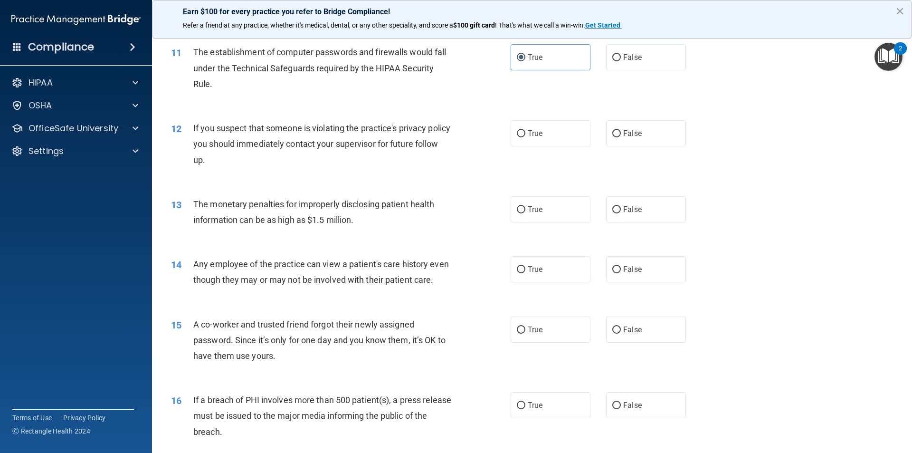
scroll to position [713, 0]
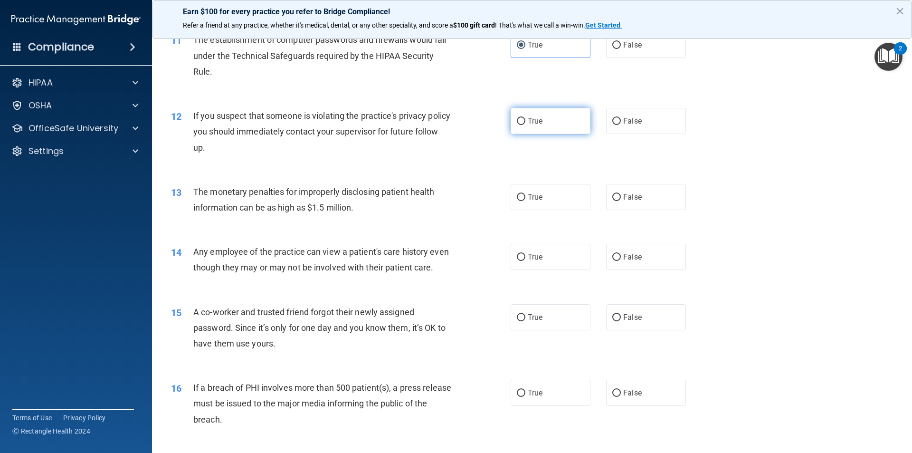
click at [551, 125] on label "True" at bounding box center [551, 121] width 80 height 26
click at [526, 125] on input "True" at bounding box center [521, 121] width 9 height 7
radio input "true"
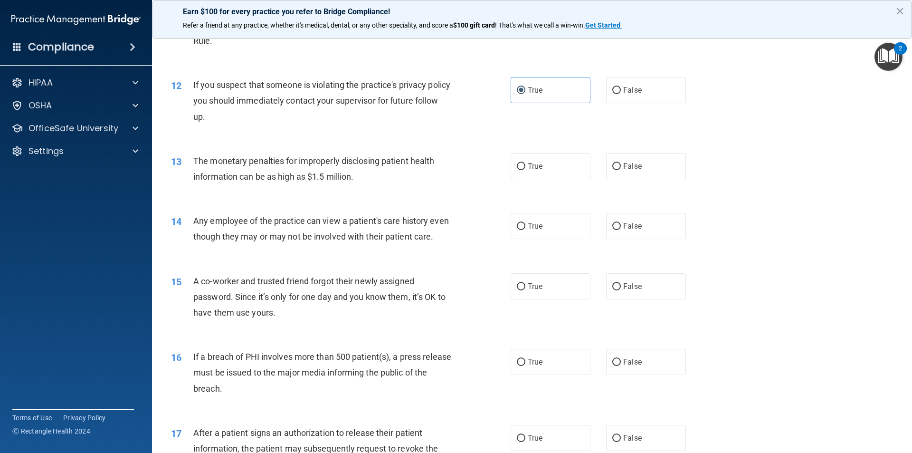
scroll to position [760, 0]
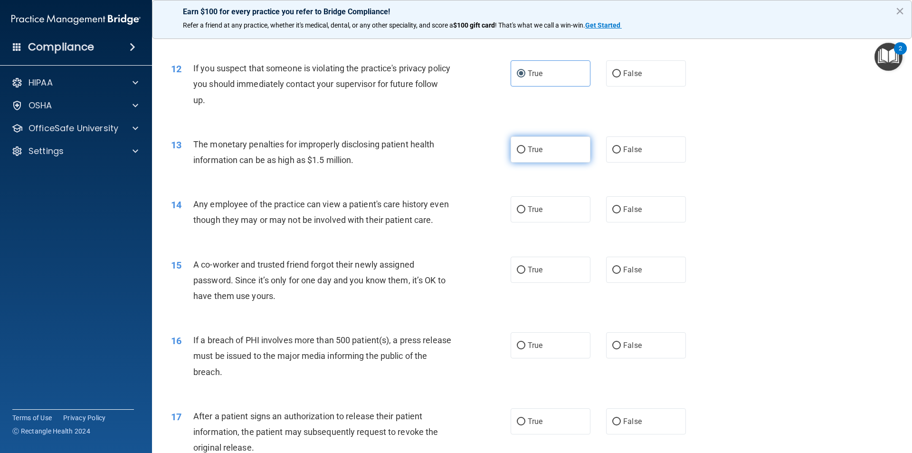
click at [551, 151] on label "True" at bounding box center [551, 149] width 80 height 26
click at [526, 151] on input "True" at bounding box center [521, 149] width 9 height 7
radio input "true"
click at [613, 213] on input "False" at bounding box center [617, 209] width 9 height 7
radio input "true"
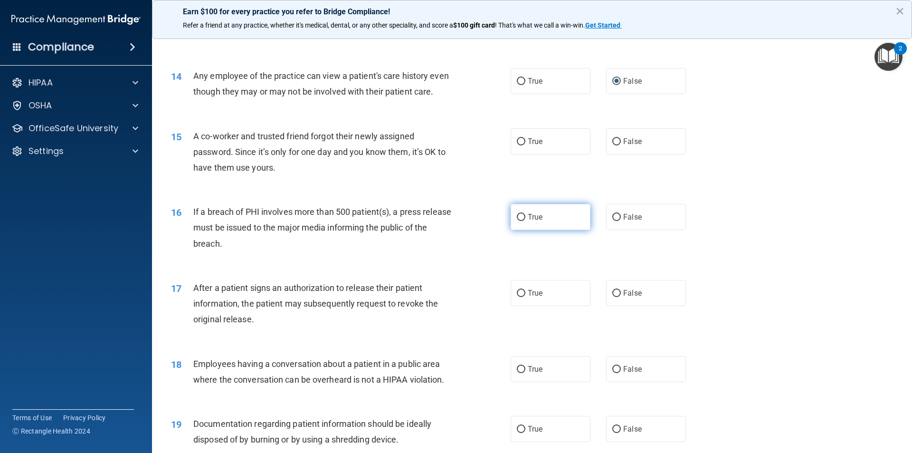
scroll to position [903, 0]
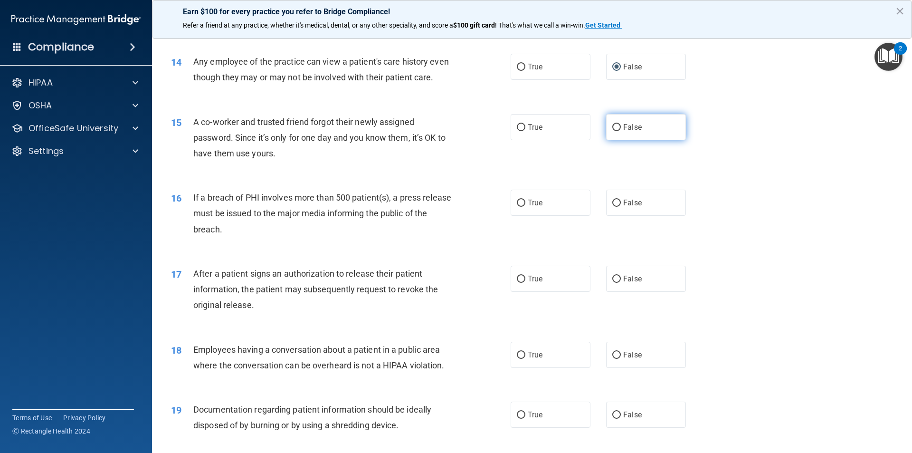
click at [623, 132] on span "False" at bounding box center [632, 127] width 19 height 9
click at [619, 131] on input "False" at bounding box center [617, 127] width 9 height 7
radio input "true"
click at [533, 207] on span "True" at bounding box center [535, 202] width 15 height 9
click at [526, 207] on input "True" at bounding box center [521, 203] width 9 height 7
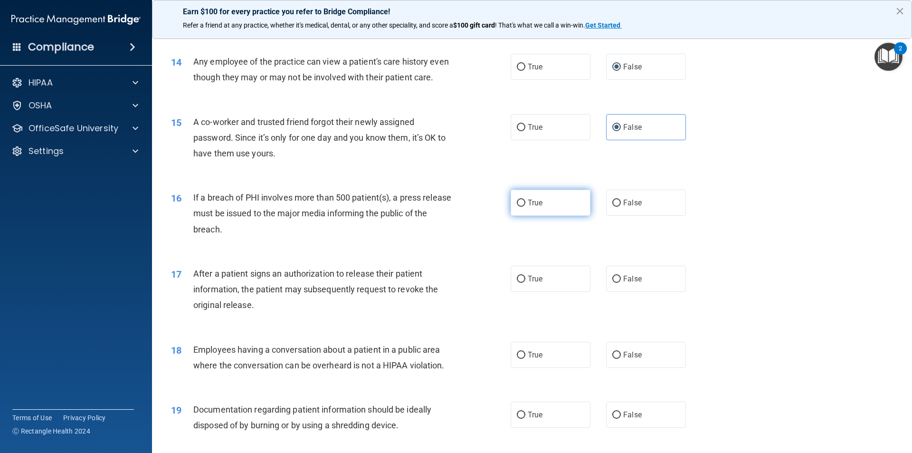
radio input "true"
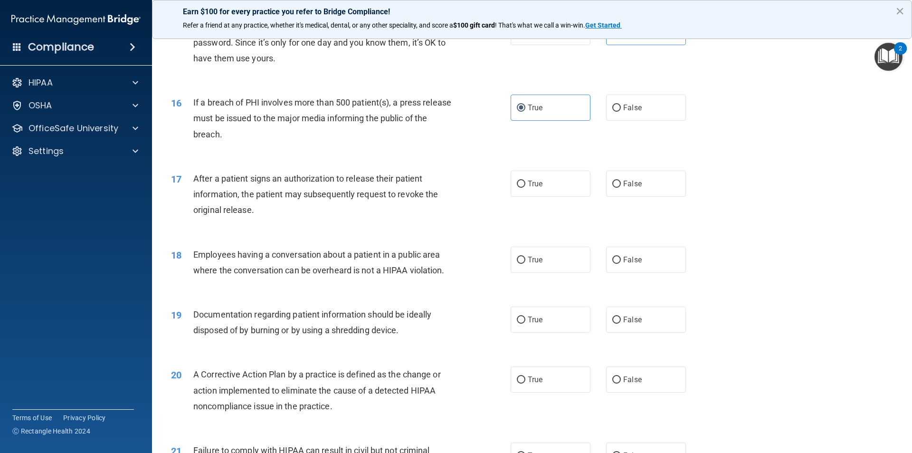
scroll to position [1045, 0]
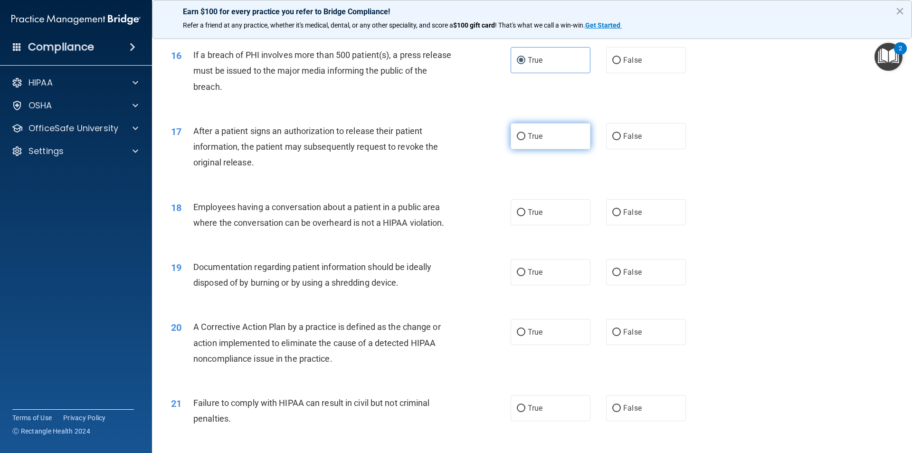
click at [546, 149] on label "True" at bounding box center [551, 136] width 80 height 26
click at [526, 140] on input "True" at bounding box center [521, 136] width 9 height 7
radio input "true"
click at [613, 216] on input "False" at bounding box center [617, 212] width 9 height 7
radio input "true"
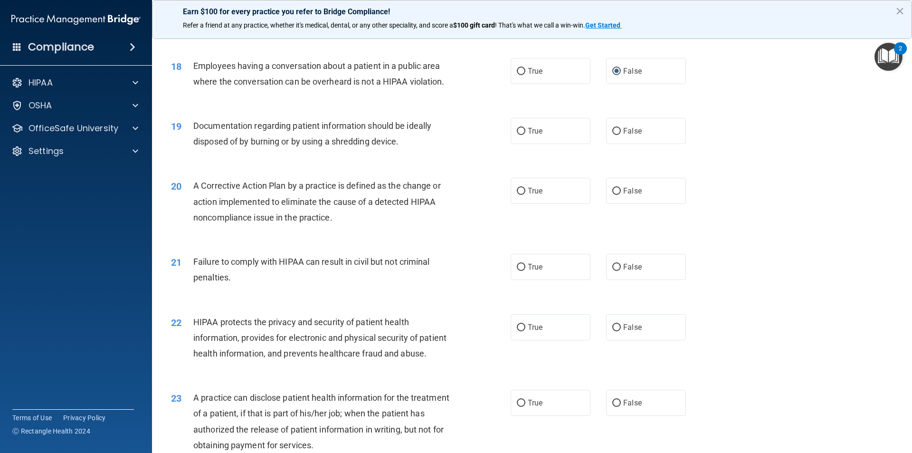
scroll to position [1188, 0]
click at [526, 143] on label "True" at bounding box center [551, 129] width 80 height 26
click at [526, 134] on input "True" at bounding box center [521, 129] width 9 height 7
radio input "true"
click at [550, 202] on label "True" at bounding box center [551, 189] width 80 height 26
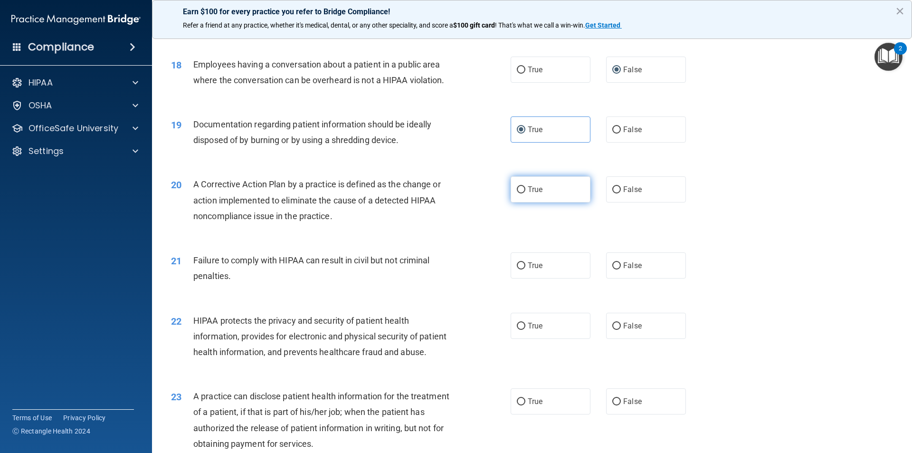
click at [526, 193] on input "True" at bounding box center [521, 189] width 9 height 7
radio input "true"
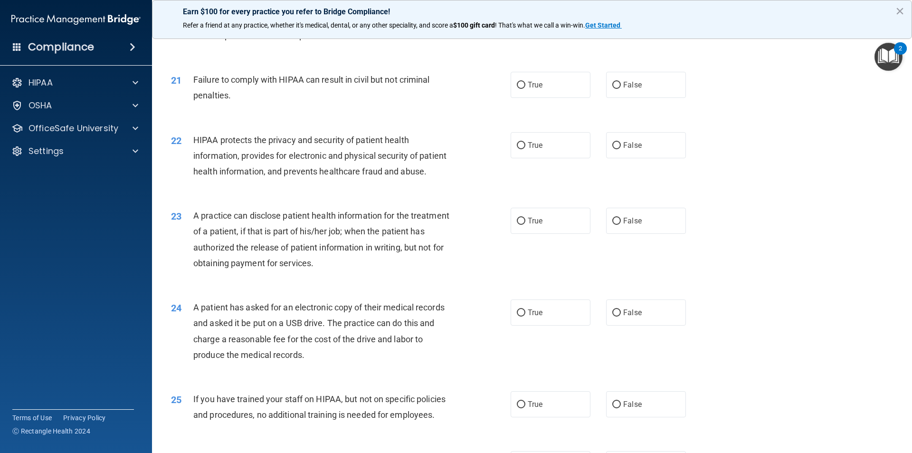
scroll to position [1378, 0]
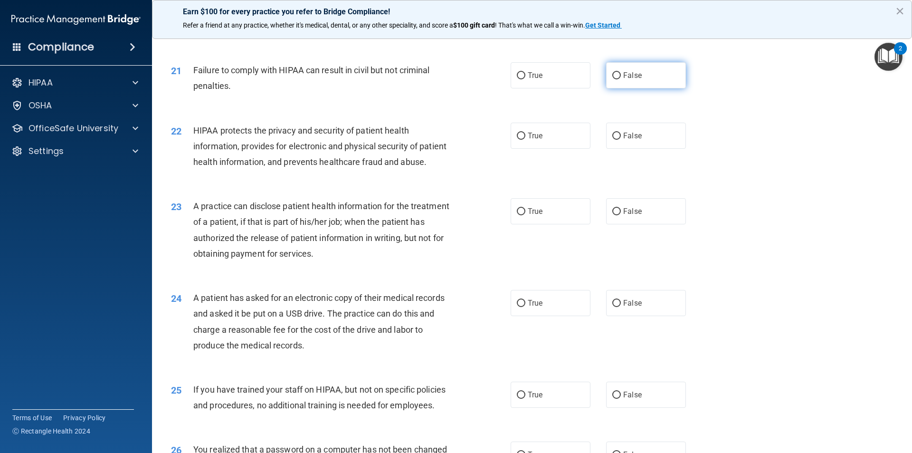
click at [617, 88] on label "False" at bounding box center [646, 75] width 80 height 26
click at [617, 79] on input "False" at bounding box center [617, 75] width 9 height 7
radio input "true"
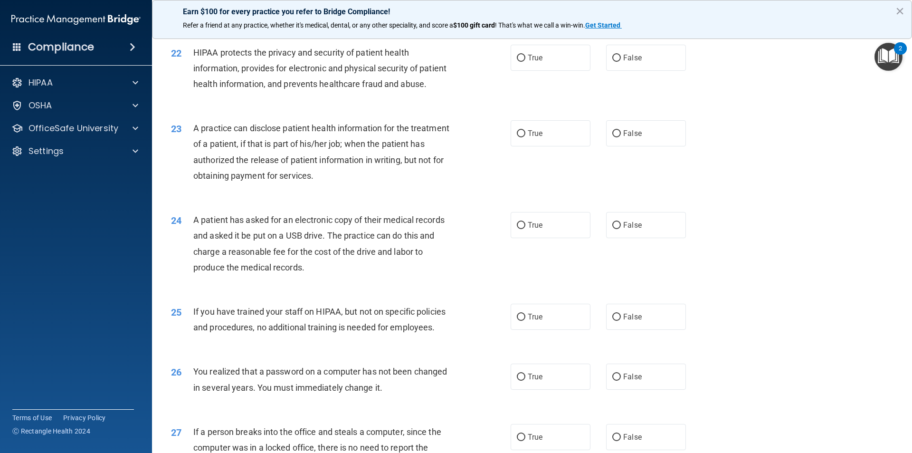
scroll to position [1473, 0]
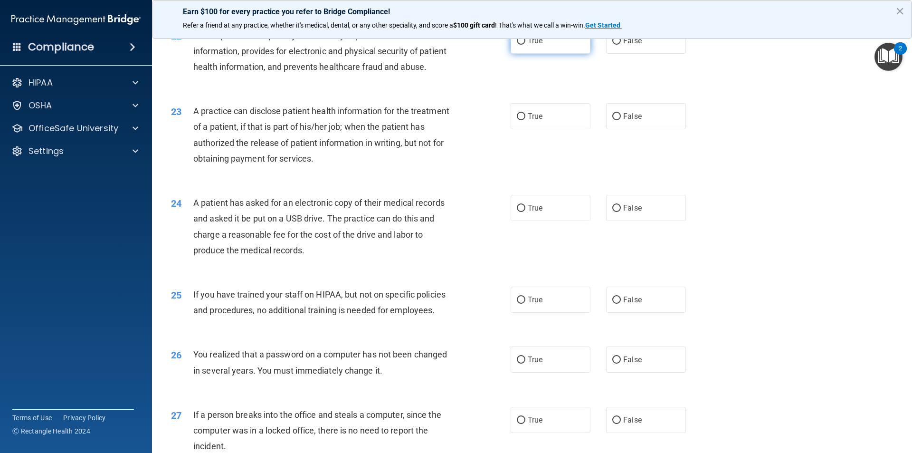
click at [532, 45] on span "True" at bounding box center [535, 40] width 15 height 9
click at [526, 45] on input "True" at bounding box center [521, 41] width 9 height 7
radio input "true"
click at [537, 121] on span "True" at bounding box center [535, 116] width 15 height 9
click at [526, 120] on input "True" at bounding box center [521, 116] width 9 height 7
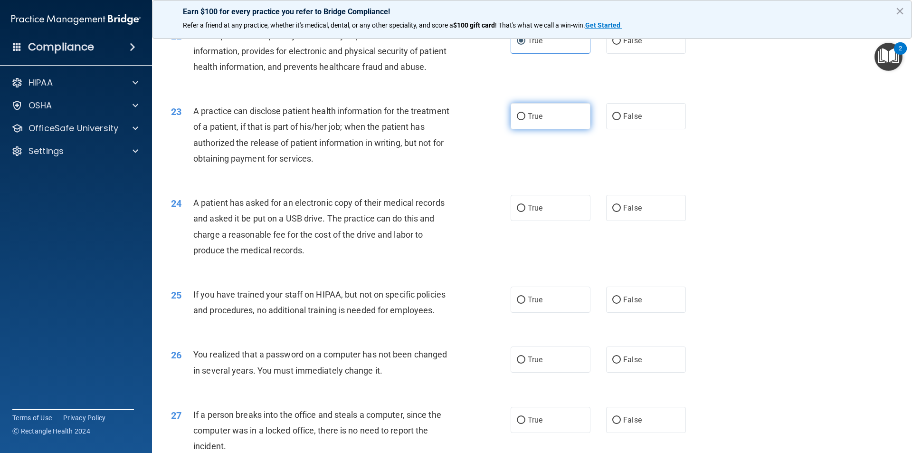
radio input "true"
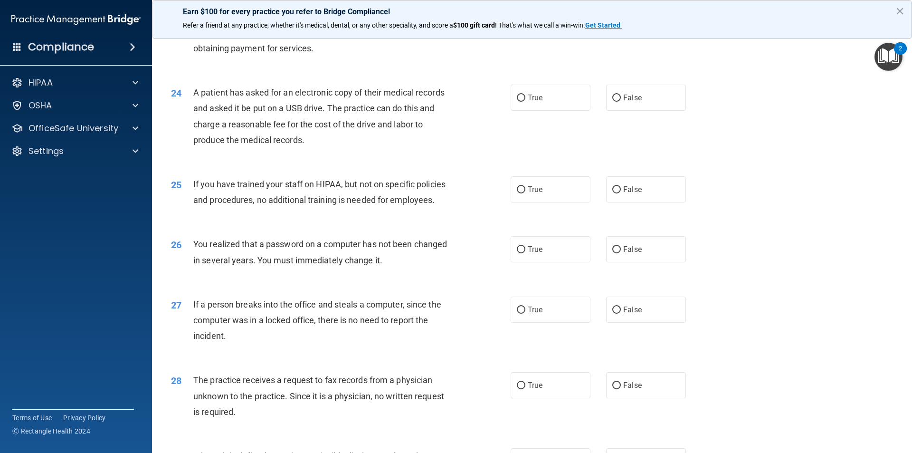
scroll to position [1616, 0]
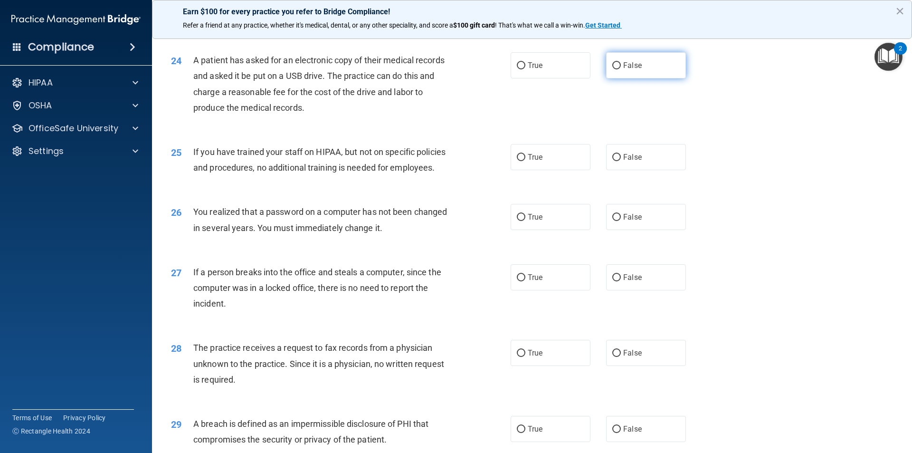
click at [634, 70] on span "False" at bounding box center [632, 65] width 19 height 9
click at [621, 69] on input "False" at bounding box center [617, 65] width 9 height 7
radio input "true"
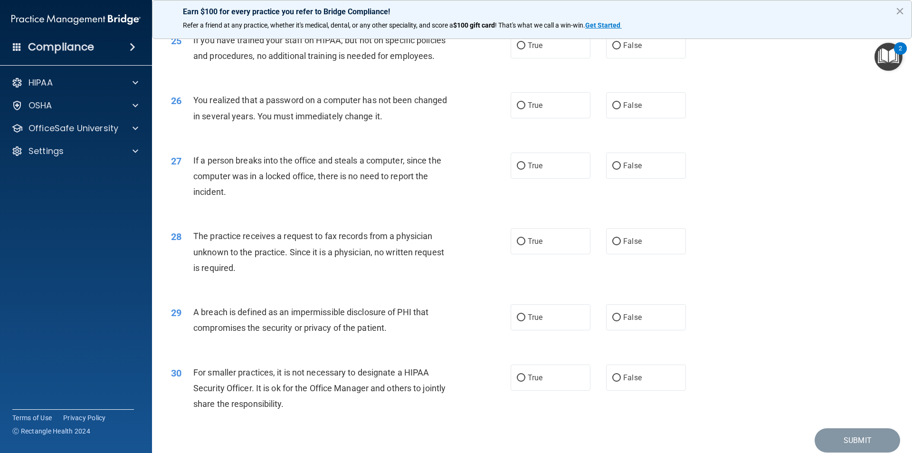
scroll to position [1711, 0]
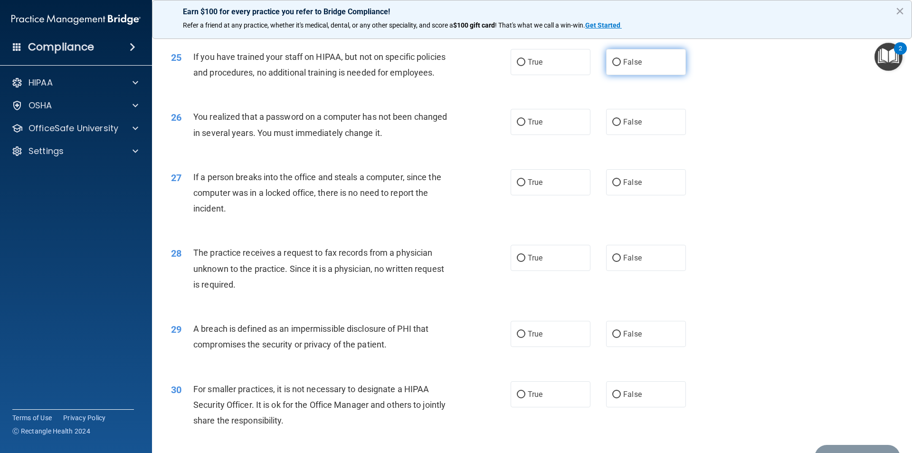
click at [625, 75] on label "False" at bounding box center [646, 62] width 80 height 26
click at [621, 66] on input "False" at bounding box center [617, 62] width 9 height 7
radio input "true"
click at [569, 135] on label "True" at bounding box center [551, 122] width 80 height 26
click at [526, 126] on input "True" at bounding box center [521, 122] width 9 height 7
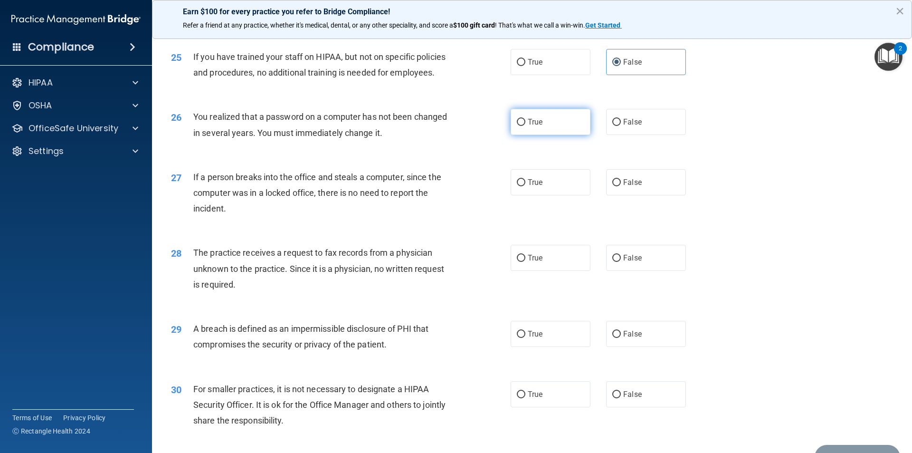
radio input "true"
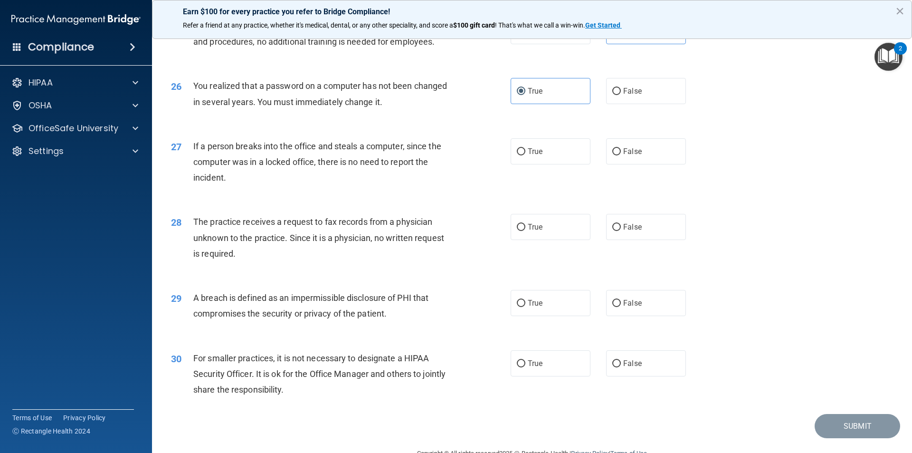
scroll to position [1758, 0]
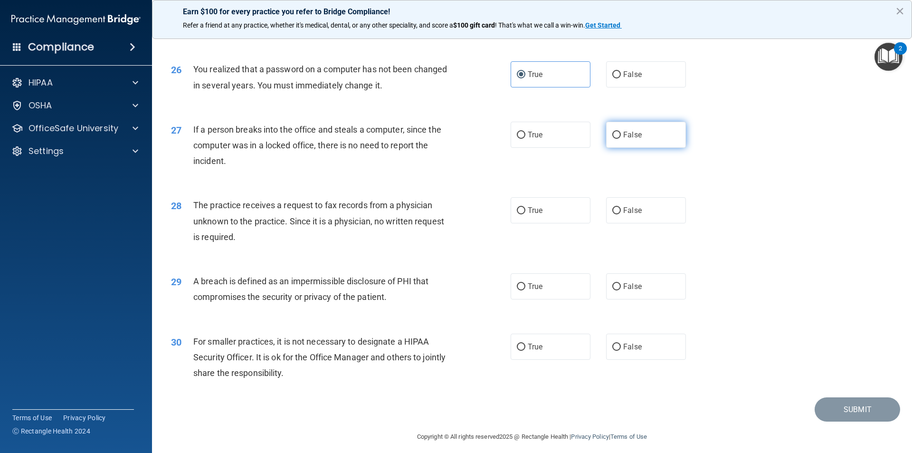
click at [615, 148] on label "False" at bounding box center [646, 135] width 80 height 26
click at [615, 139] on input "False" at bounding box center [617, 135] width 9 height 7
radio input "true"
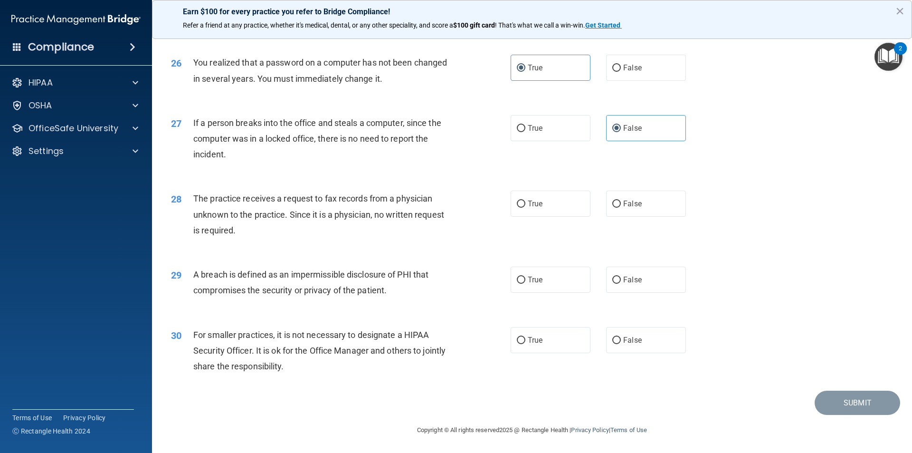
scroll to position [1796, 0]
click at [657, 211] on label "False" at bounding box center [646, 204] width 80 height 26
click at [621, 208] on input "False" at bounding box center [617, 204] width 9 height 7
radio input "true"
click at [547, 287] on label "True" at bounding box center [551, 280] width 80 height 26
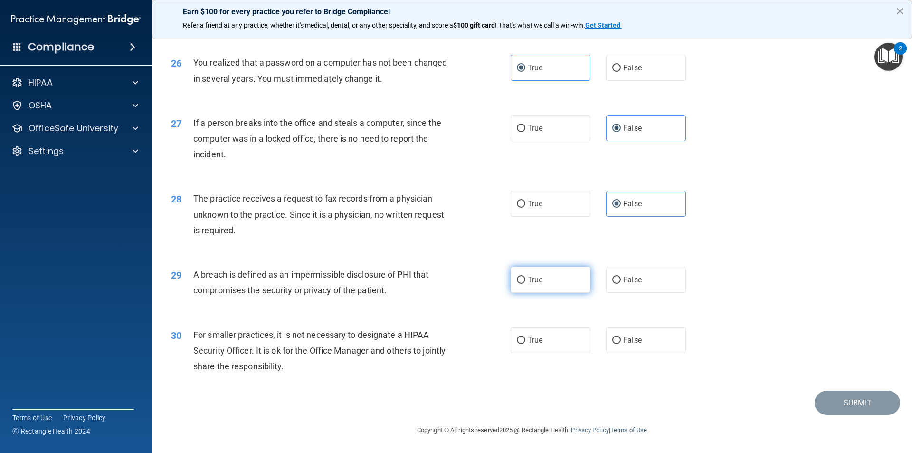
click at [526, 284] on input "True" at bounding box center [521, 280] width 9 height 7
radio input "true"
click at [630, 337] on span "False" at bounding box center [632, 339] width 19 height 9
click at [621, 337] on input "False" at bounding box center [617, 340] width 9 height 7
radio input "true"
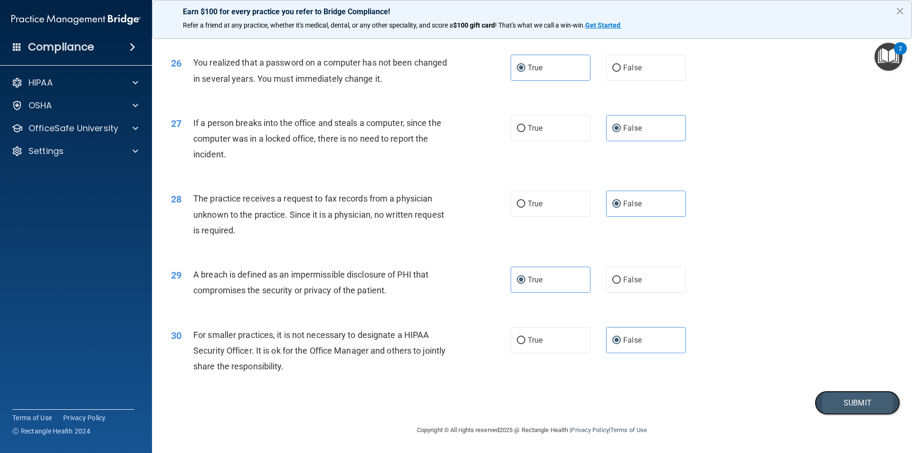
click at [835, 406] on button "Submit" at bounding box center [858, 403] width 86 height 24
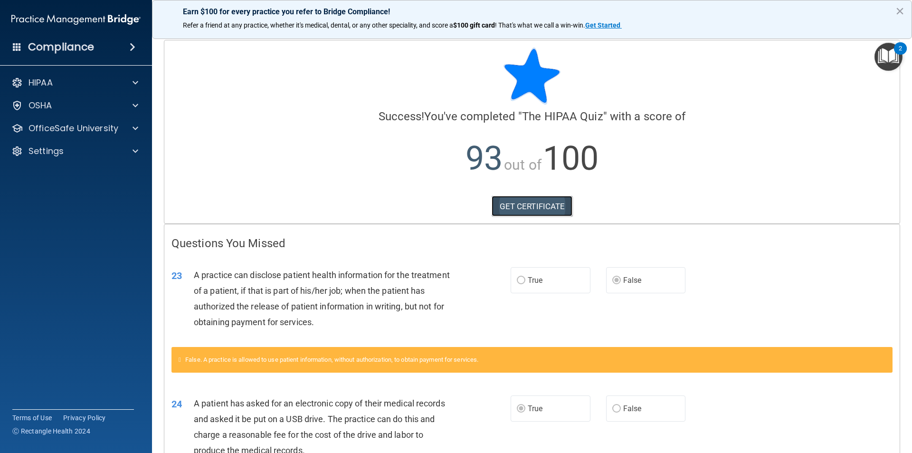
click at [528, 205] on link "GET CERTIFICATE" at bounding box center [532, 206] width 81 height 21
